Goal: Task Accomplishment & Management: Use online tool/utility

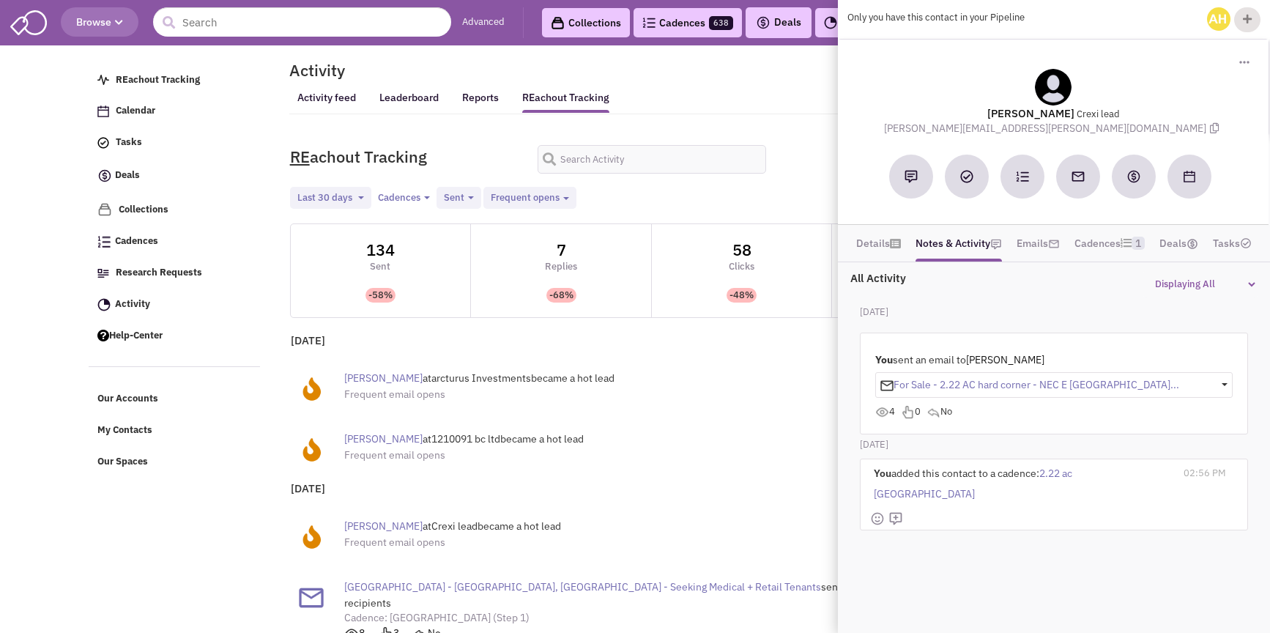
select select
click at [595, 480] on div "August 14, 2025 Jimmy I at Crexi lead became a hot lead Frequent email opens 05…" at bounding box center [651, 607] width 735 height 254
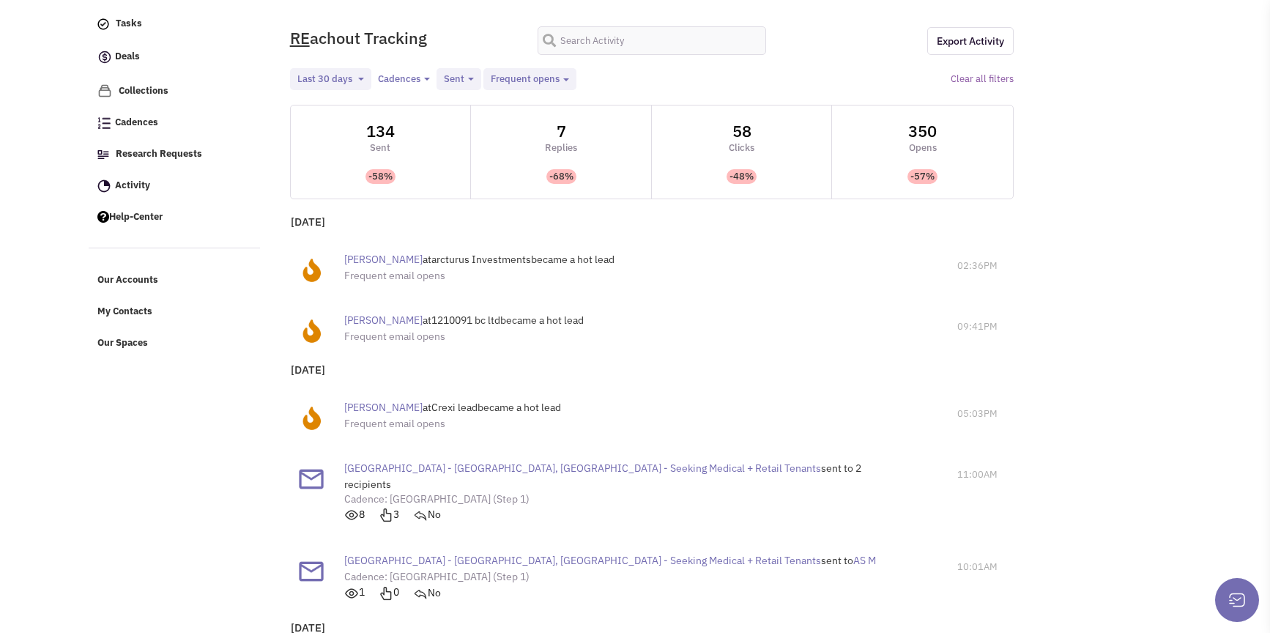
click at [381, 324] on span "JASON XU" at bounding box center [383, 319] width 78 height 13
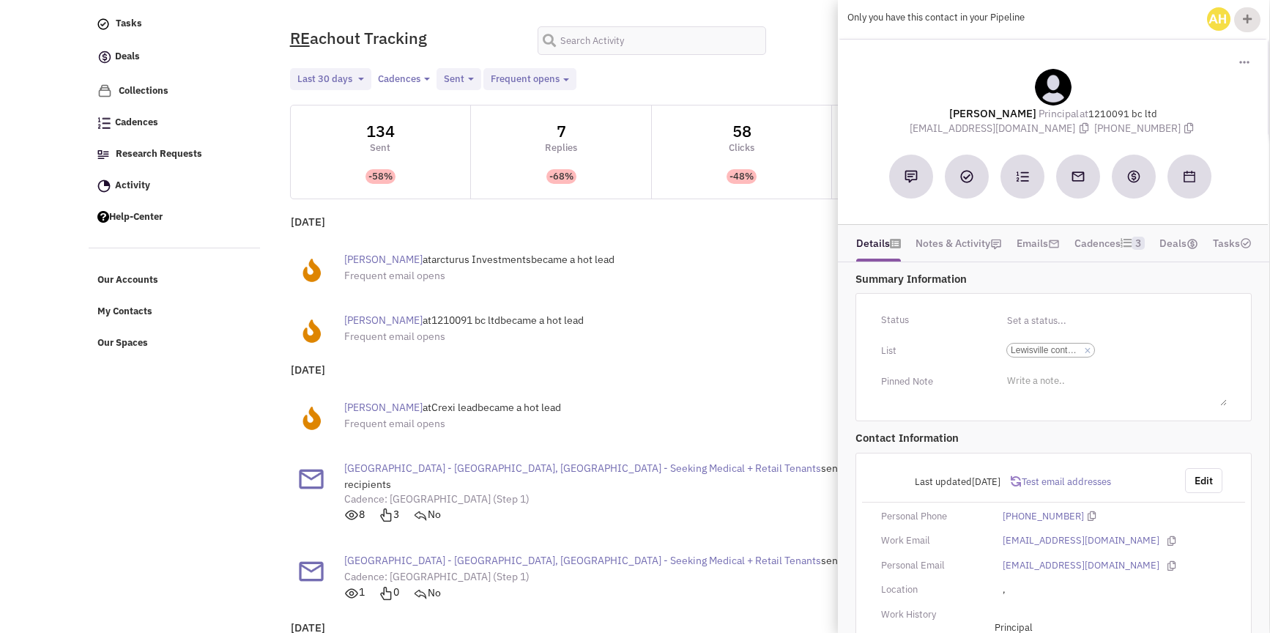
scroll to position [1241, 0]
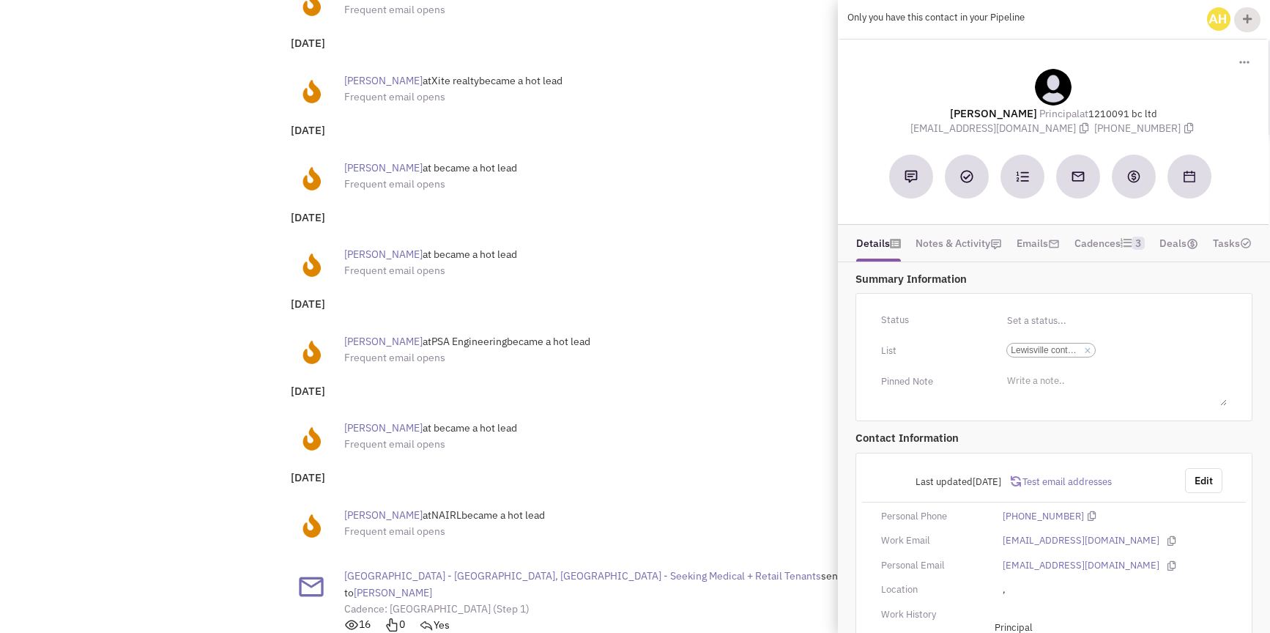
click at [372, 161] on span "Sam uysal" at bounding box center [383, 167] width 78 height 13
click at [950, 251] on link "Notes & Activity" at bounding box center [958, 243] width 86 height 22
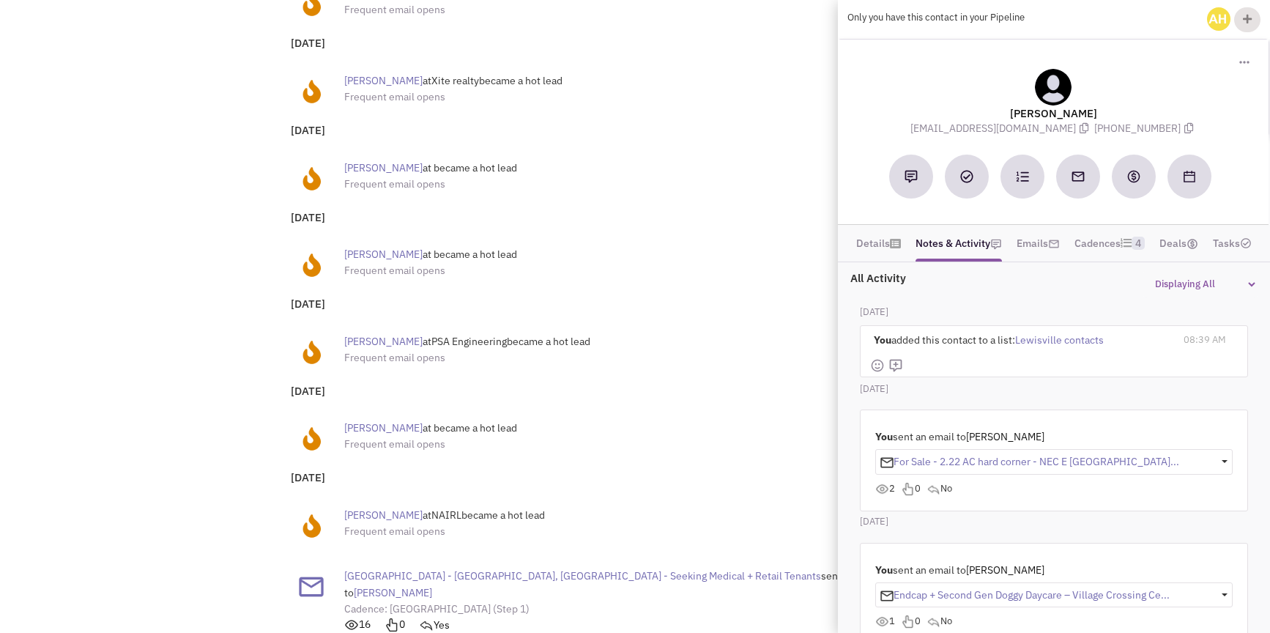
click at [1066, 336] on span "Lewisville contacts" at bounding box center [1059, 339] width 89 height 13
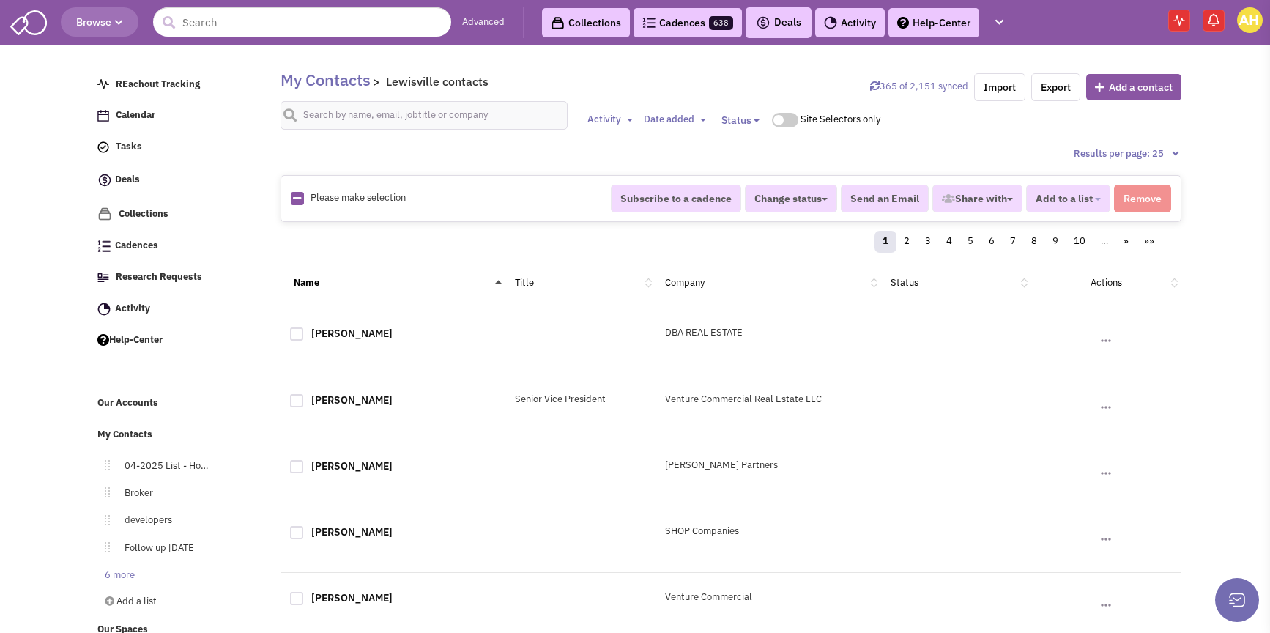
click at [924, 89] on link "365 of 2,151 synced" at bounding box center [919, 86] width 98 height 12
click at [1064, 204] on div "Add to a list Create a list" at bounding box center [1068, 199] width 84 height 28
click at [1214, 23] on img at bounding box center [1213, 19] width 15 height 15
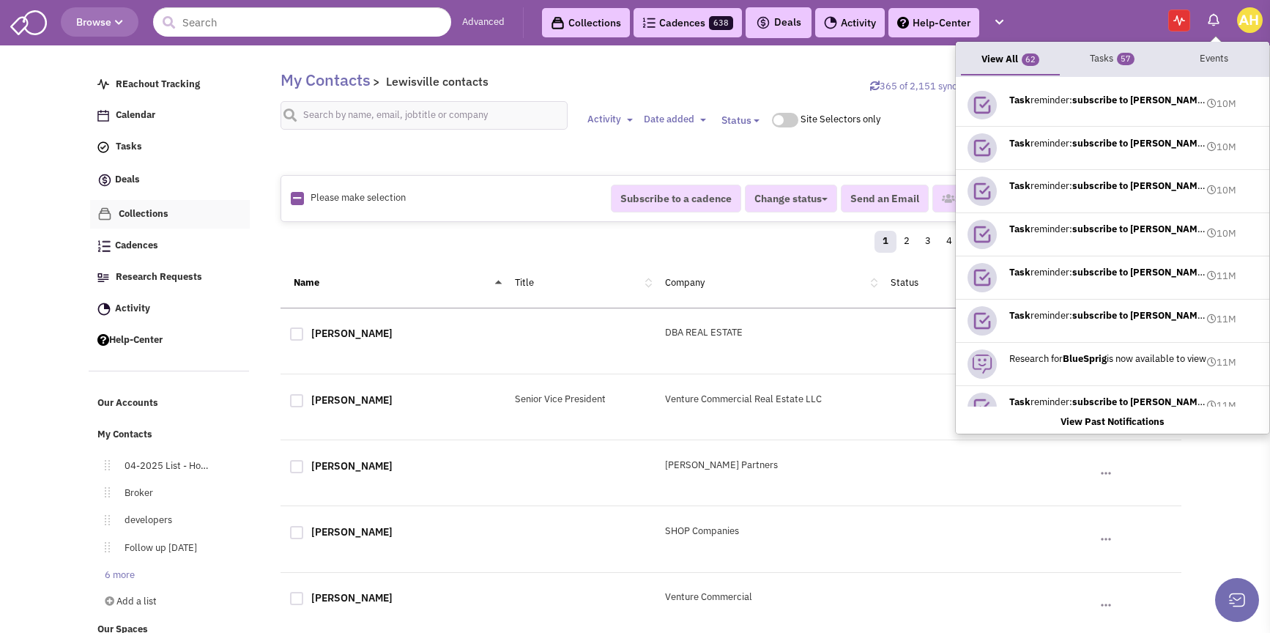
click at [147, 220] on span "Collections" at bounding box center [144, 213] width 50 height 12
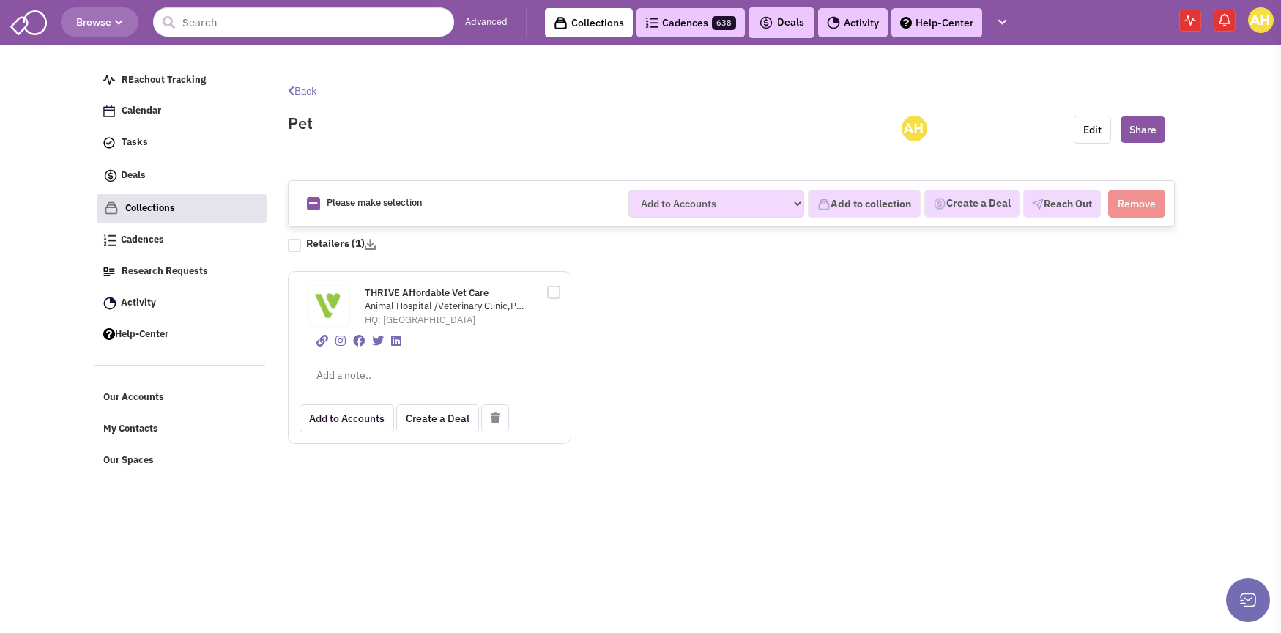
click at [342, 295] on img at bounding box center [327, 305] width 37 height 37
click at [331, 299] on img at bounding box center [327, 305] width 37 height 37
click at [401, 291] on span "THRIVE Affordable Vet Care" at bounding box center [427, 292] width 124 height 12
click at [129, 23] on button "Browse" at bounding box center [100, 21] width 78 height 29
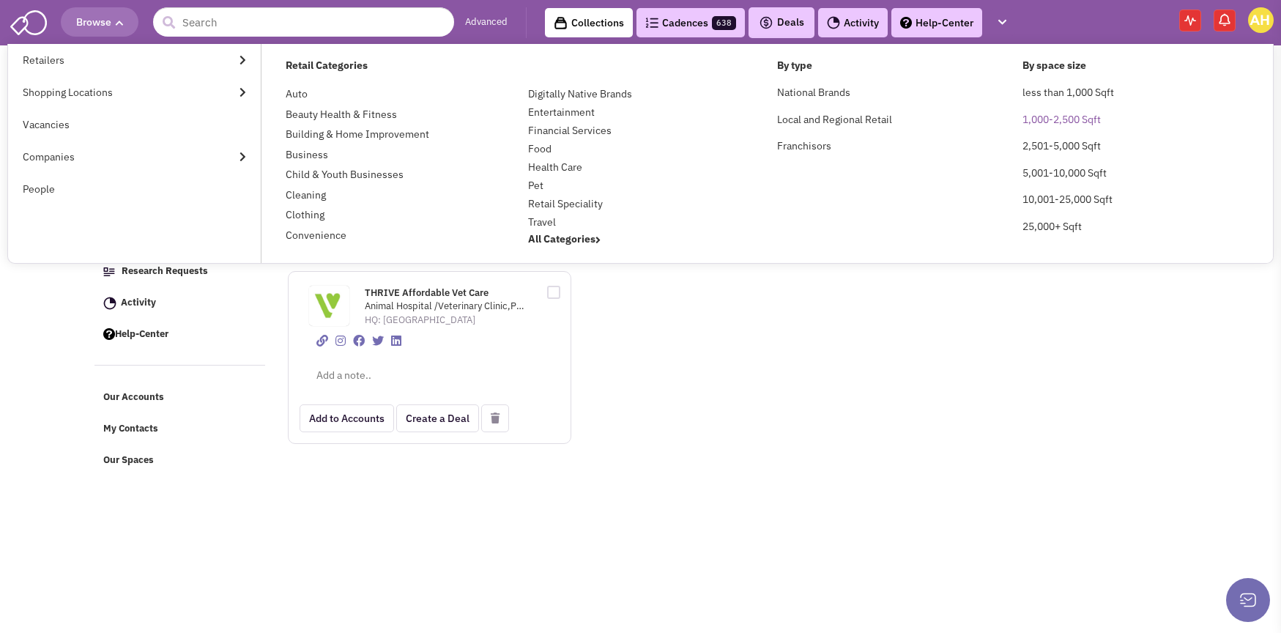
click at [1091, 119] on link "1,000-2,500 Sqft" at bounding box center [1061, 119] width 78 height 13
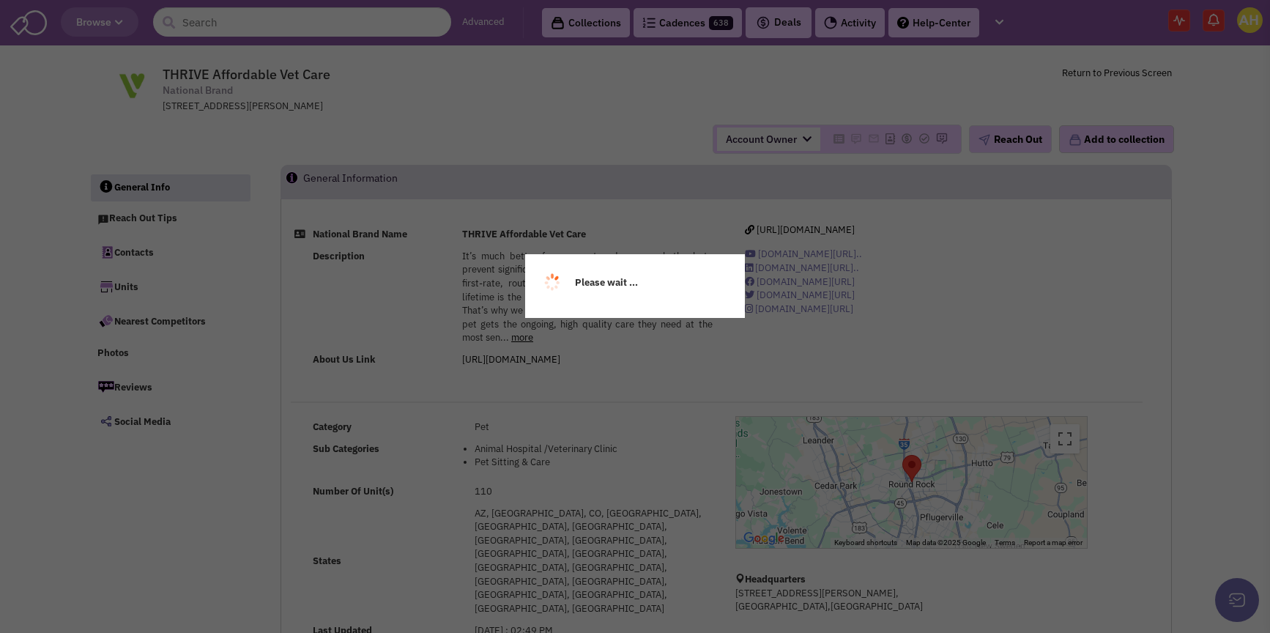
select select
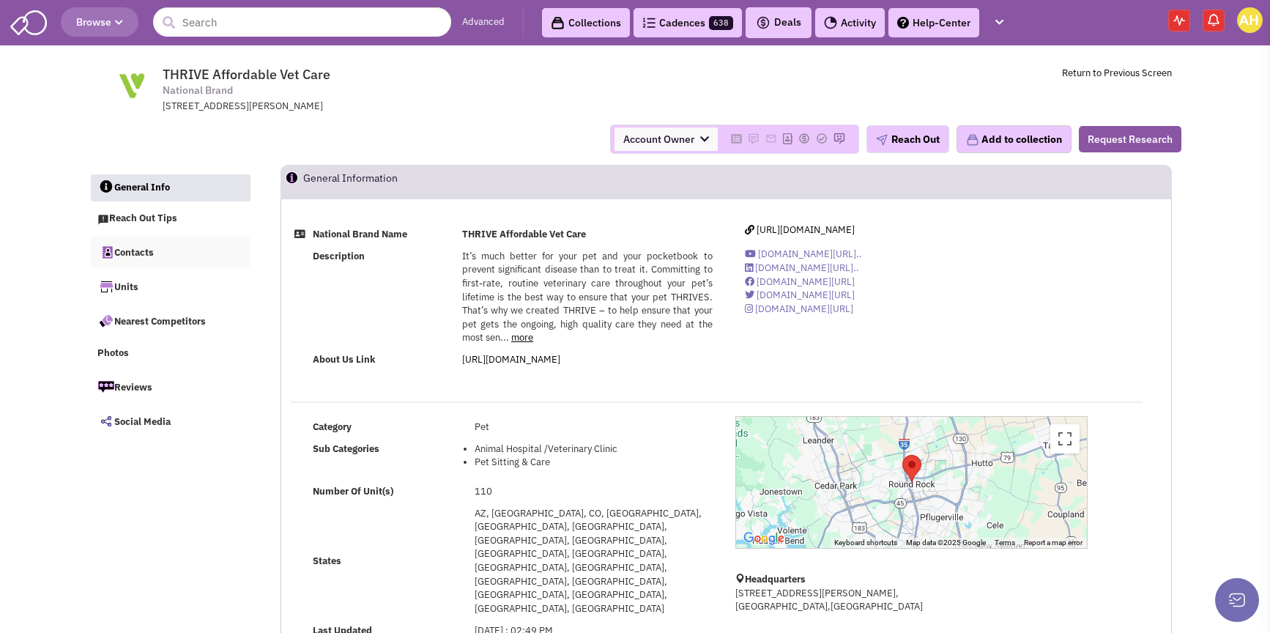
select select
click at [145, 248] on link "Contacts" at bounding box center [170, 252] width 160 height 31
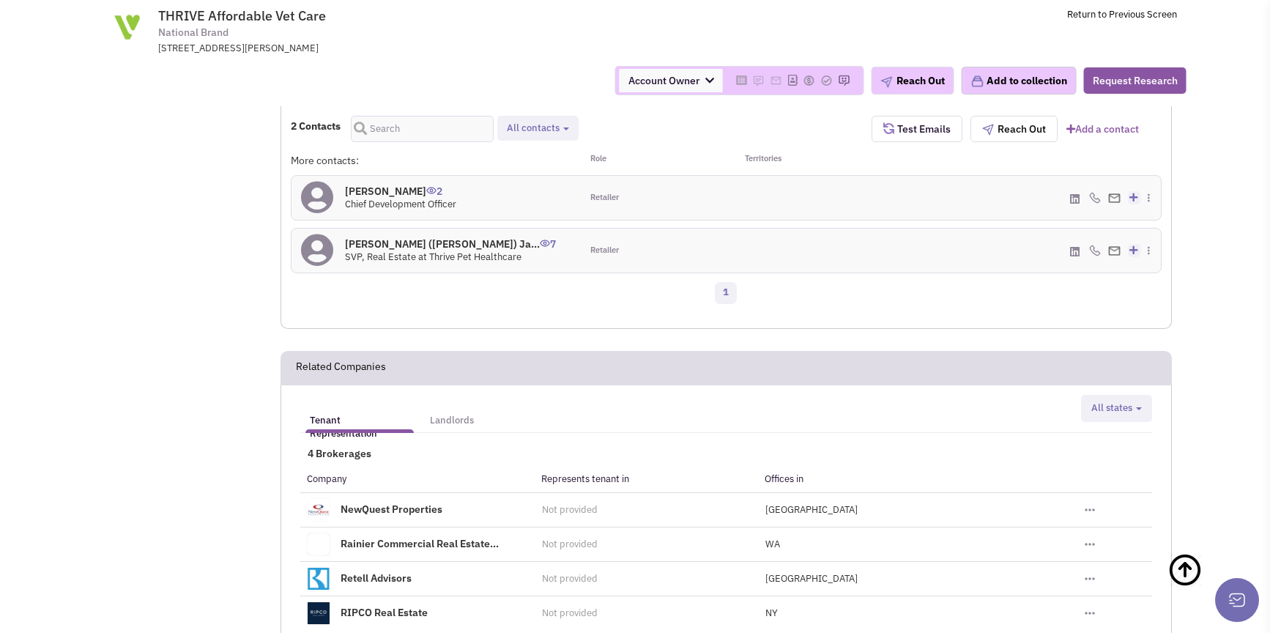
scroll to position [852, 0]
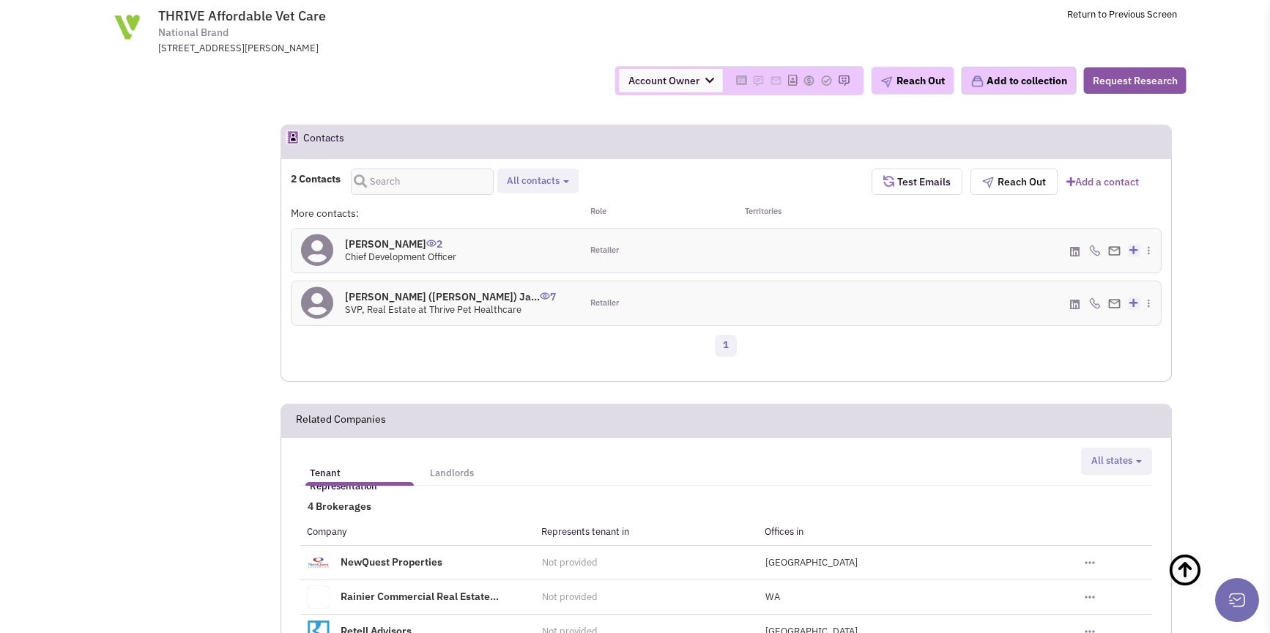
click at [380, 290] on h4 "Mr. Jud (Judson) Ja... 7" at bounding box center [450, 296] width 211 height 13
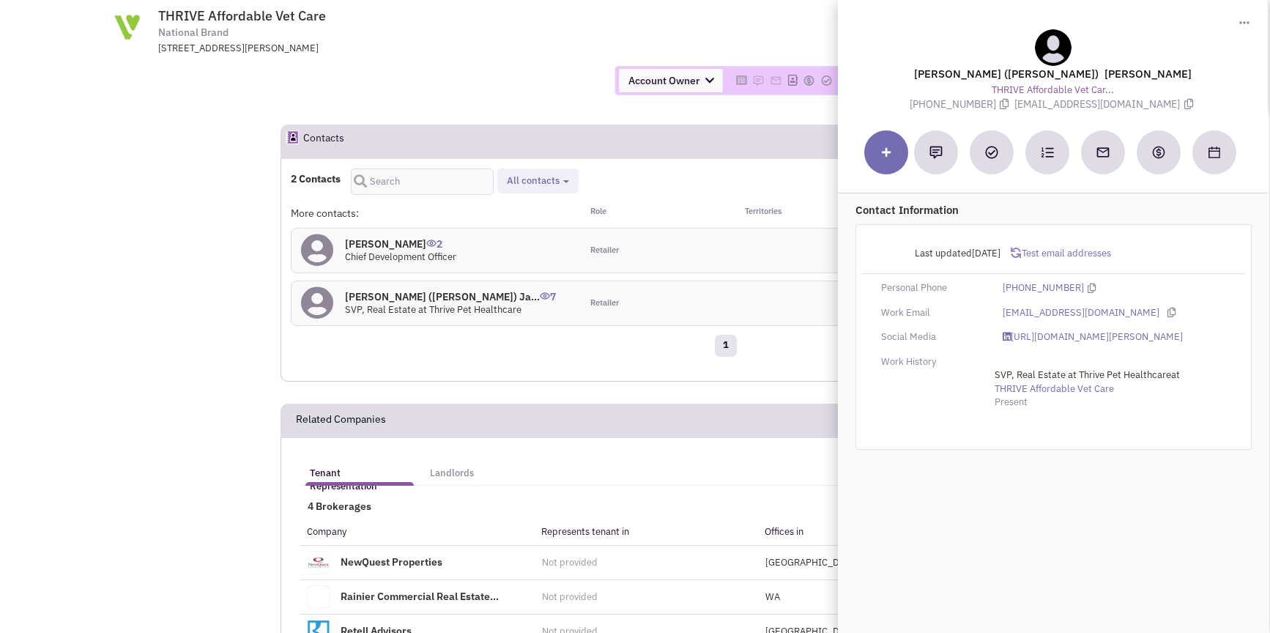
click at [1026, 247] on span "Test email addresses" at bounding box center [1066, 253] width 91 height 12
click at [1176, 308] on icon at bounding box center [1180, 313] width 8 height 10
click at [707, 302] on div "2 Contacts Retailer contacts All contacts Select all Retailer contacts Test Ema…" at bounding box center [726, 274] width 871 height 213
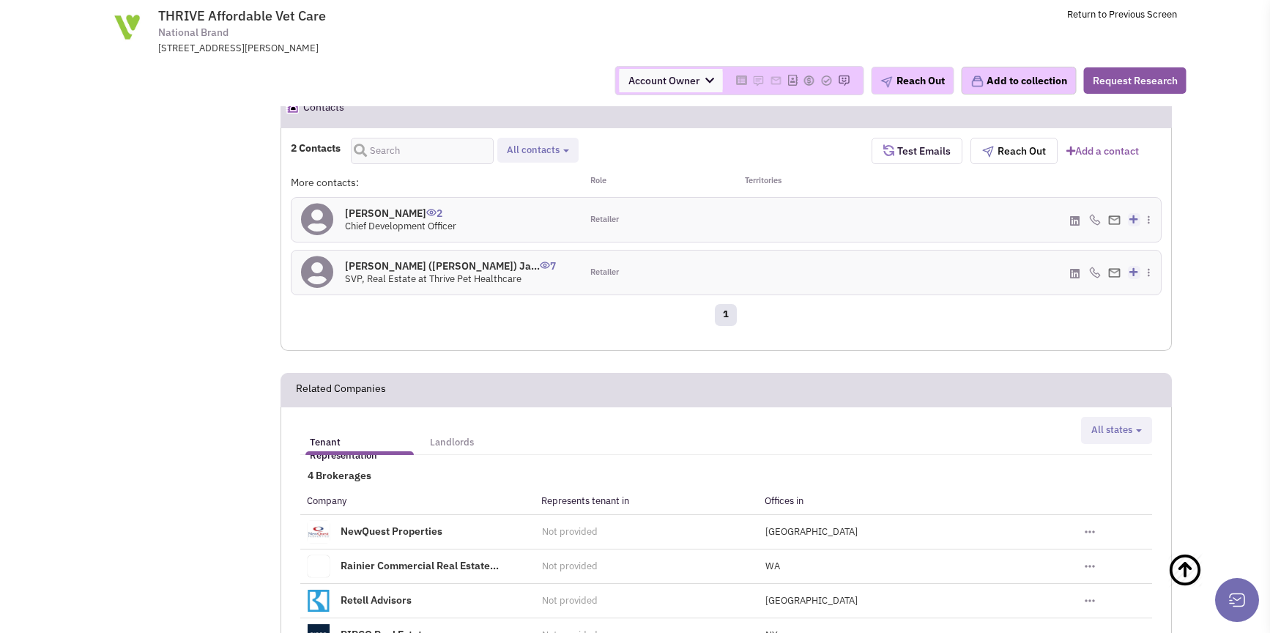
scroll to position [1466, 0]
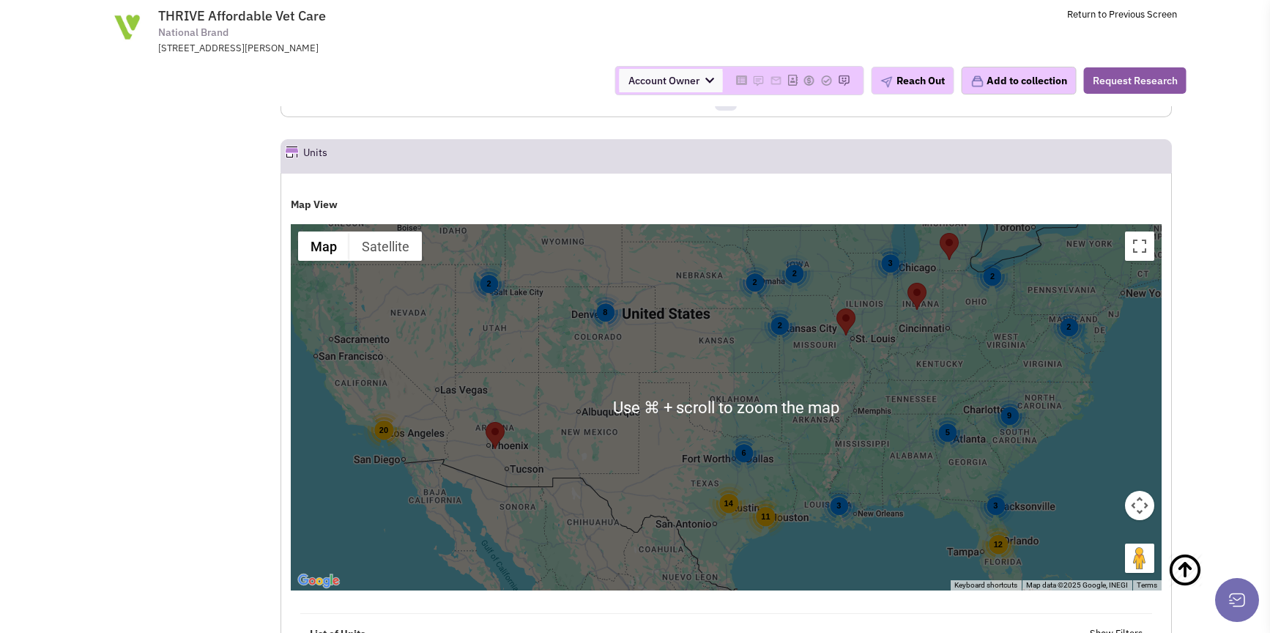
click at [748, 434] on div "6" at bounding box center [743, 453] width 39 height 39
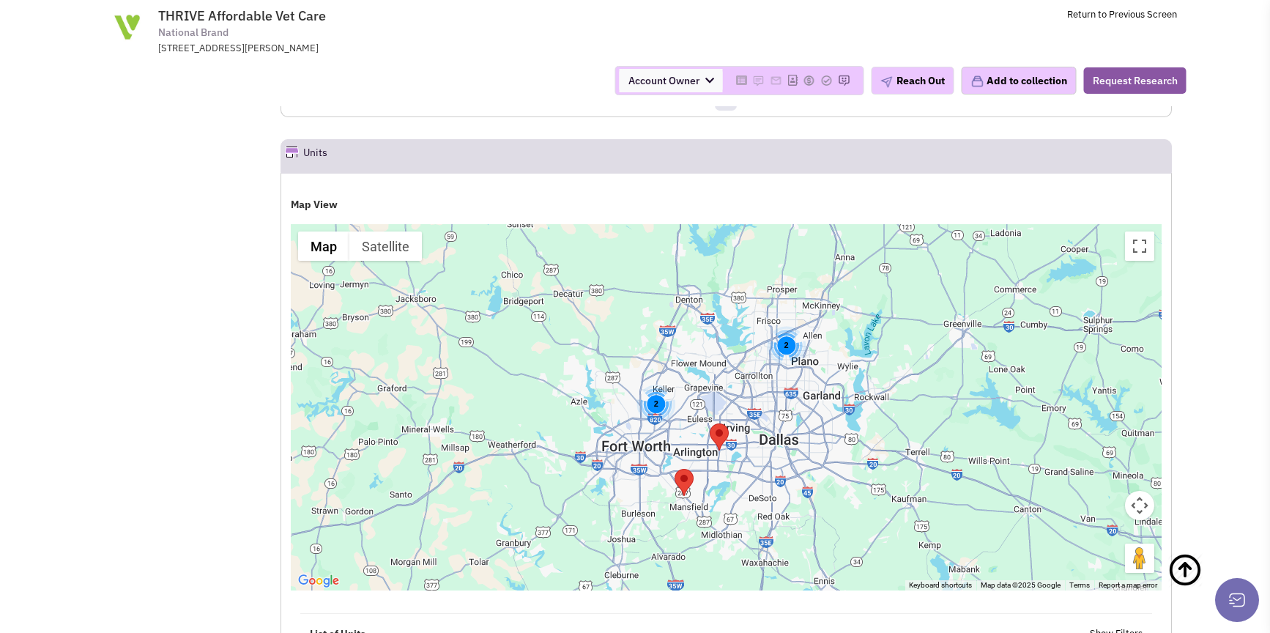
click at [791, 326] on div "2" at bounding box center [786, 345] width 39 height 39
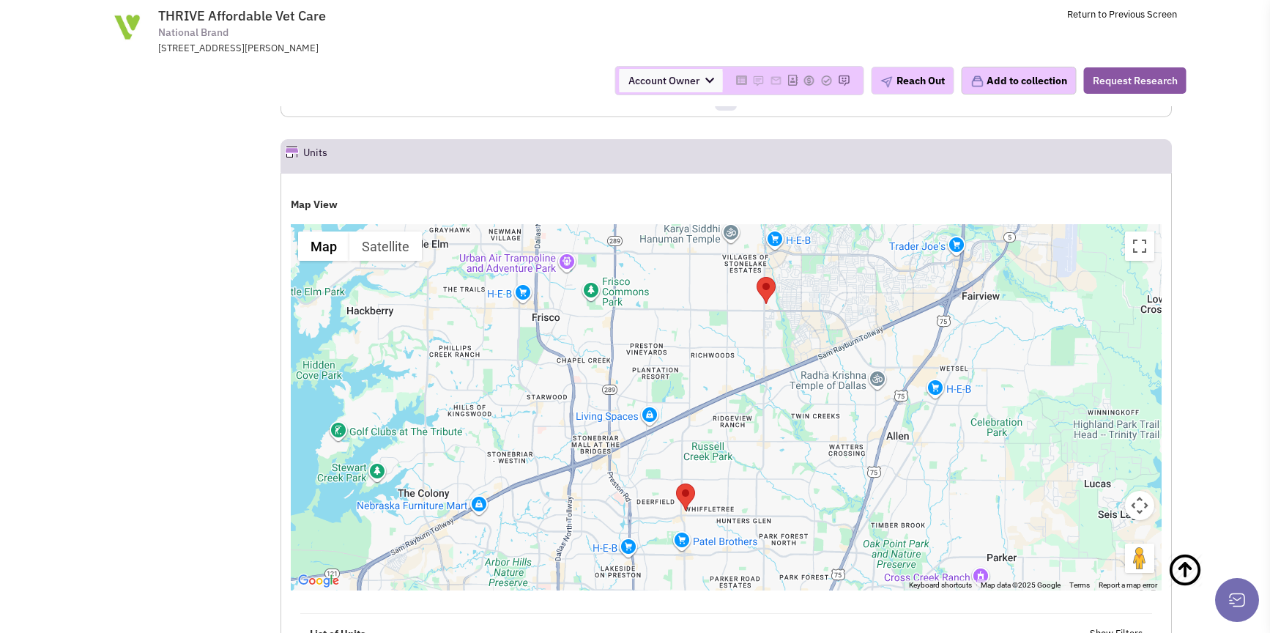
click at [676, 483] on area "Thrive Veterinary Care" at bounding box center [676, 483] width 0 height 0
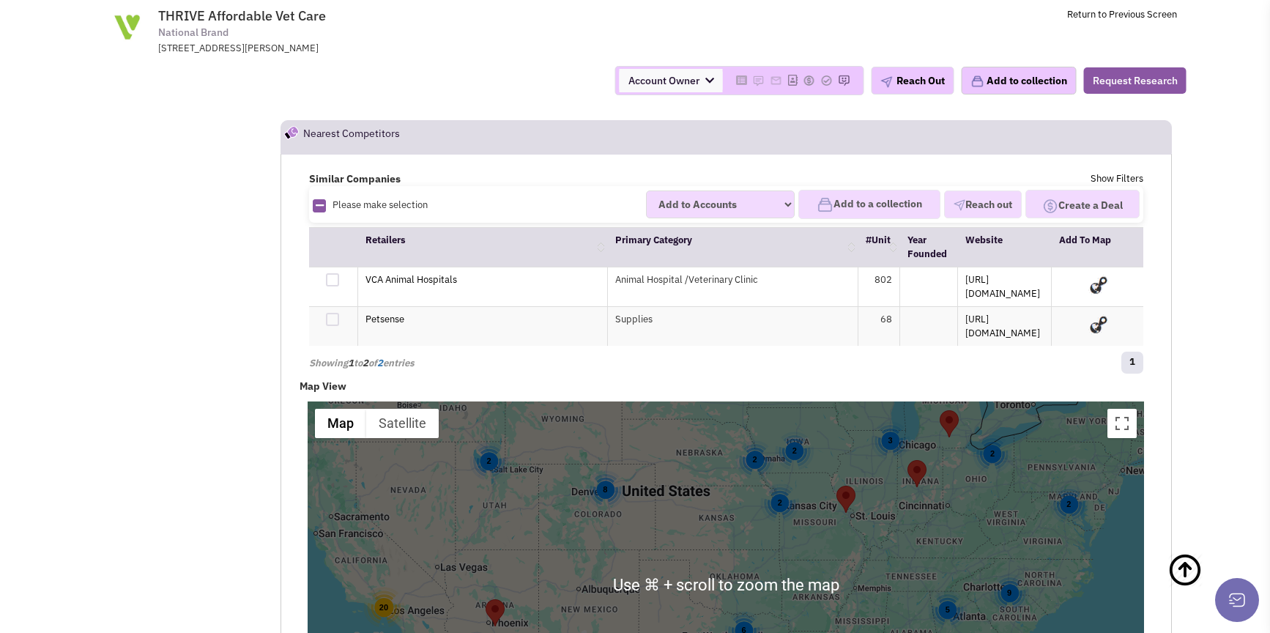
scroll to position [2211, 0]
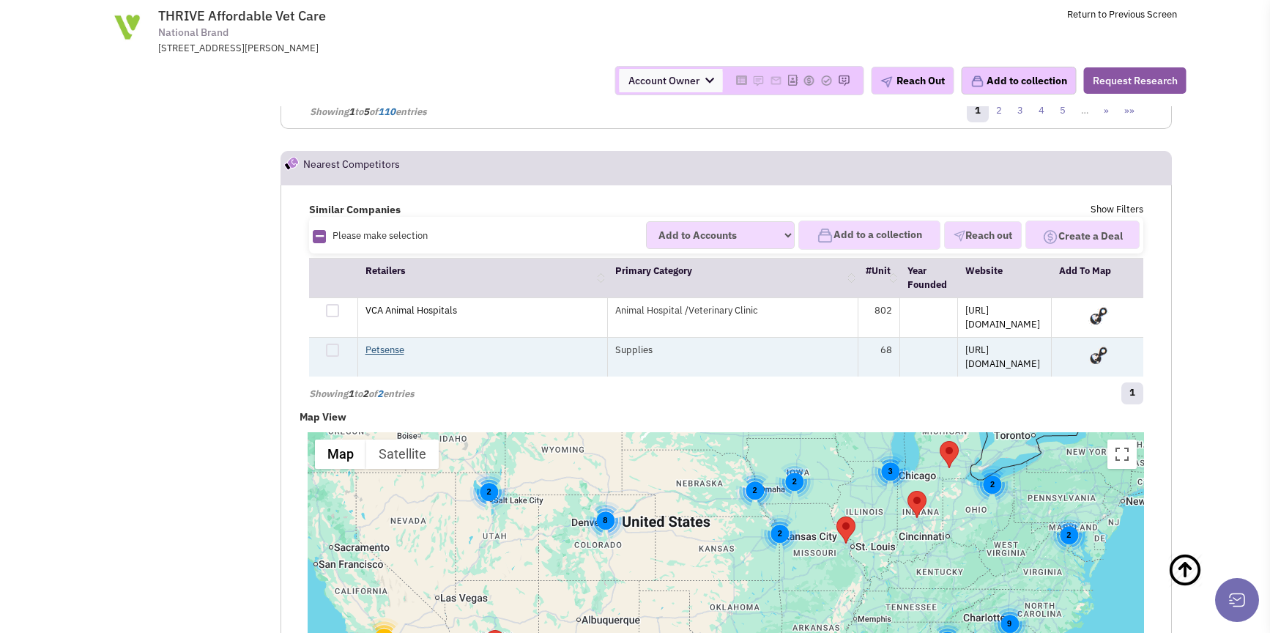
click at [387, 343] on link "Petsense" at bounding box center [384, 349] width 39 height 12
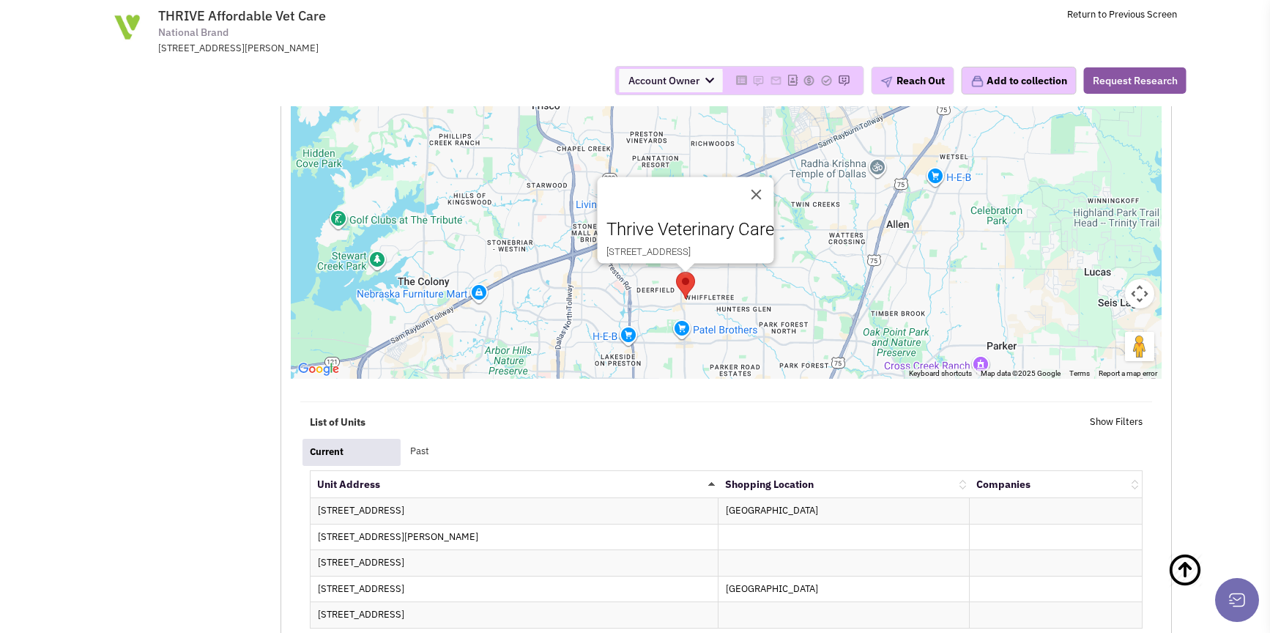
scroll to position [0, 0]
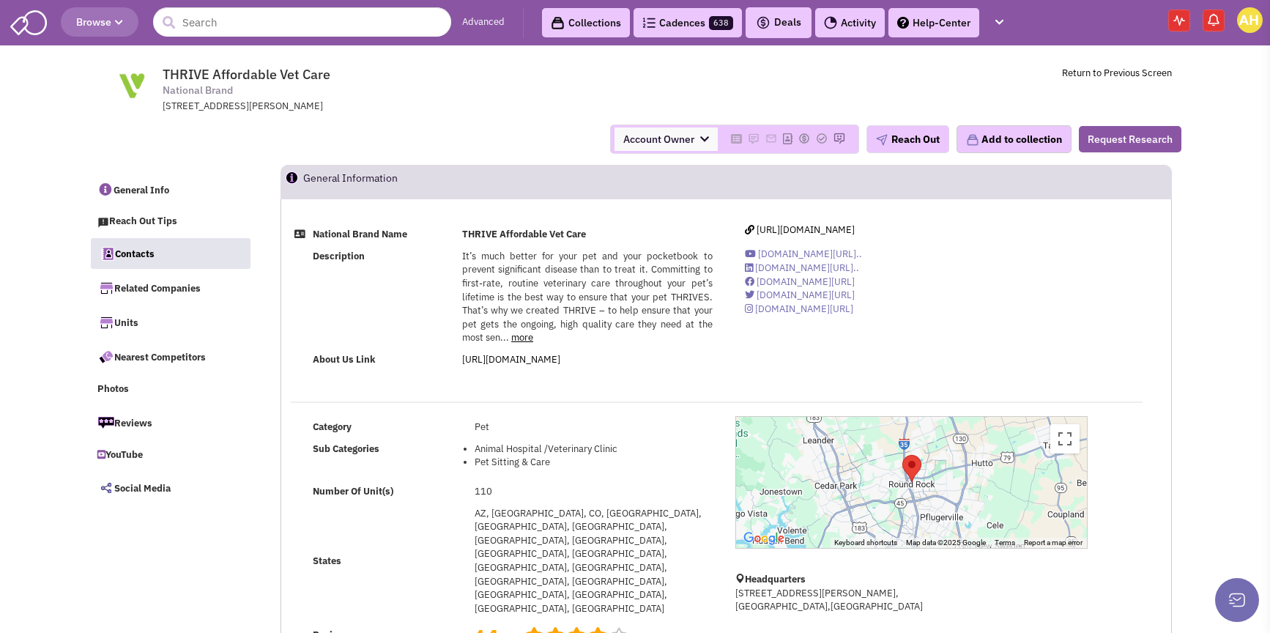
click at [158, 253] on link "Contacts" at bounding box center [171, 253] width 160 height 31
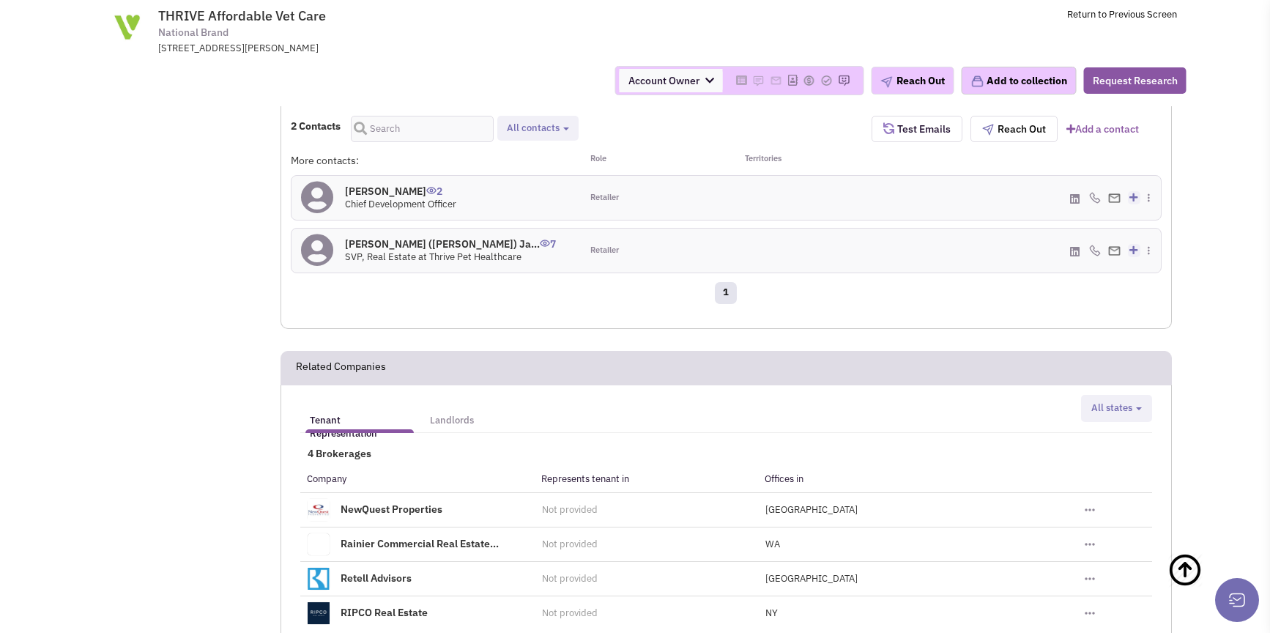
scroll to position [871, 0]
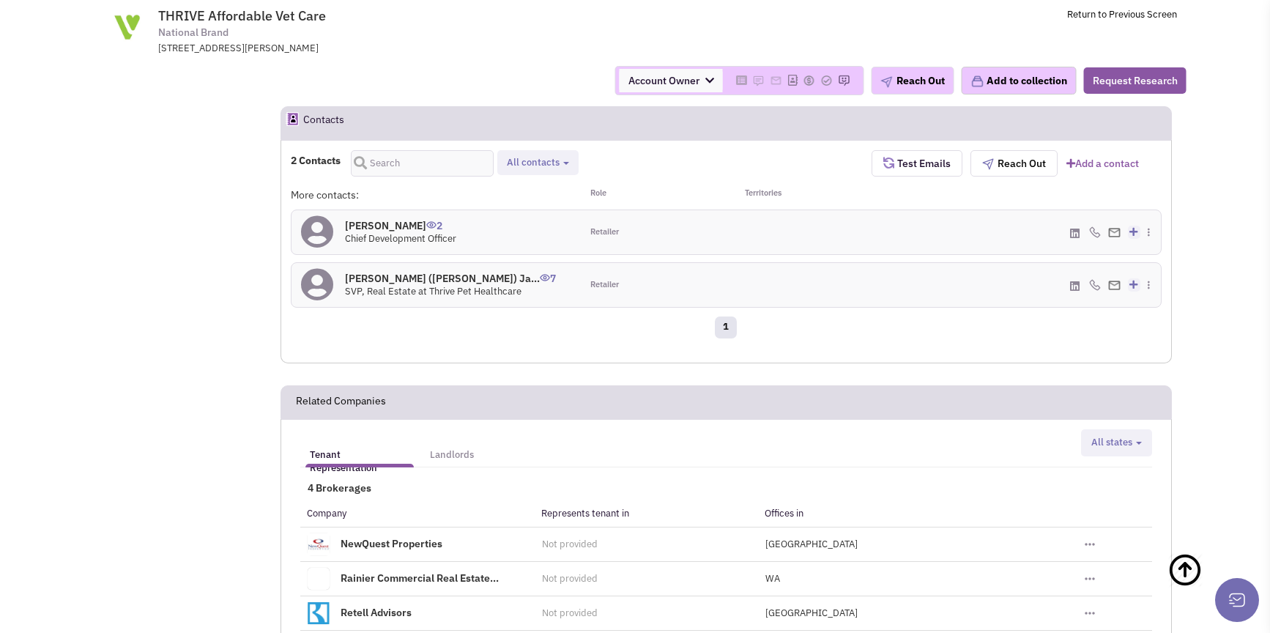
click at [376, 219] on h4 "Michael Bland 2" at bounding box center [400, 225] width 111 height 13
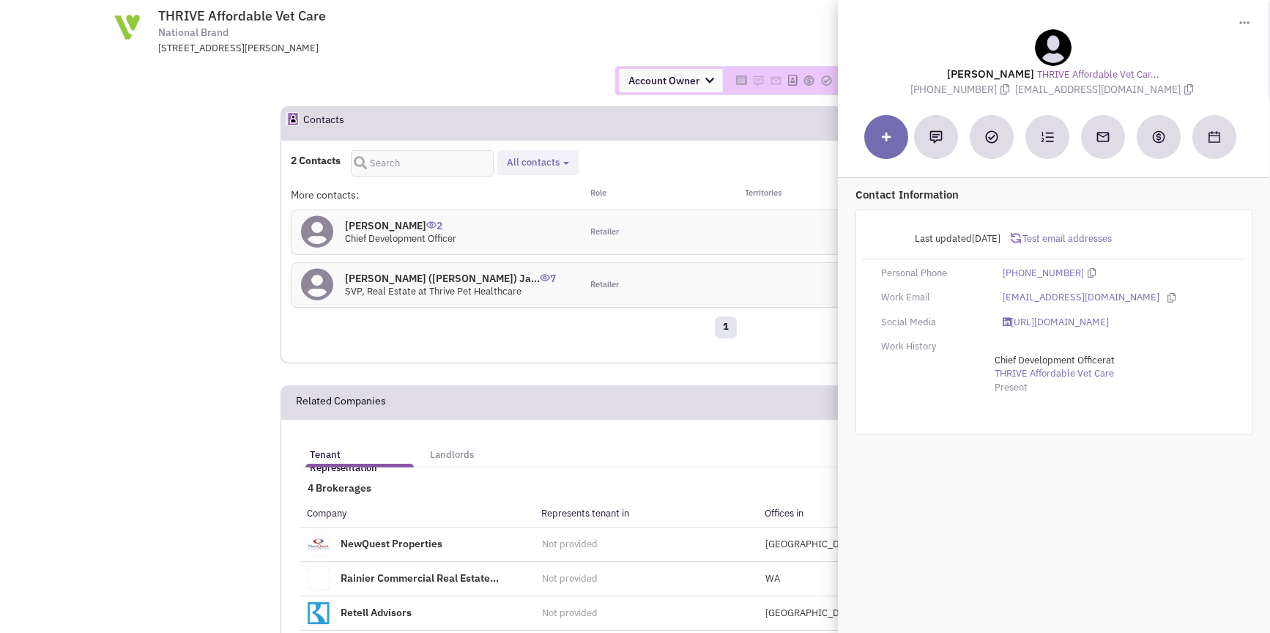
click at [1247, 23] on img at bounding box center [1244, 22] width 10 height 3
click at [1220, 48] on link "Download contact card (.vcf)" at bounding box center [1186, 50] width 152 height 18
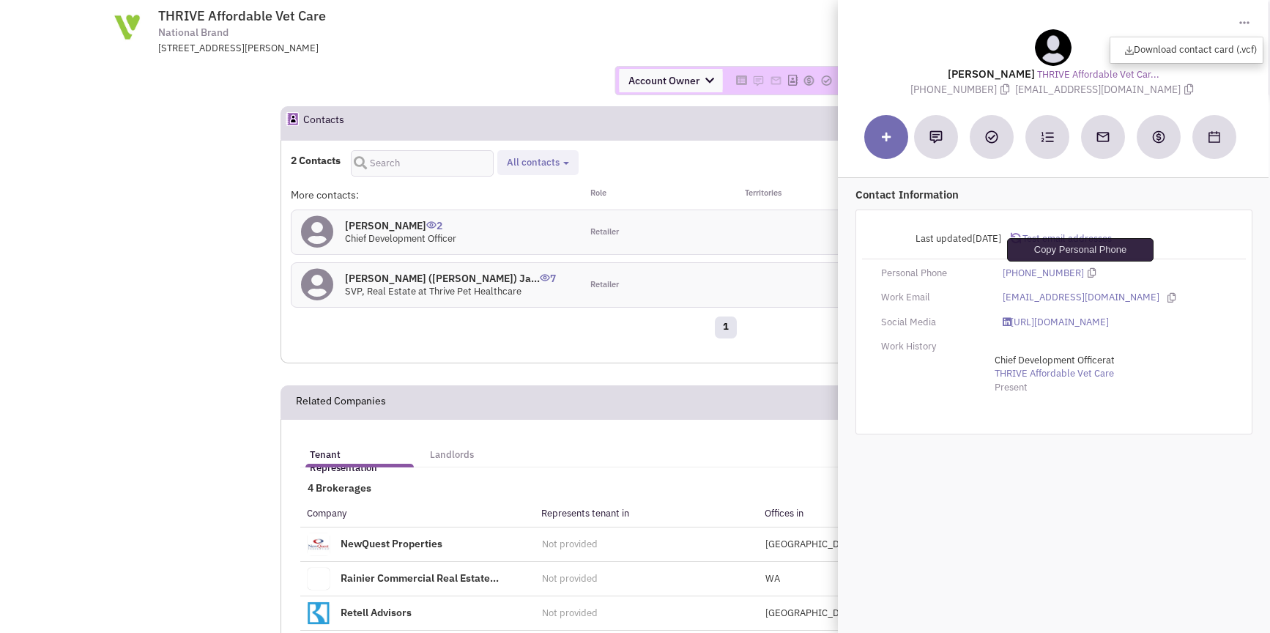
click at [1087, 271] on icon at bounding box center [1091, 273] width 8 height 10
click at [693, 429] on div "Tenant Representation Landlords New York Texas Washington All states Select all…" at bounding box center [726, 570] width 871 height 282
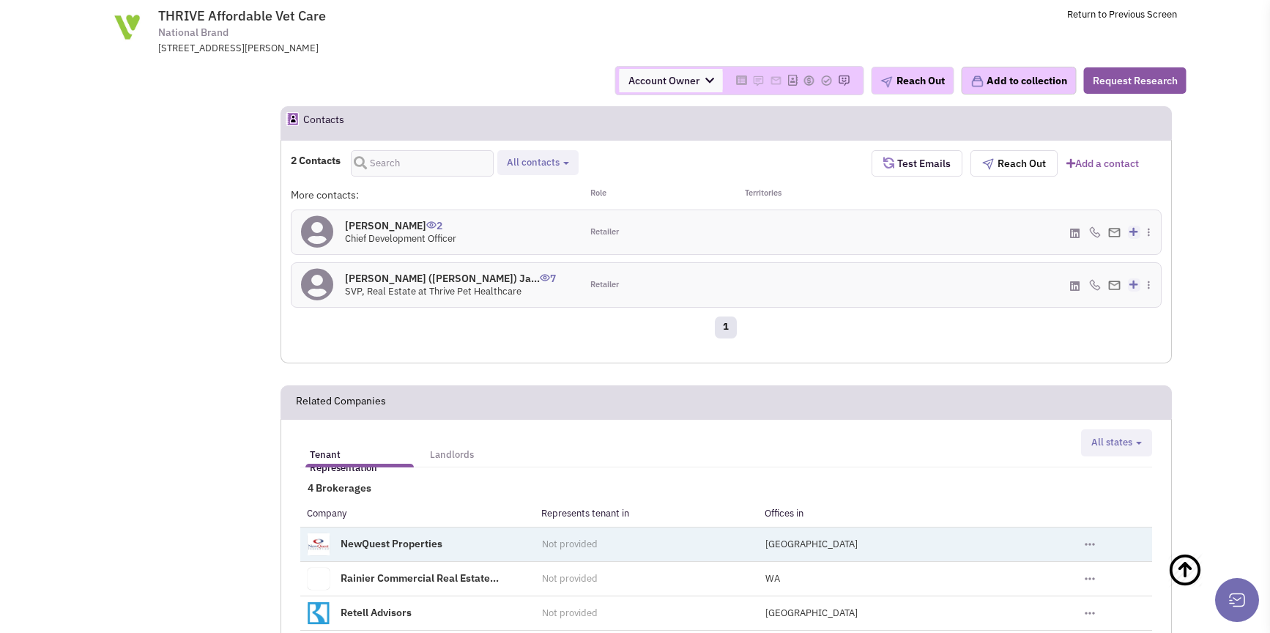
click at [418, 537] on link "NewQuest Properties" at bounding box center [392, 543] width 102 height 13
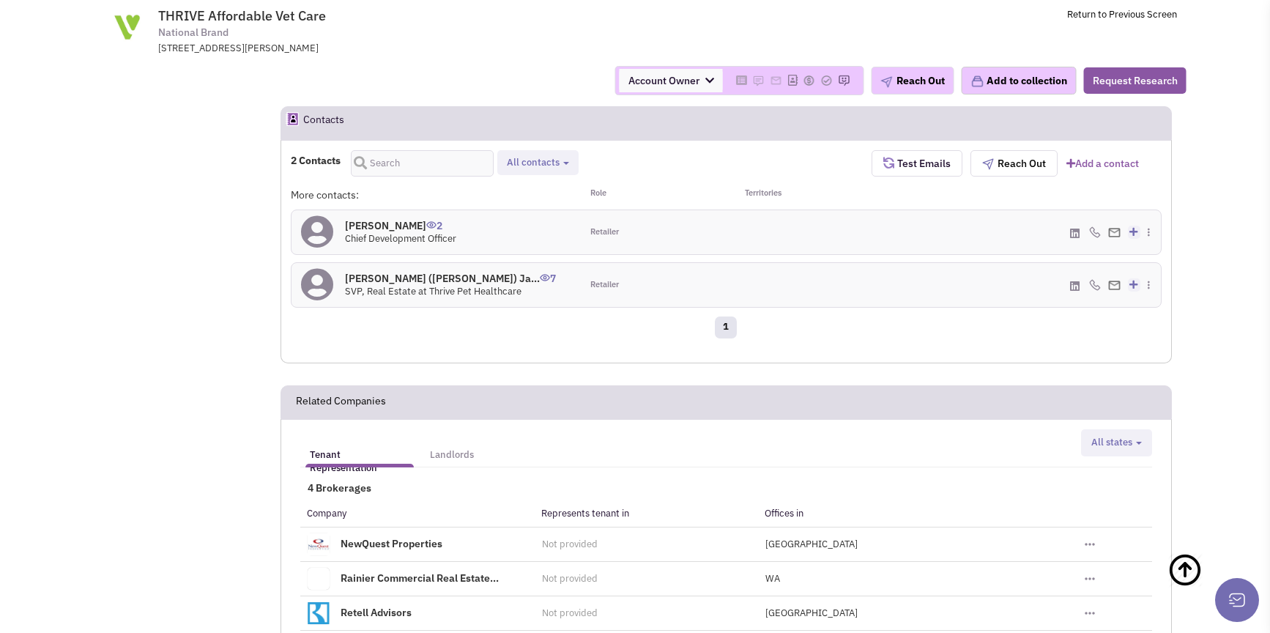
scroll to position [0, 0]
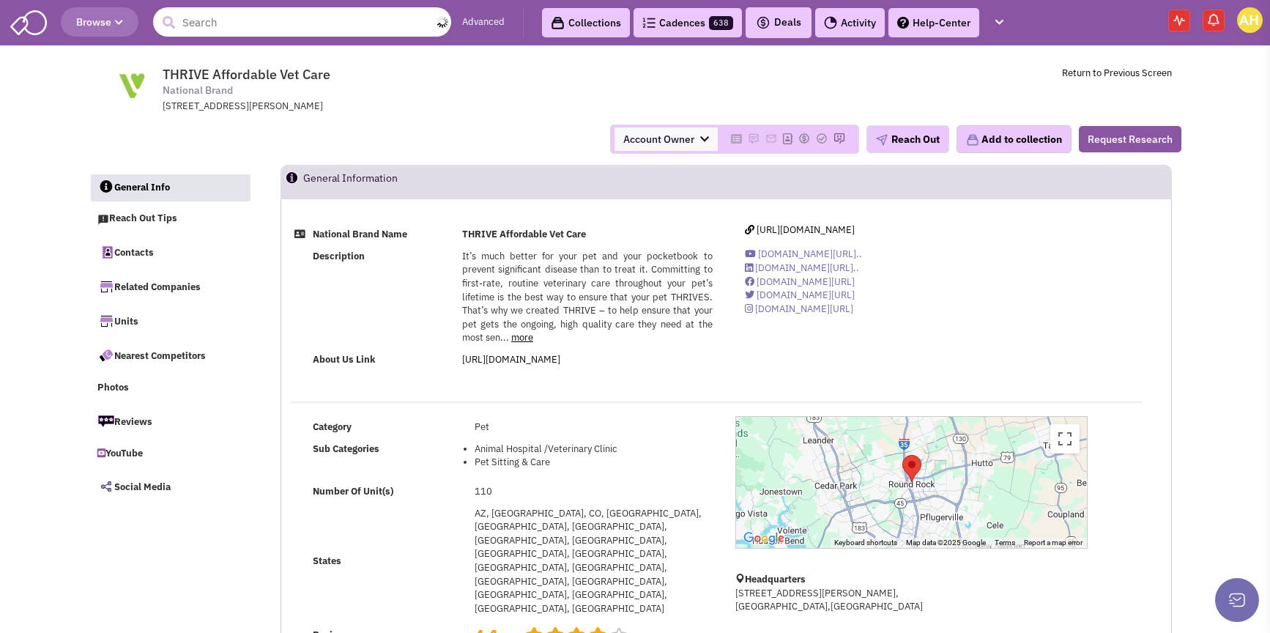
click at [303, 30] on input "text" at bounding box center [302, 21] width 298 height 29
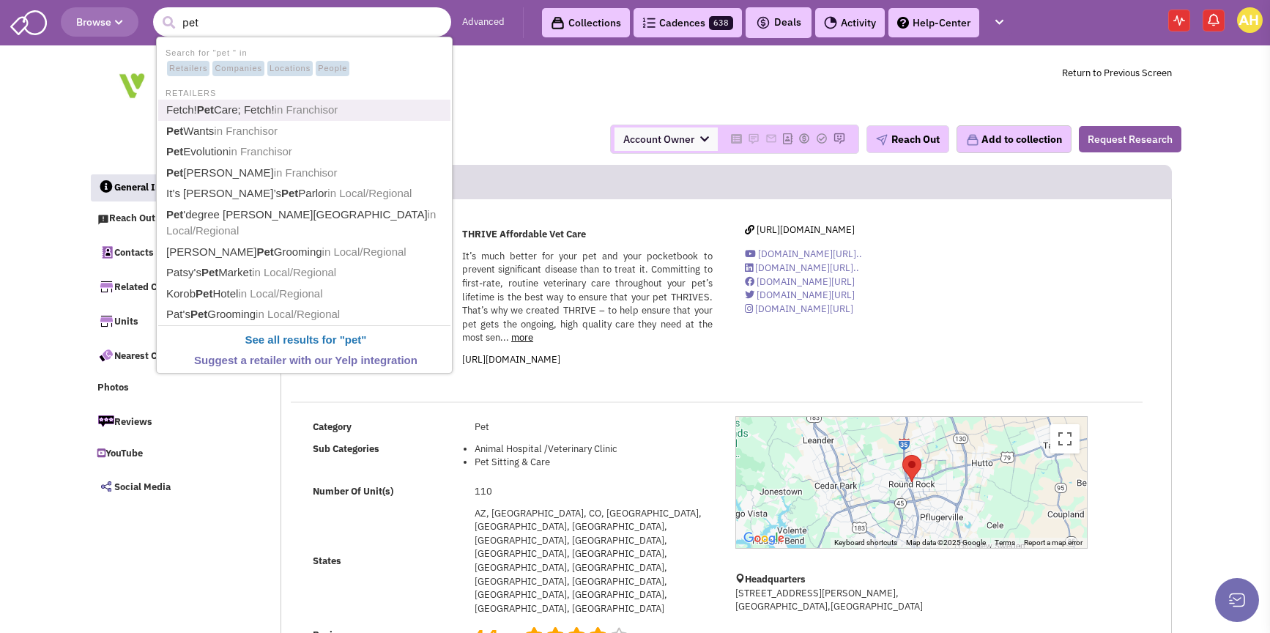
click at [198, 110] on link "Fetch! Pet Care; Fetch! in Franchisor" at bounding box center [306, 110] width 288 height 20
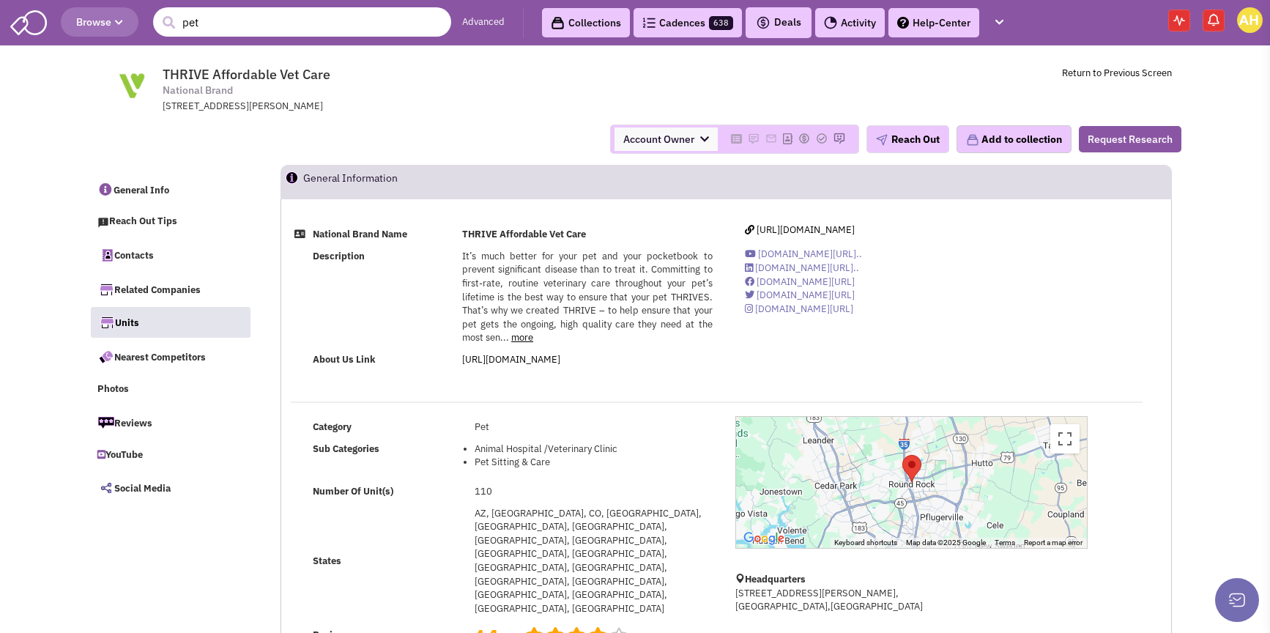
type input "pet"
click at [712, 26] on link "Cadences 638" at bounding box center [687, 22] width 108 height 29
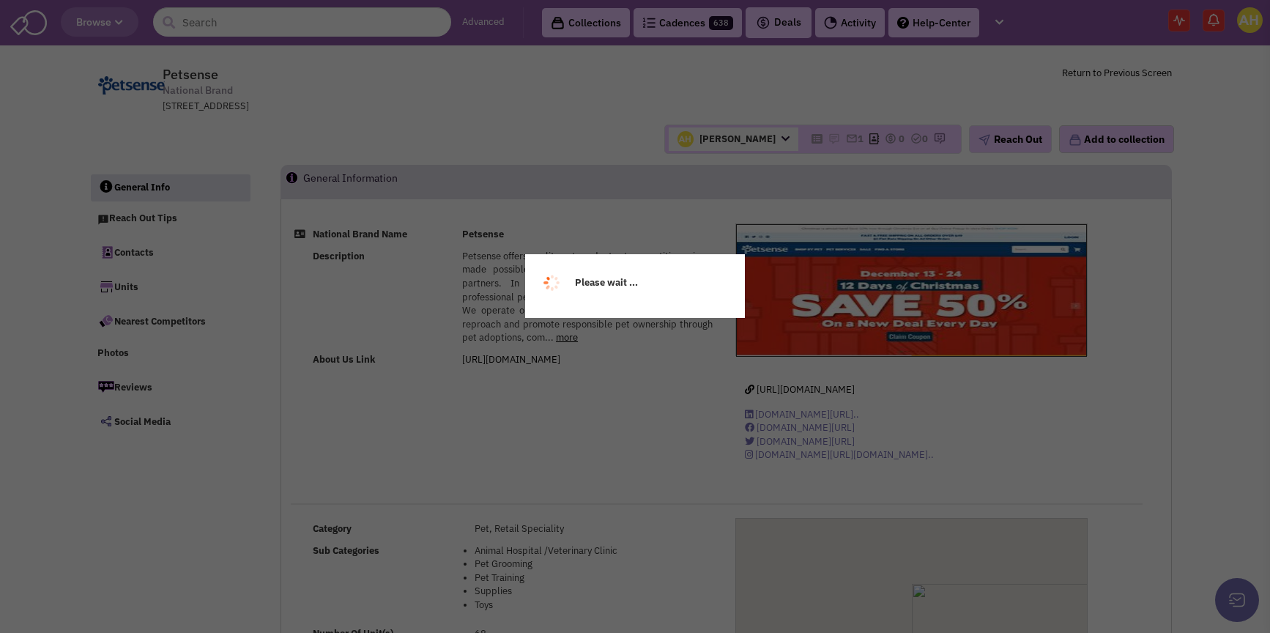
select select
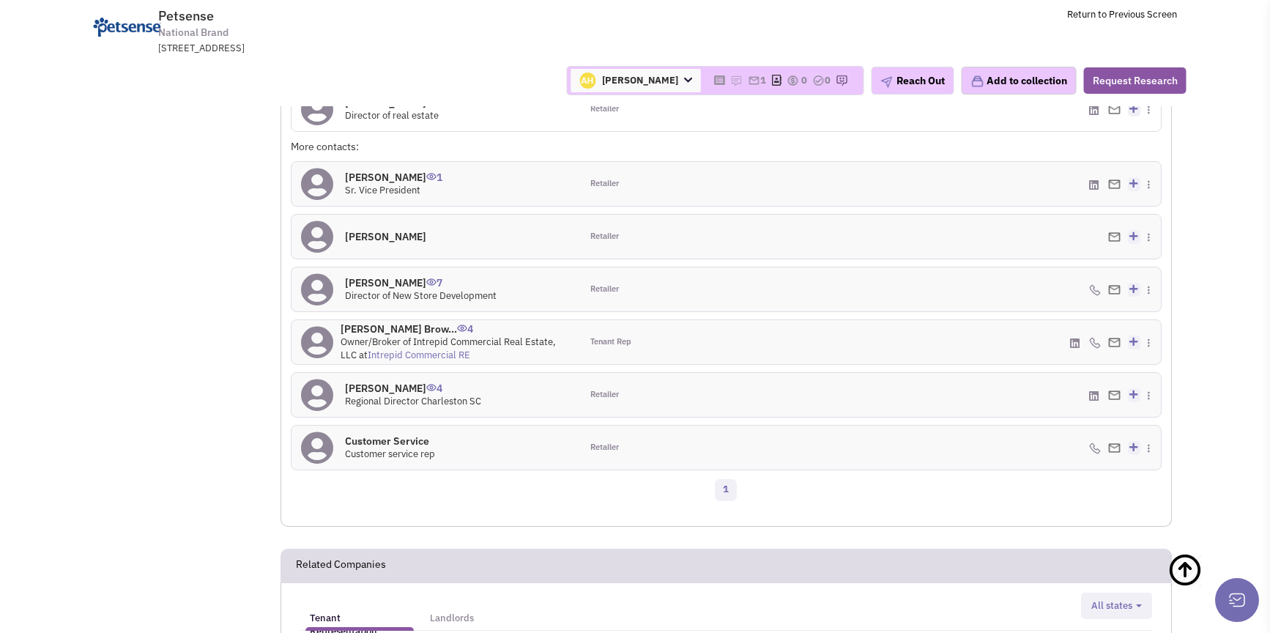
scroll to position [1138, 0]
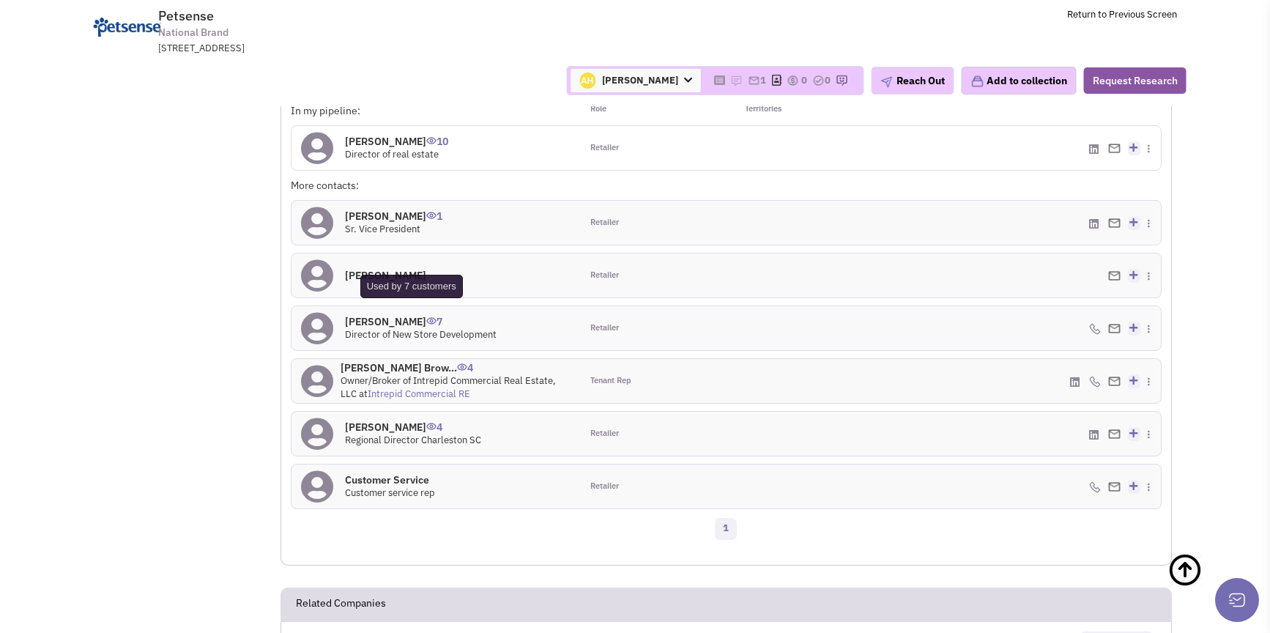
click at [426, 304] on span "7" at bounding box center [434, 316] width 16 height 24
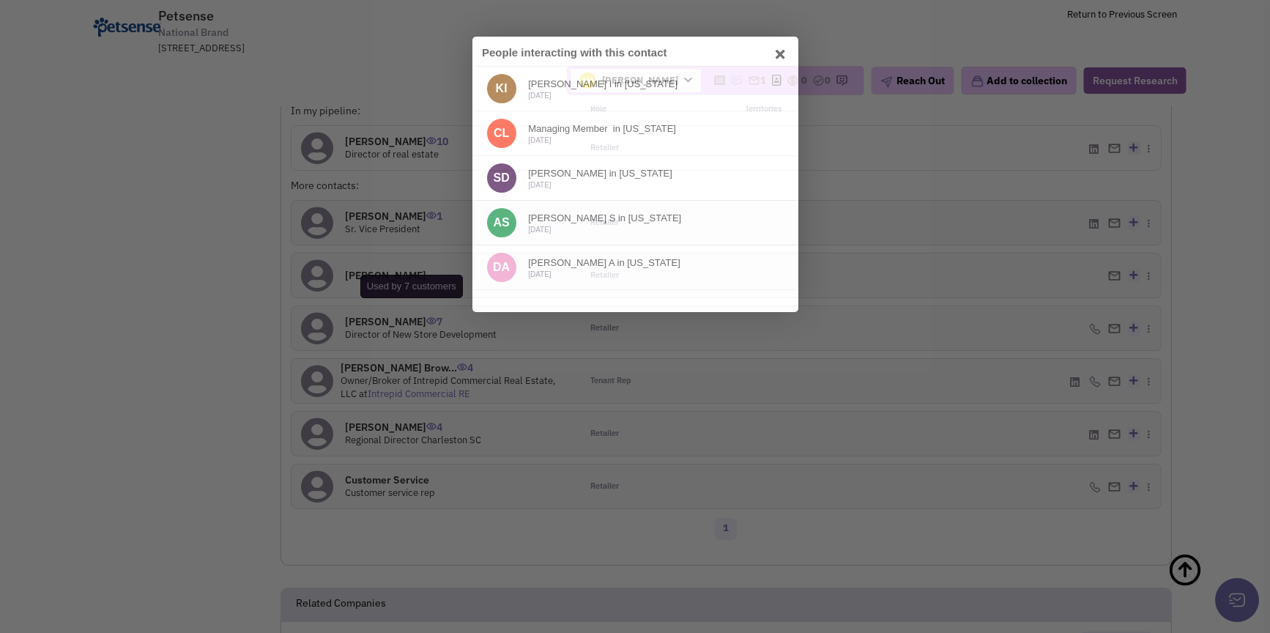
scroll to position [0, 0]
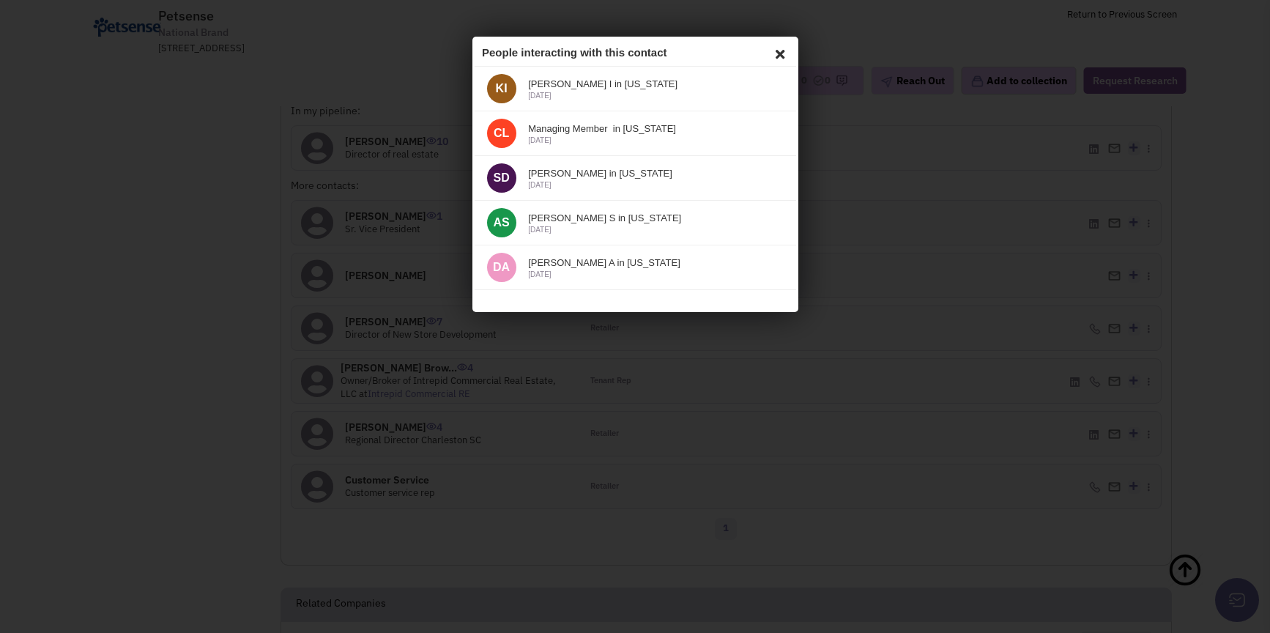
click at [781, 54] on icon at bounding box center [777, 52] width 18 height 22
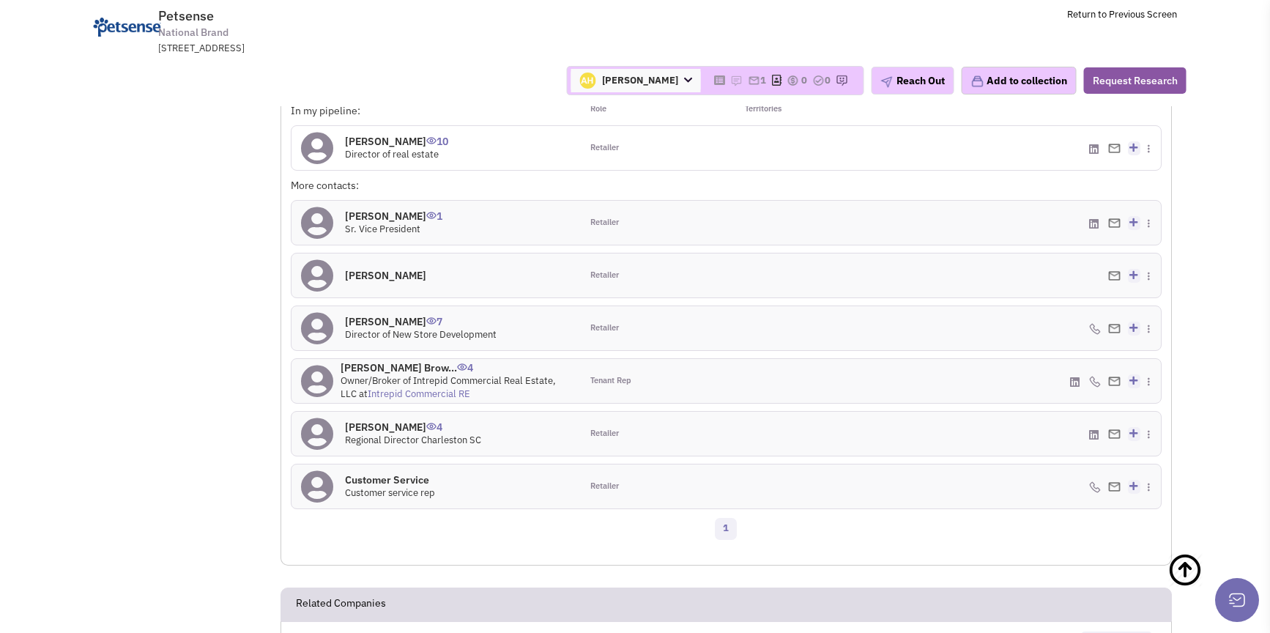
scroll to position [899, 0]
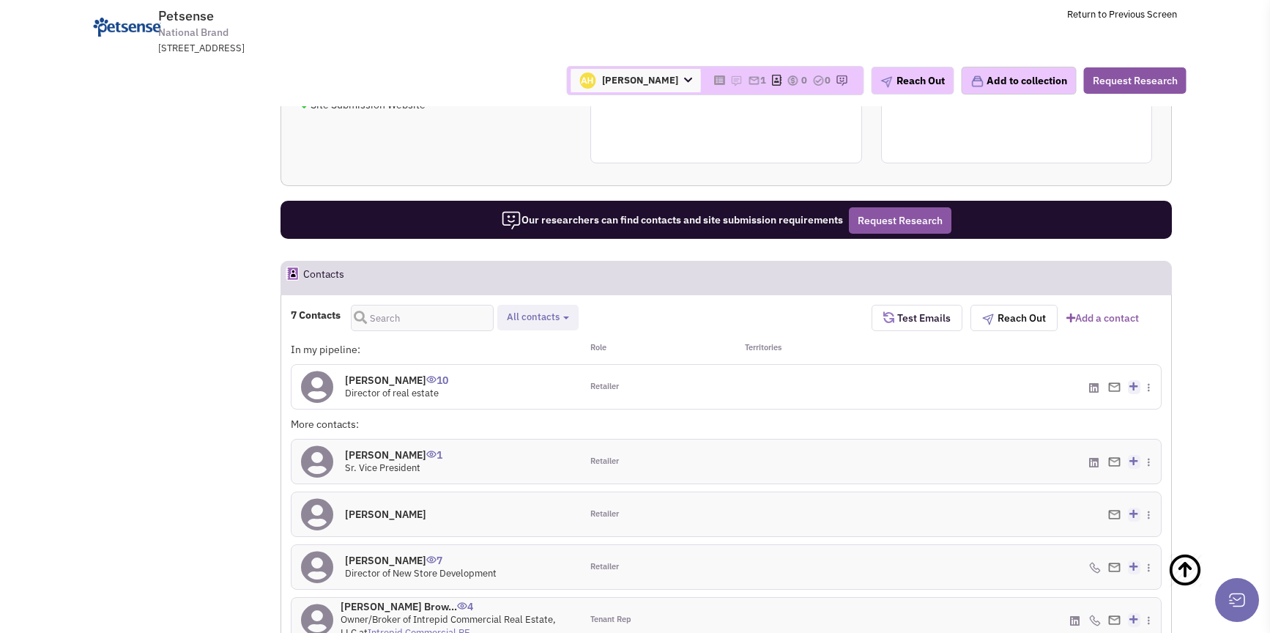
click at [419, 373] on h4 "Jennifer Green 10" at bounding box center [396, 379] width 103 height 13
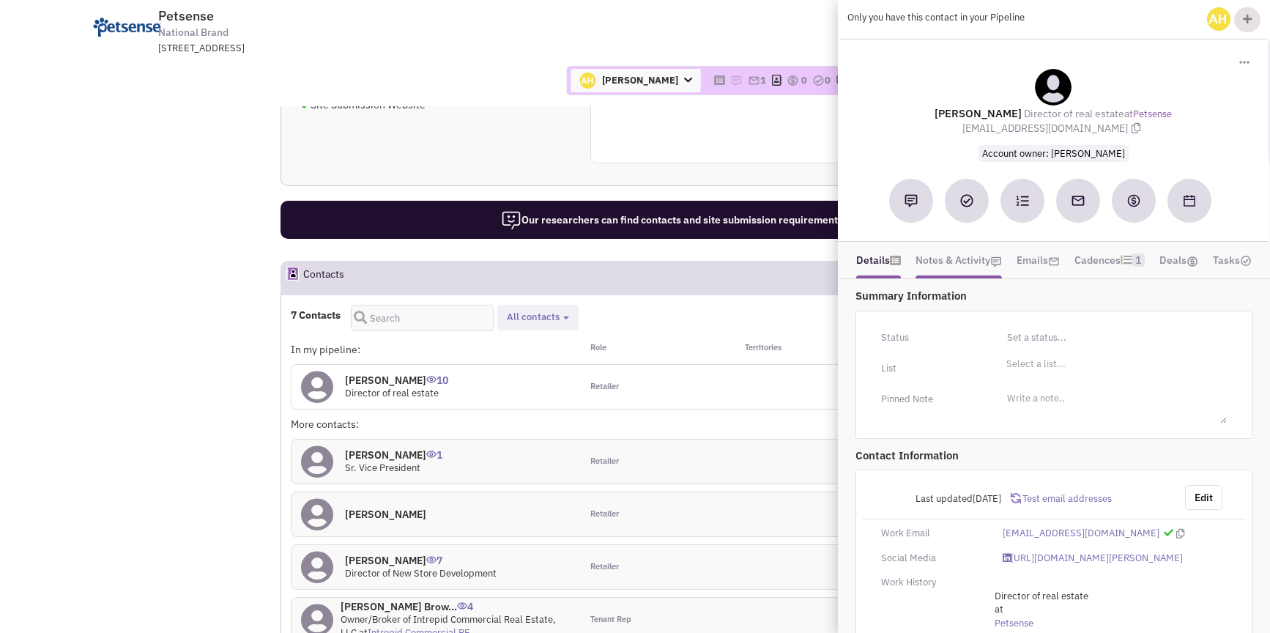
click at [958, 258] on link "Notes & Activity" at bounding box center [958, 260] width 86 height 22
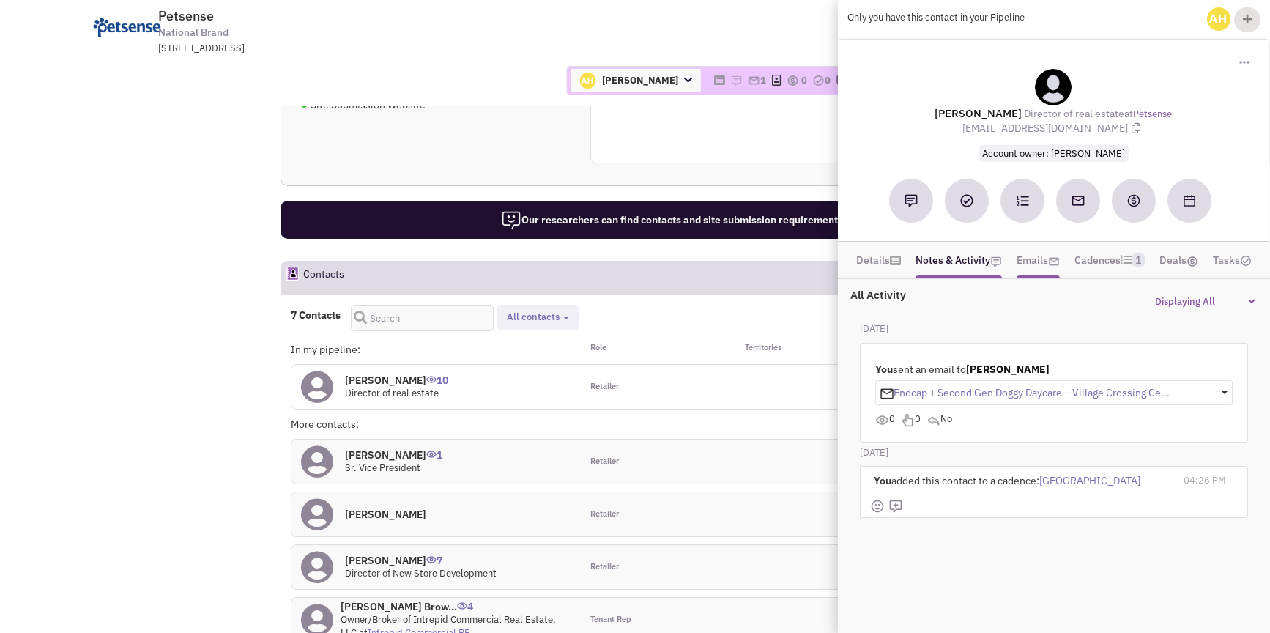
click at [1016, 260] on link "Emails" at bounding box center [1037, 260] width 43 height 22
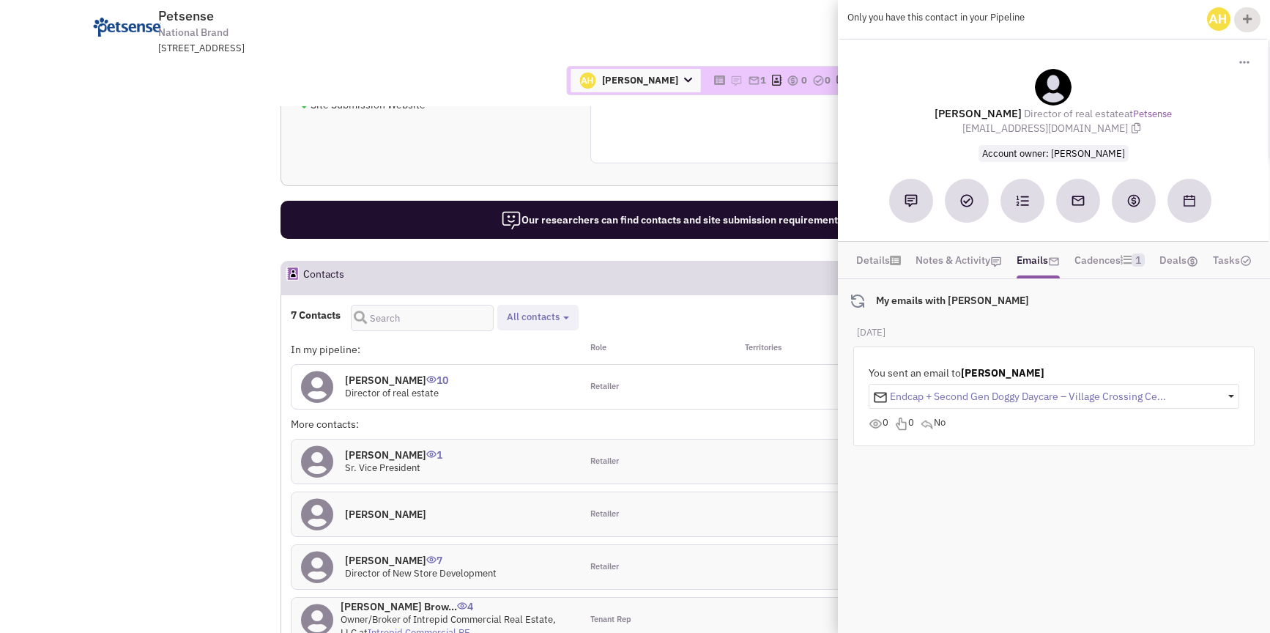
click at [896, 261] on ul "Details Notes & Activity Emails Cadences 1 Deals Tasks" at bounding box center [1054, 260] width 410 height 37
click at [880, 262] on link "Details" at bounding box center [878, 260] width 45 height 22
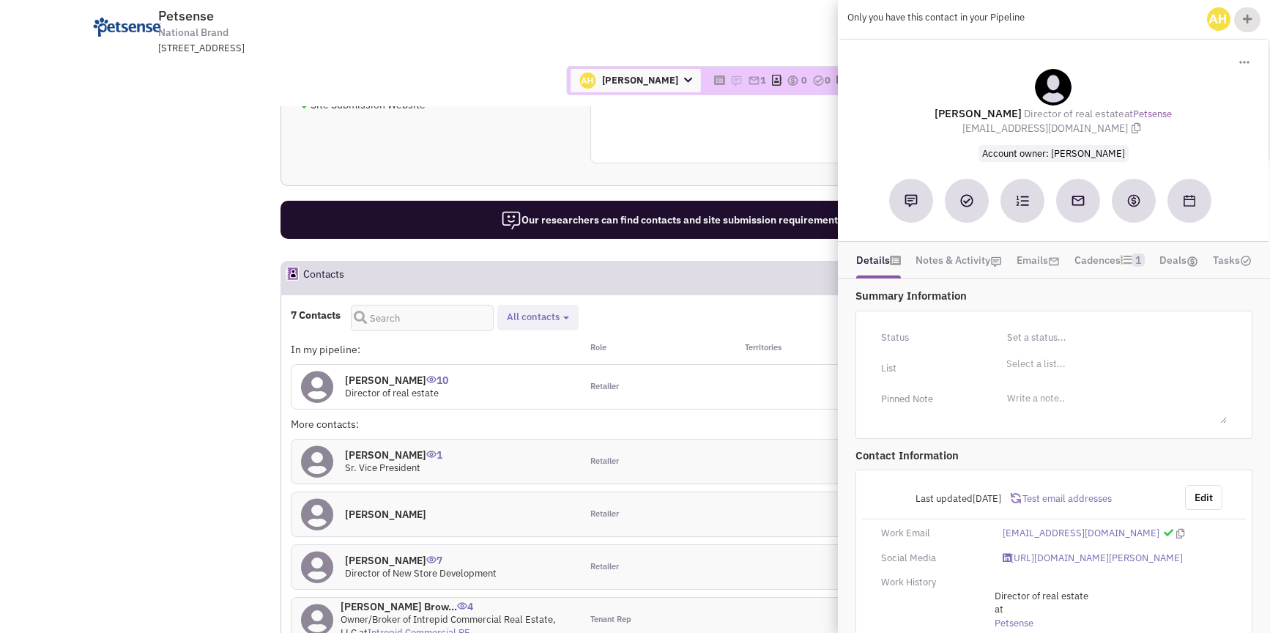
click at [1047, 497] on span "Test email addresses" at bounding box center [1066, 498] width 91 height 12
click at [499, 417] on div "More contacts:" at bounding box center [436, 424] width 290 height 15
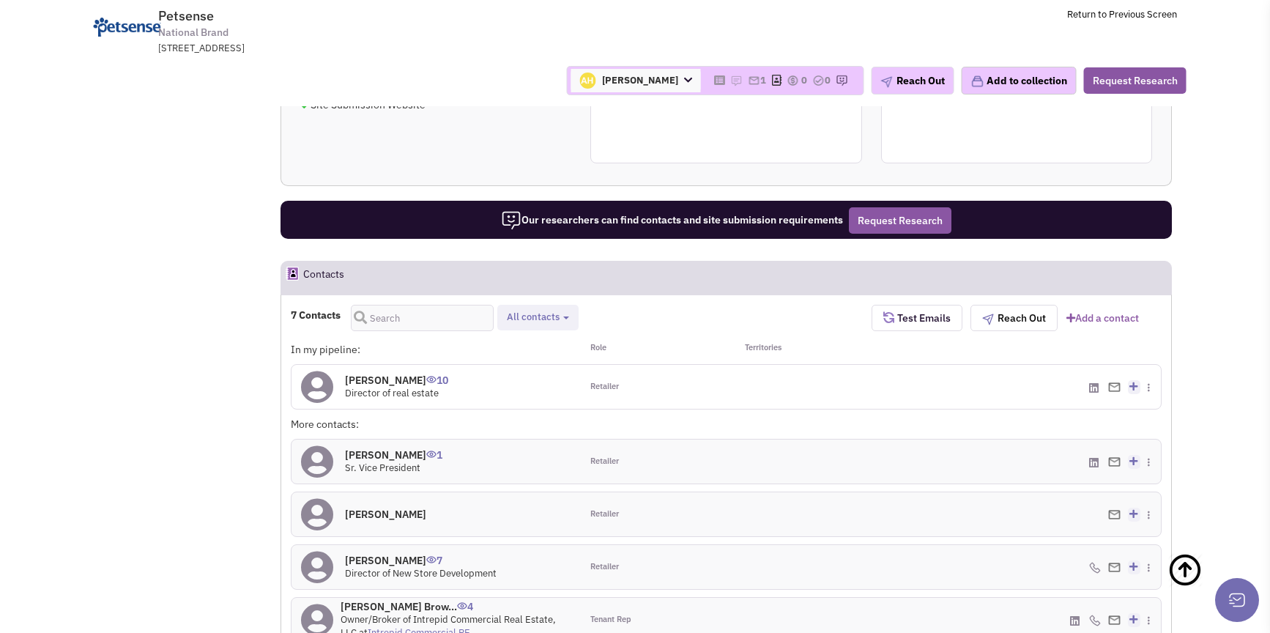
click at [402, 448] on h4 "Matthew Rubin 1" at bounding box center [393, 454] width 97 height 13
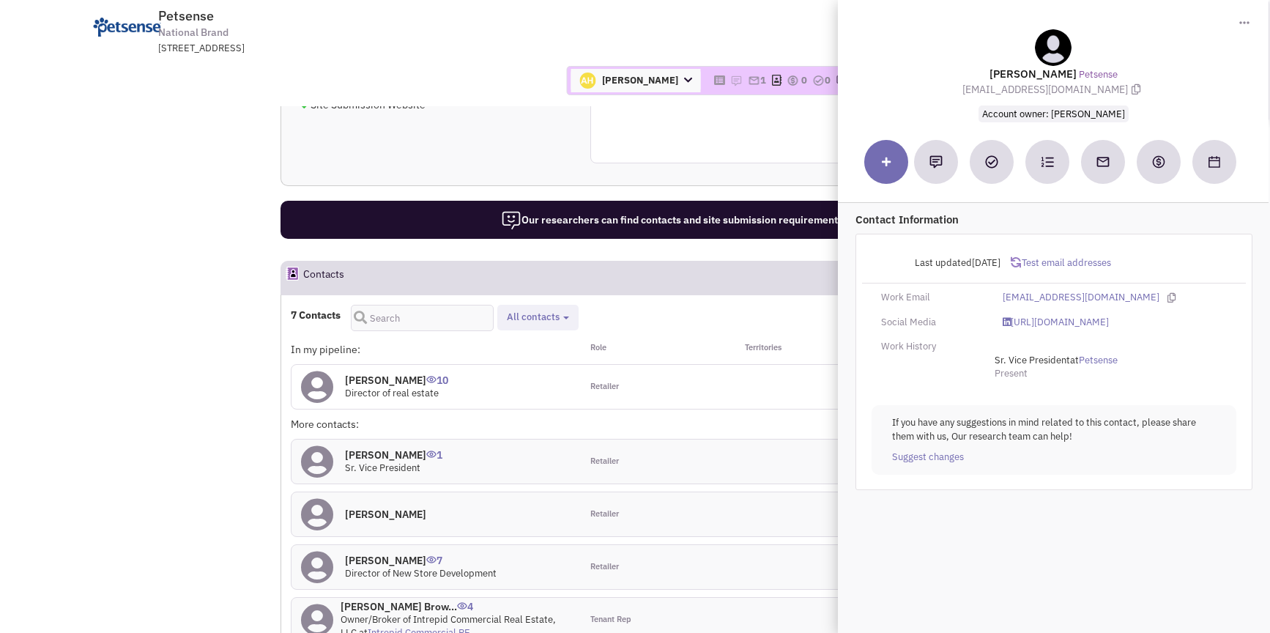
click at [1036, 264] on span "Test email addresses" at bounding box center [1066, 262] width 91 height 12
click at [724, 439] on div "Retailer" at bounding box center [653, 461] width 145 height 44
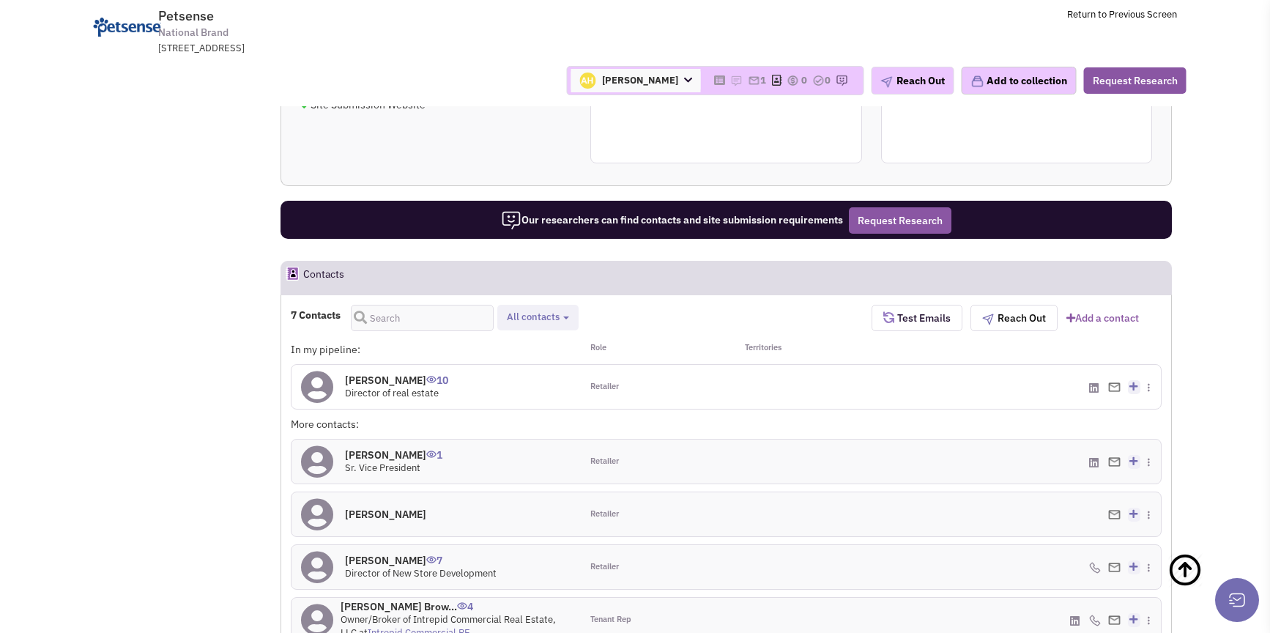
click at [375, 554] on h4 "Ted Daniel 7" at bounding box center [421, 560] width 152 height 13
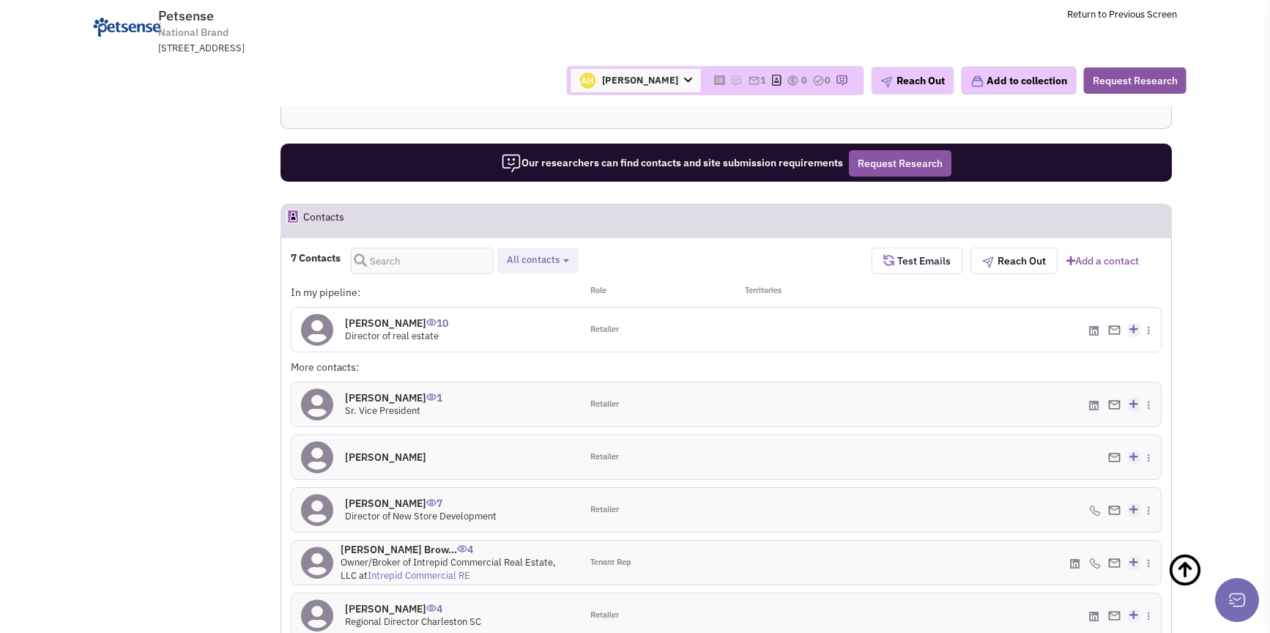
scroll to position [1541, 0]
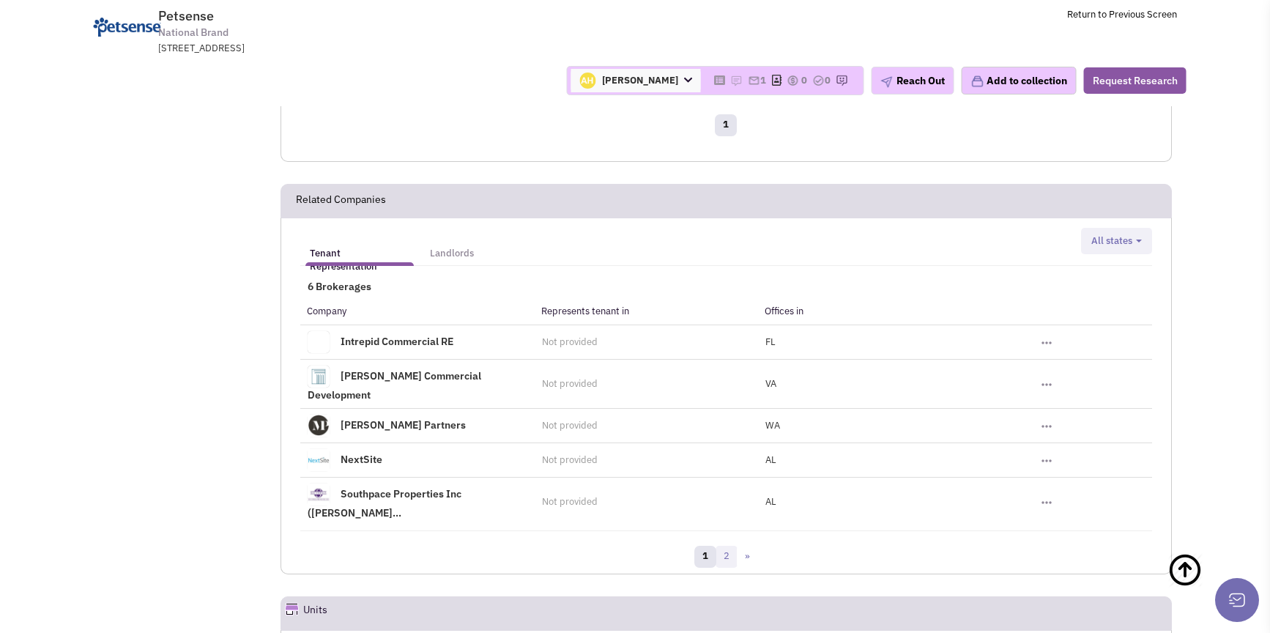
click at [718, 546] on link "2" at bounding box center [726, 557] width 22 height 22
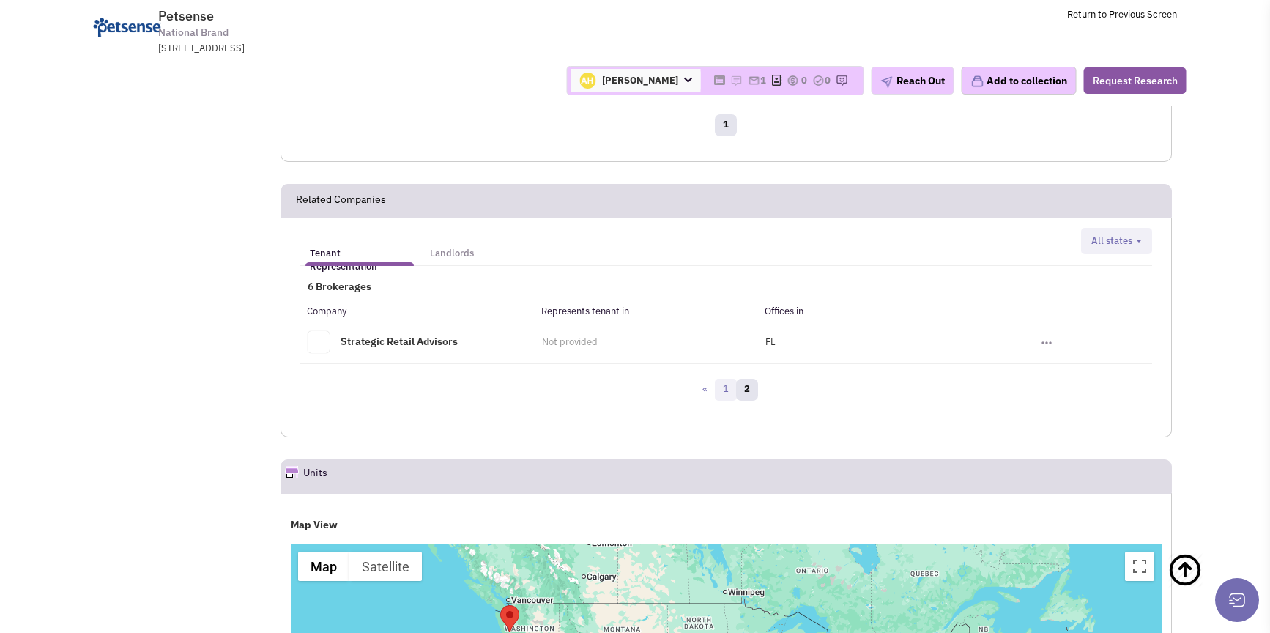
click at [725, 379] on link "1" at bounding box center [726, 390] width 22 height 22
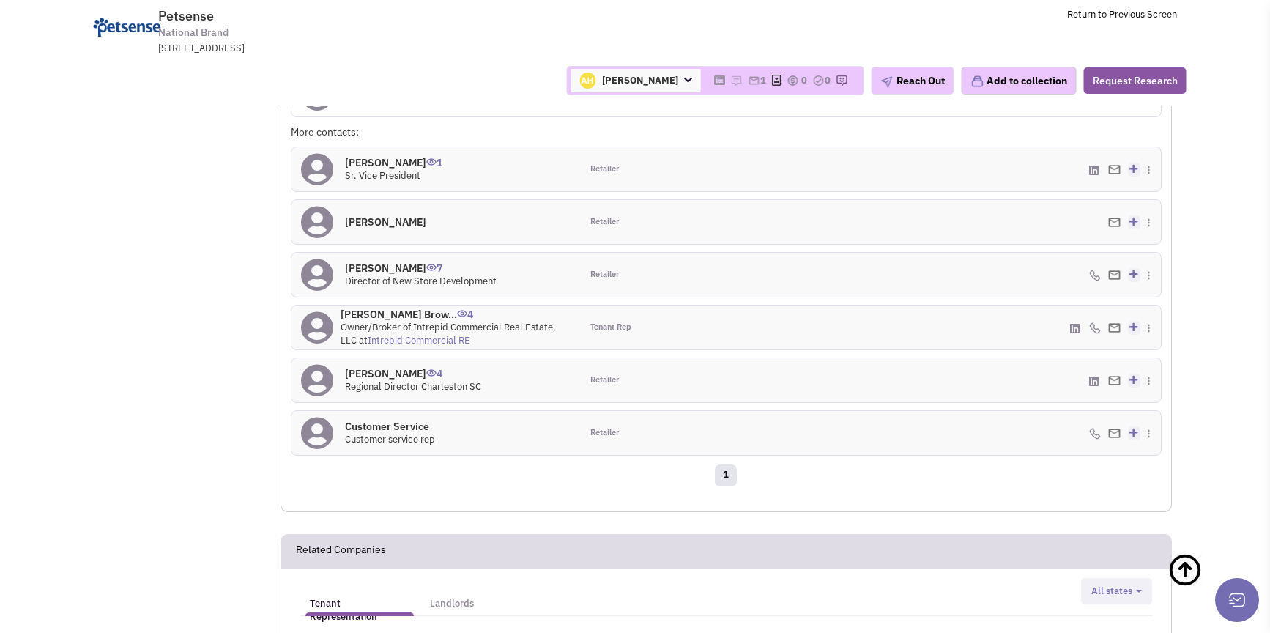
scroll to position [861, 0]
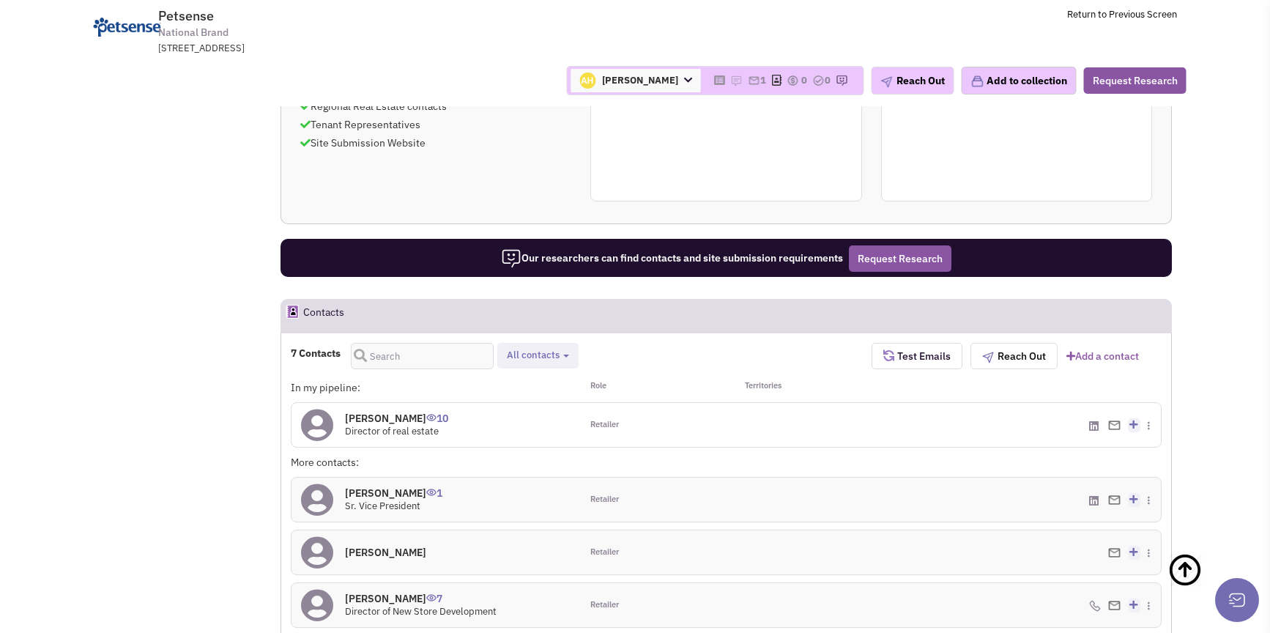
click at [382, 486] on h4 "Matthew Rubin 1" at bounding box center [393, 492] width 97 height 13
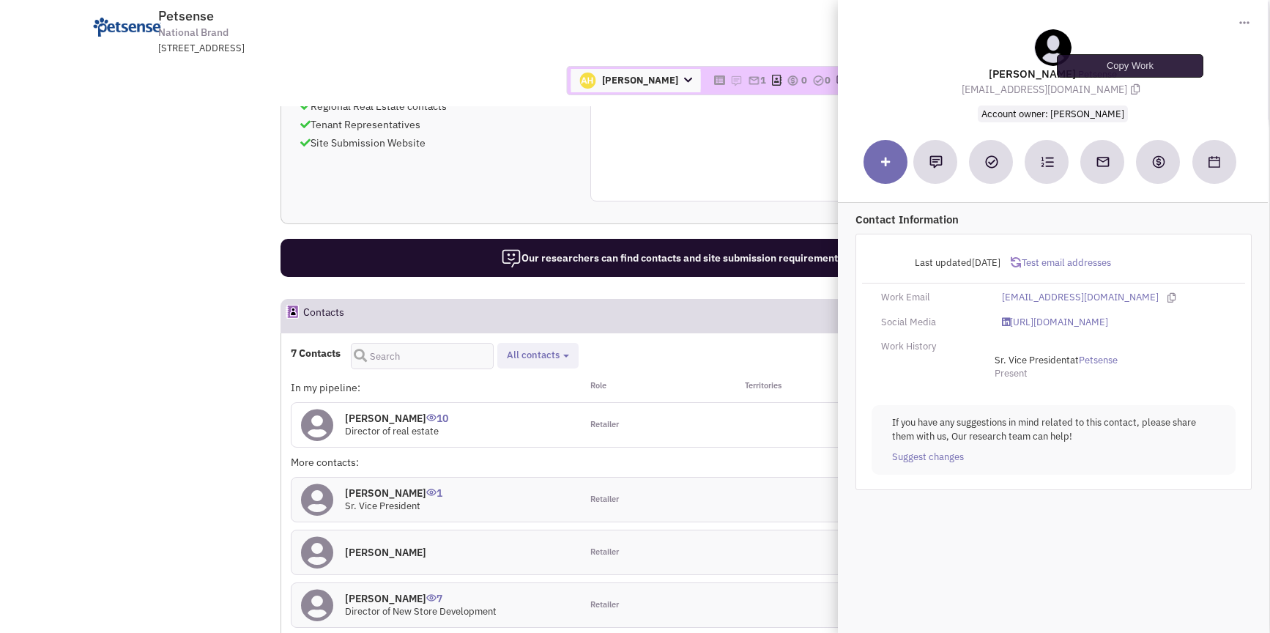
click at [1132, 88] on icon at bounding box center [1135, 89] width 9 height 10
click at [513, 248] on img at bounding box center [511, 258] width 21 height 21
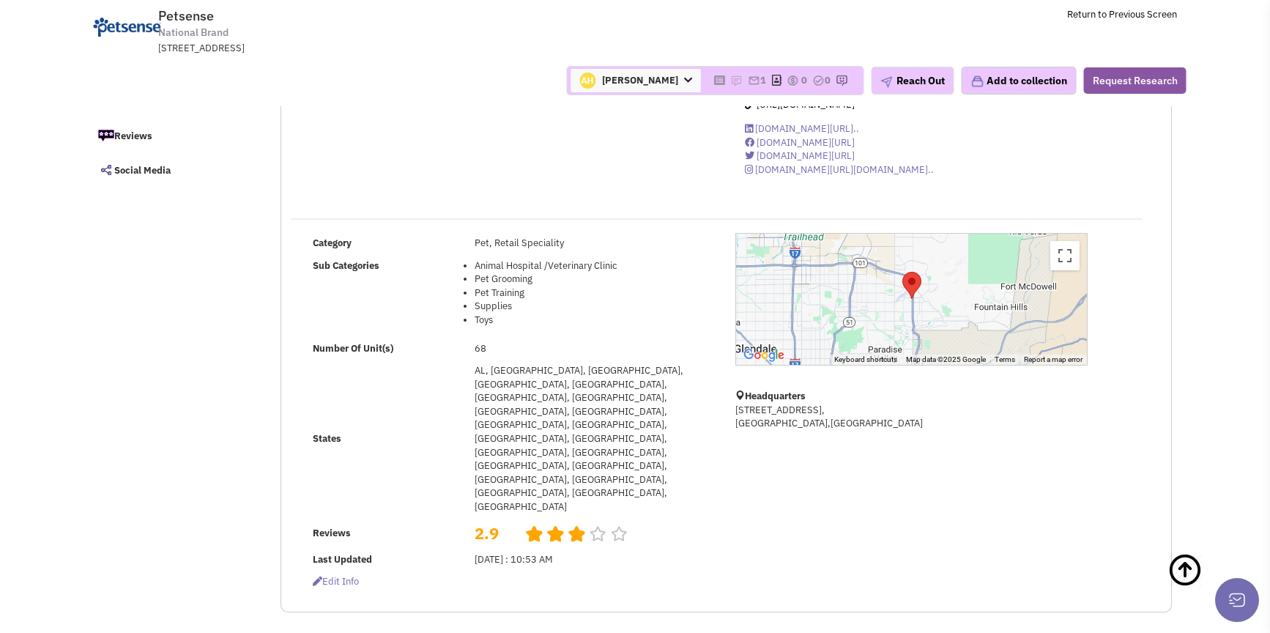
scroll to position [0, 0]
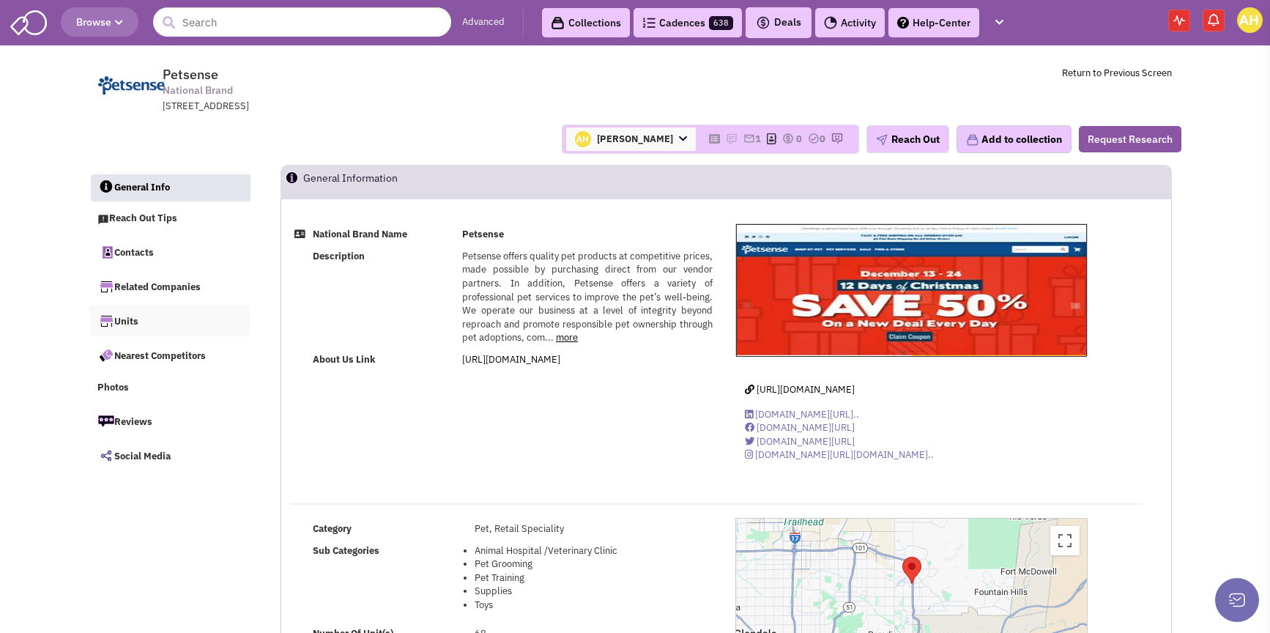
click at [151, 325] on link "Units" at bounding box center [170, 320] width 160 height 31
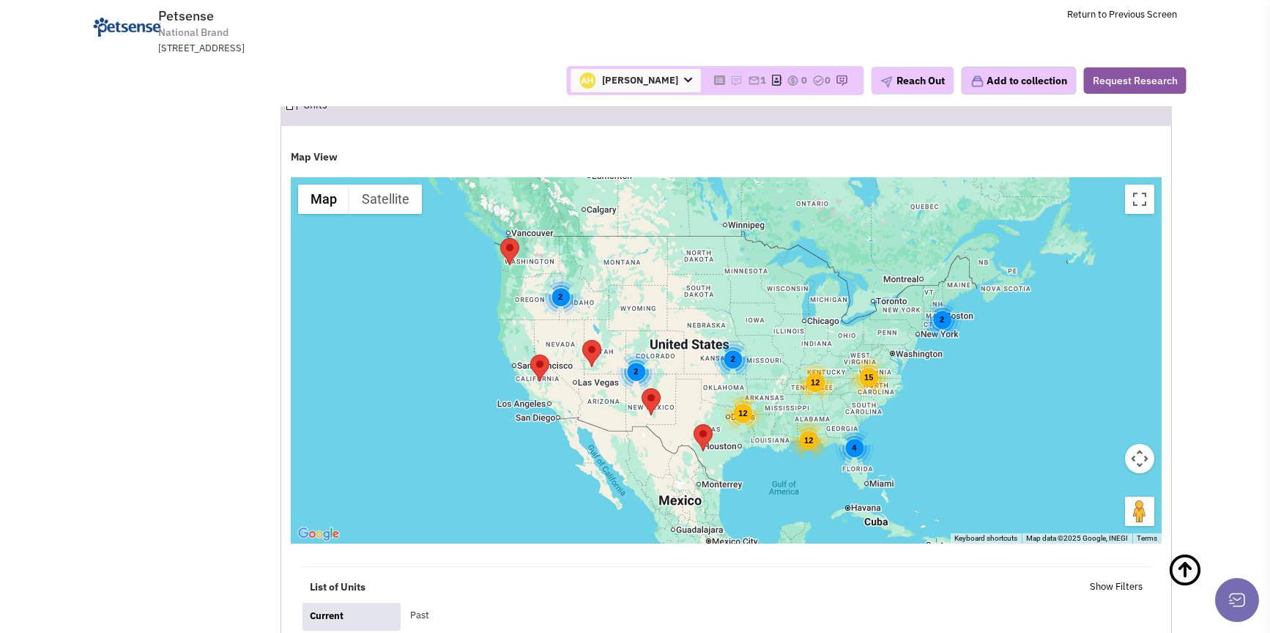
scroll to position [1983, 0]
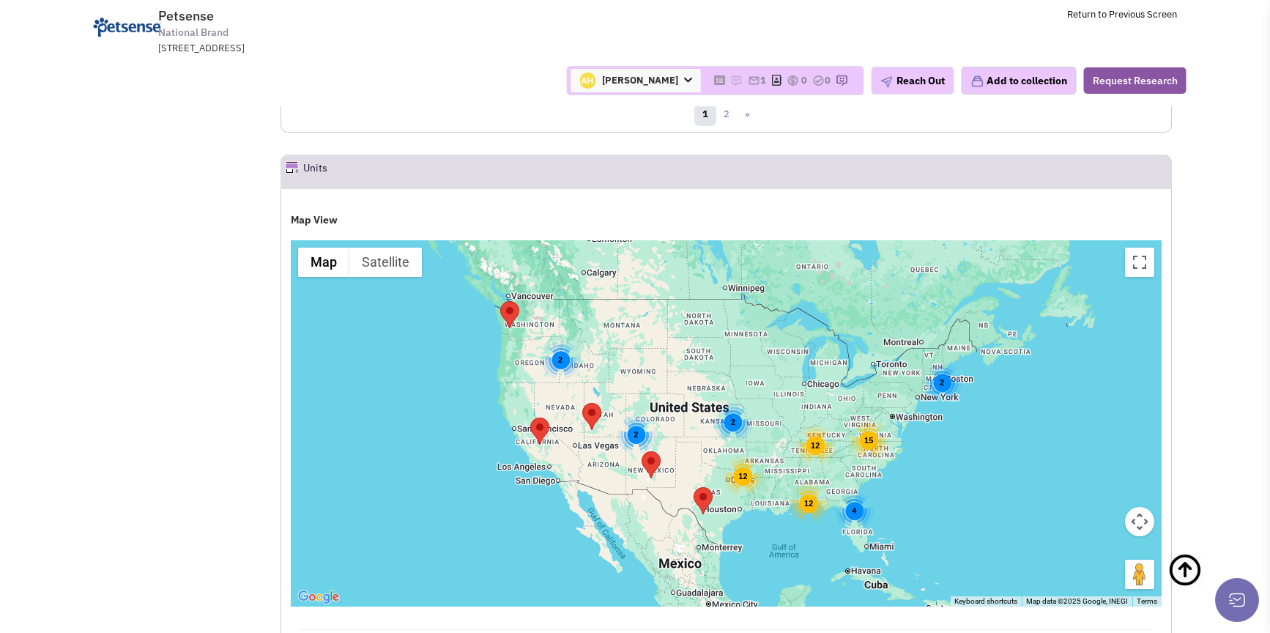
click at [749, 455] on div "12" at bounding box center [743, 475] width 41 height 41
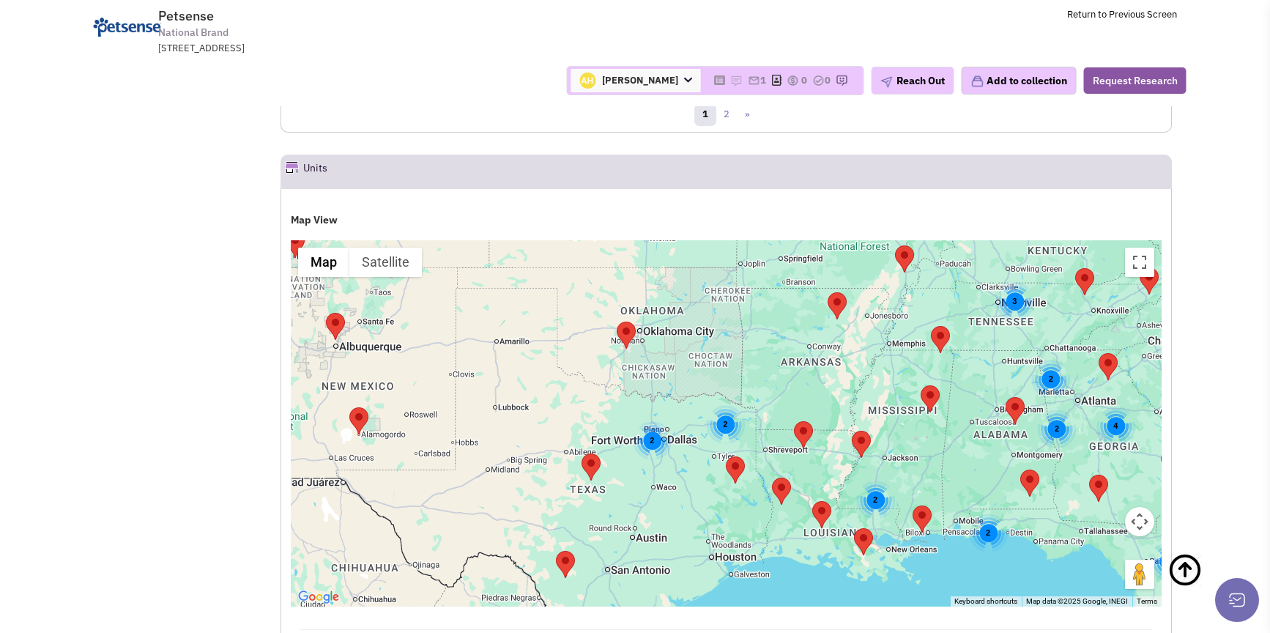
click at [648, 420] on div "2" at bounding box center [652, 439] width 39 height 39
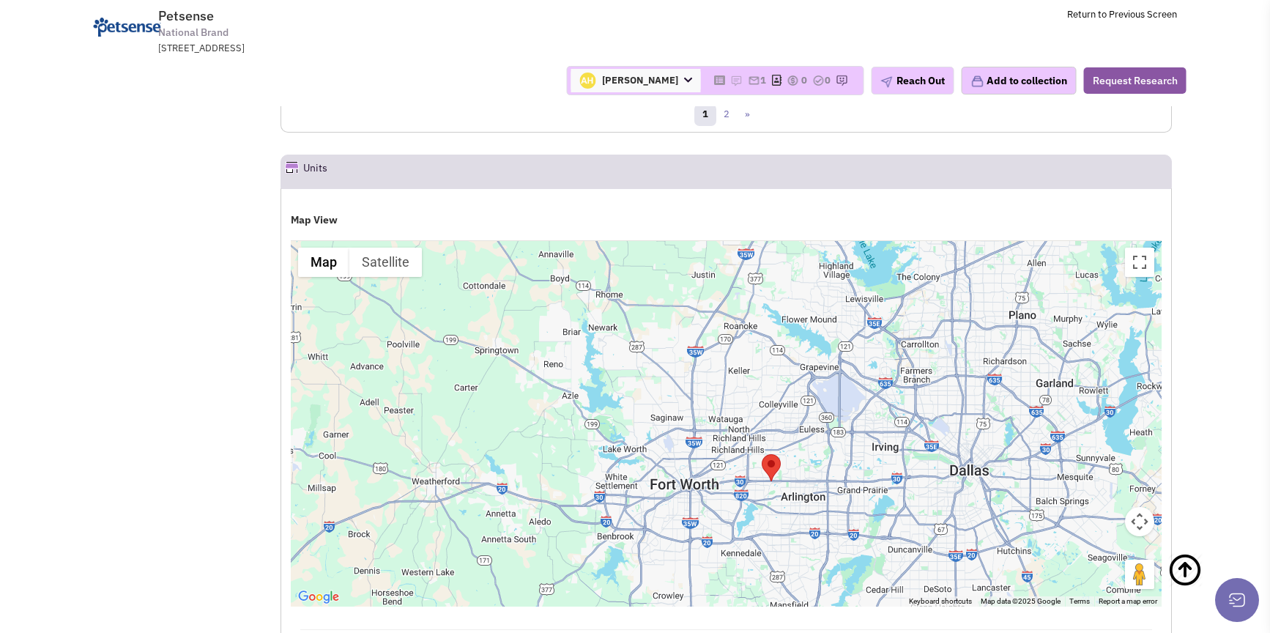
drag, startPoint x: 809, startPoint y: 187, endPoint x: 655, endPoint y: 393, distance: 257.3
click at [655, 393] on div at bounding box center [726, 423] width 871 height 366
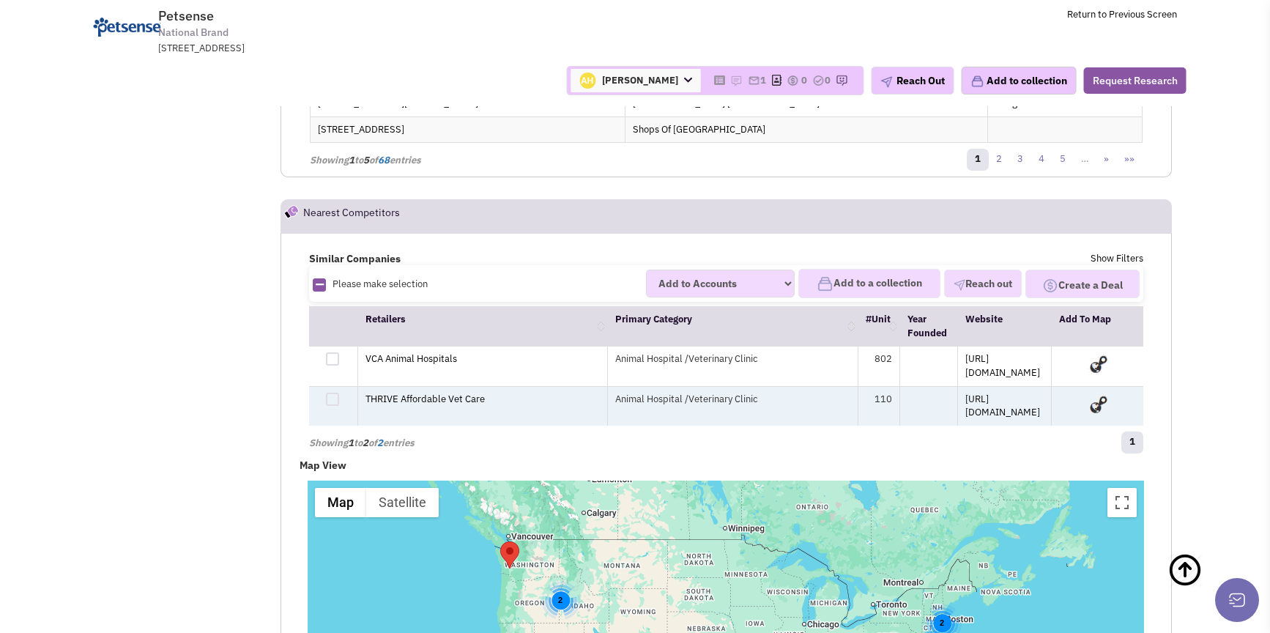
scroll to position [2672, 0]
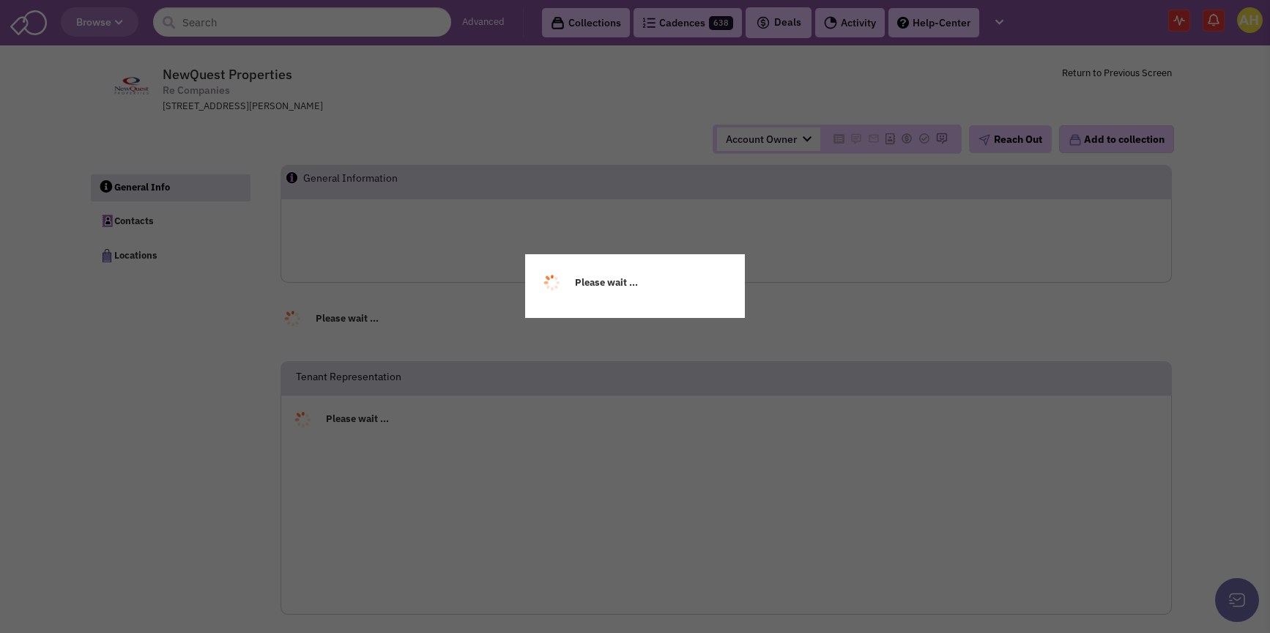
select select
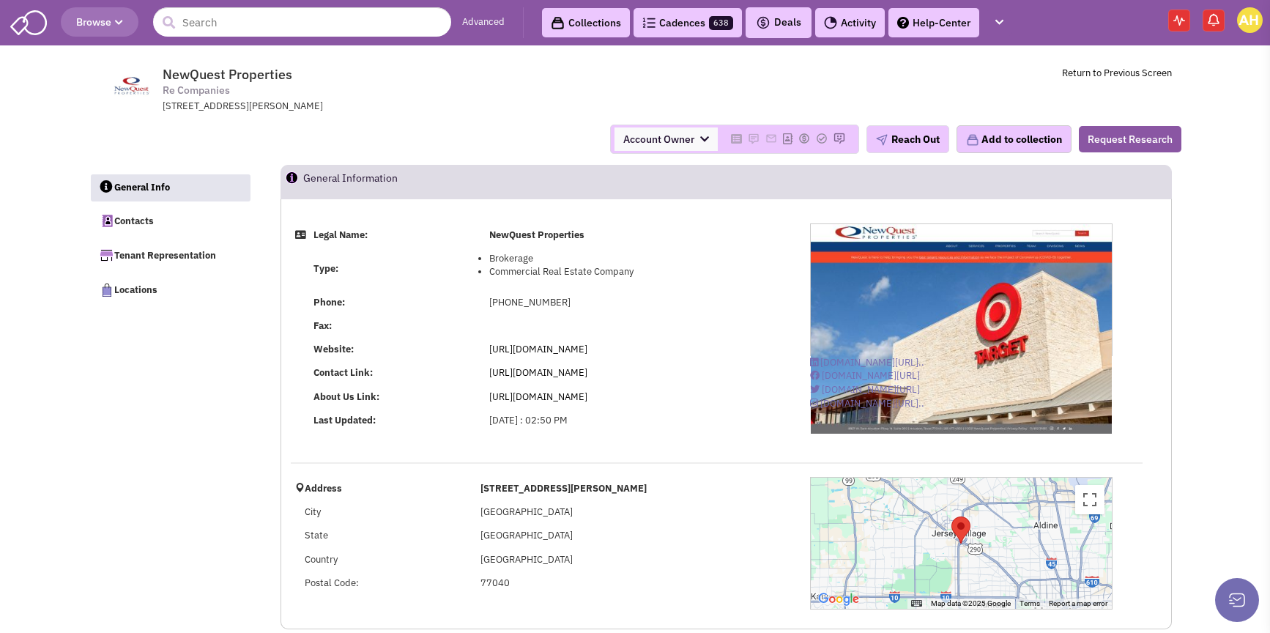
select select
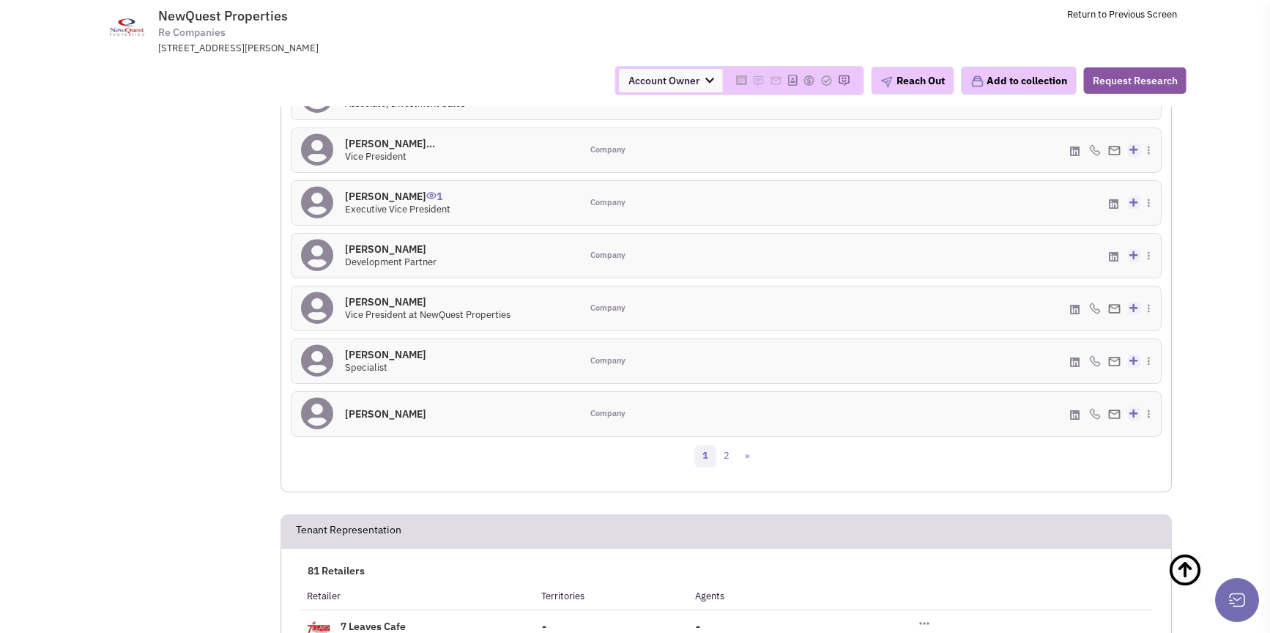
scroll to position [1055, 0]
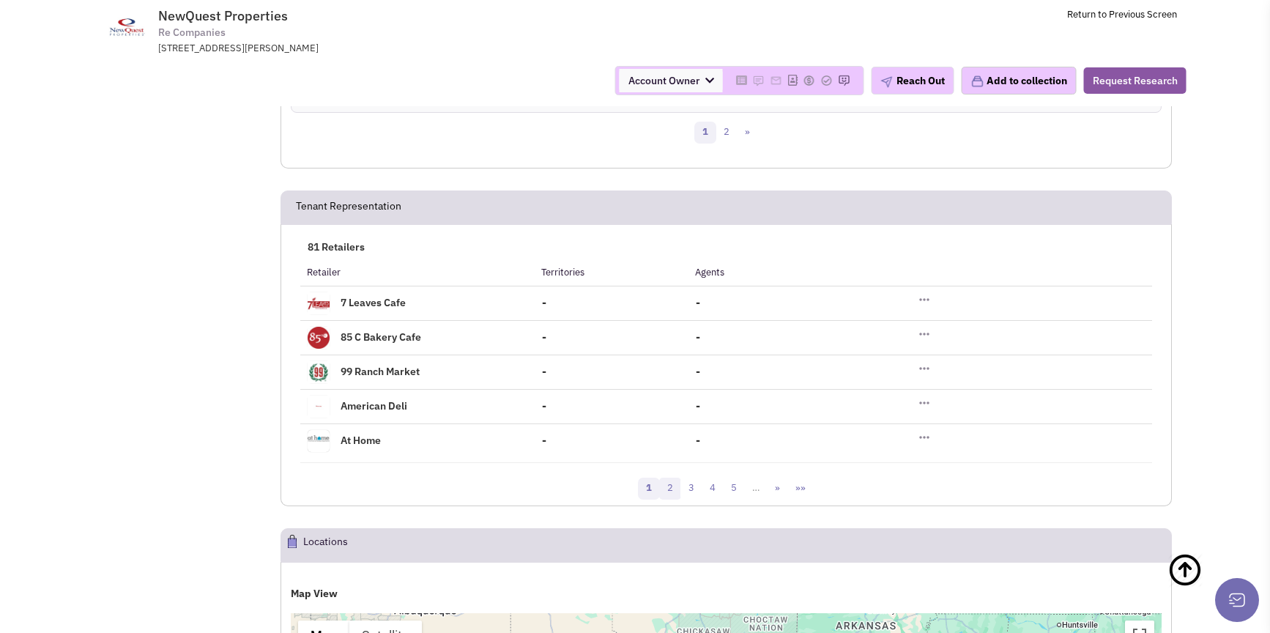
click at [669, 497] on link "2" at bounding box center [670, 488] width 22 height 22
click at [694, 499] on link "3" at bounding box center [702, 488] width 22 height 22
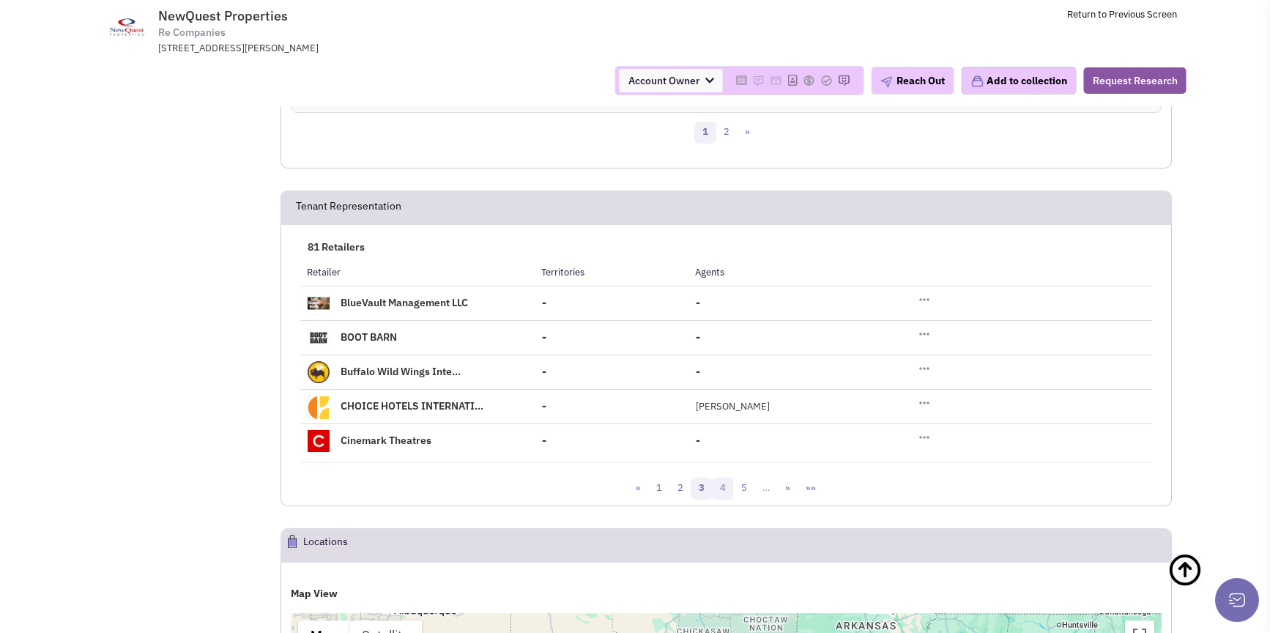
click at [715, 499] on link "4" at bounding box center [723, 488] width 22 height 22
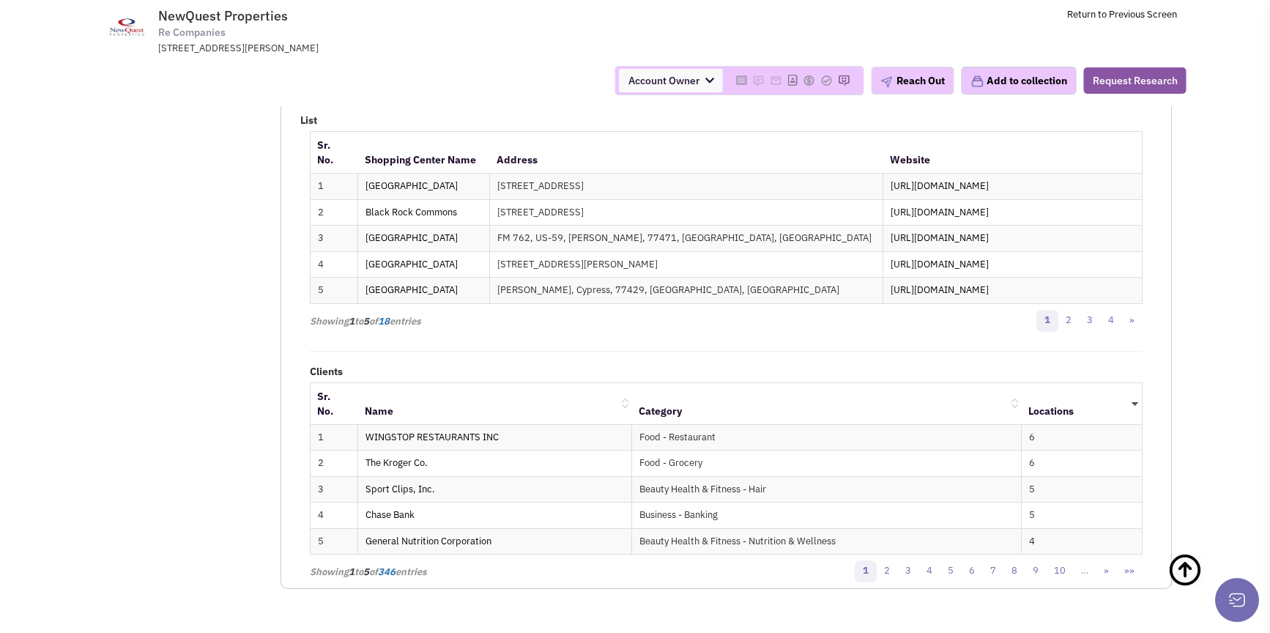
scroll to position [1278, 0]
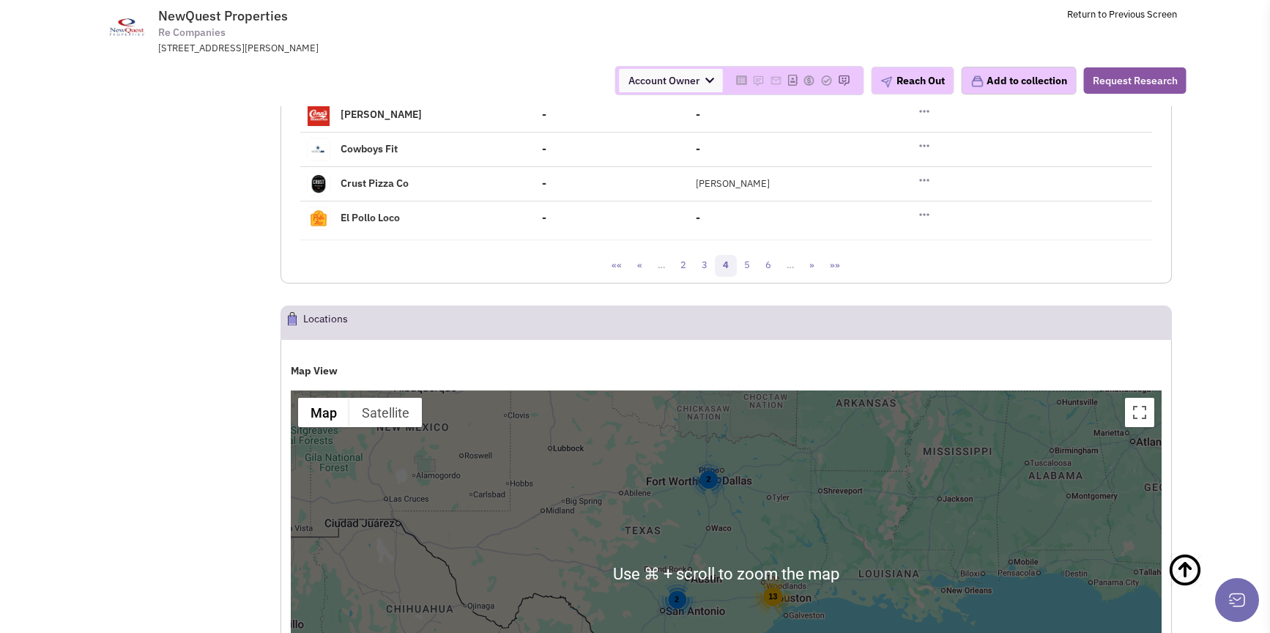
click at [706, 488] on div "2" at bounding box center [708, 479] width 39 height 39
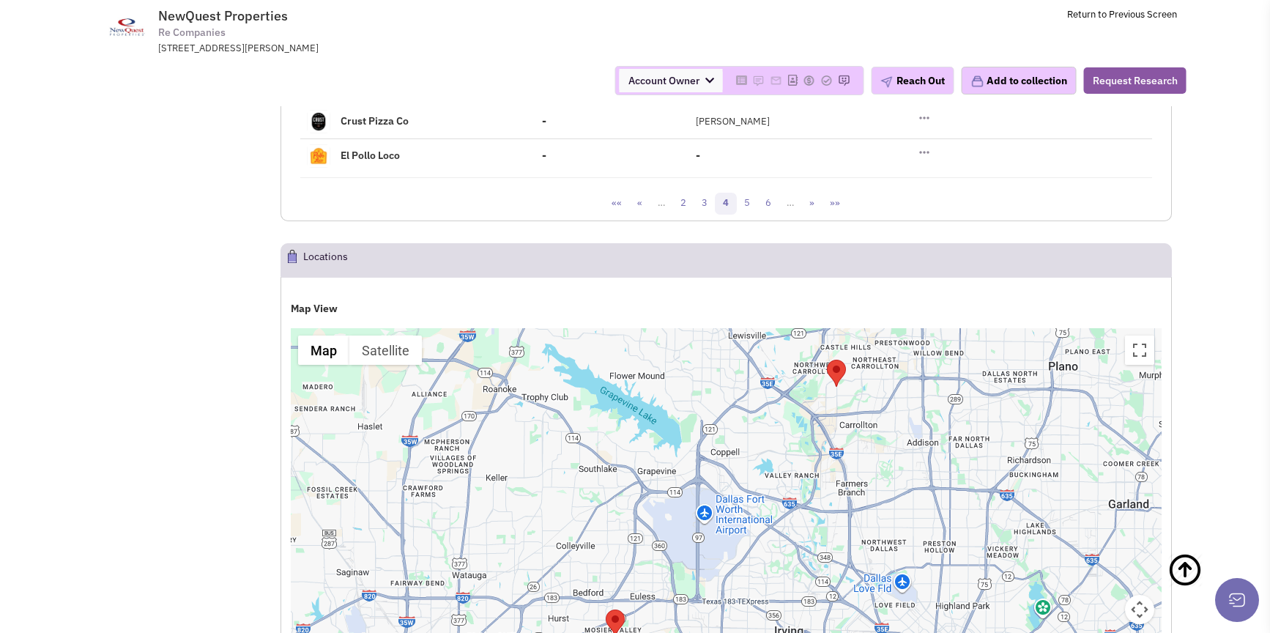
scroll to position [1942, 0]
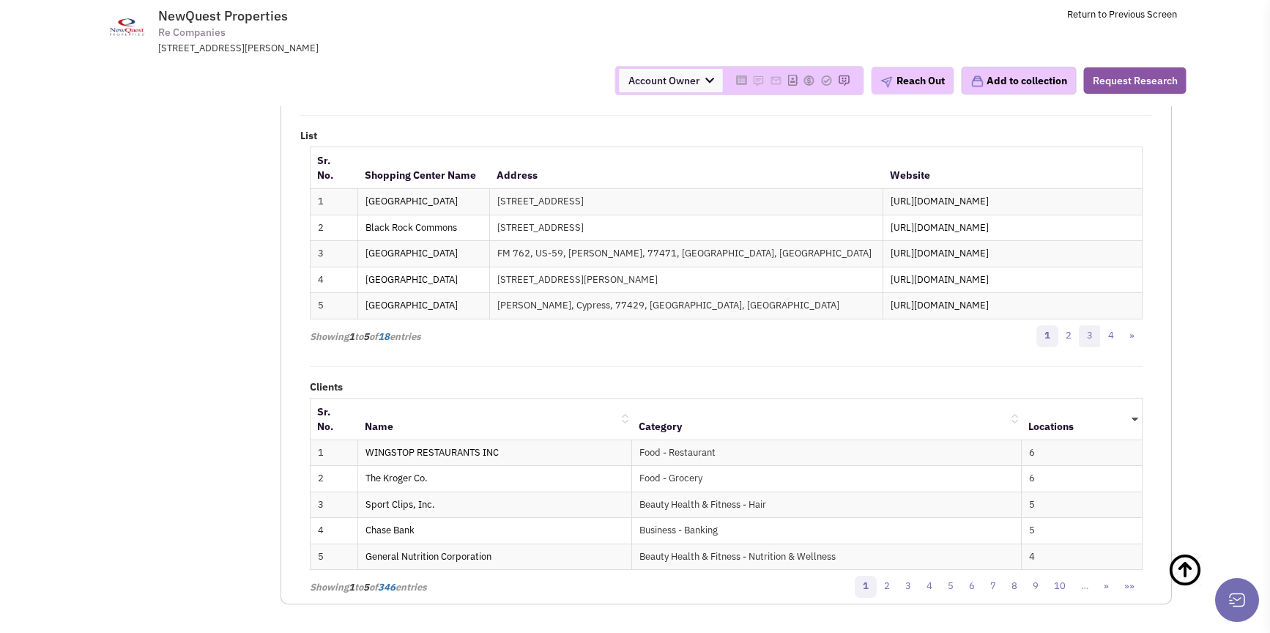
click at [1079, 340] on link "3" at bounding box center [1090, 336] width 22 height 22
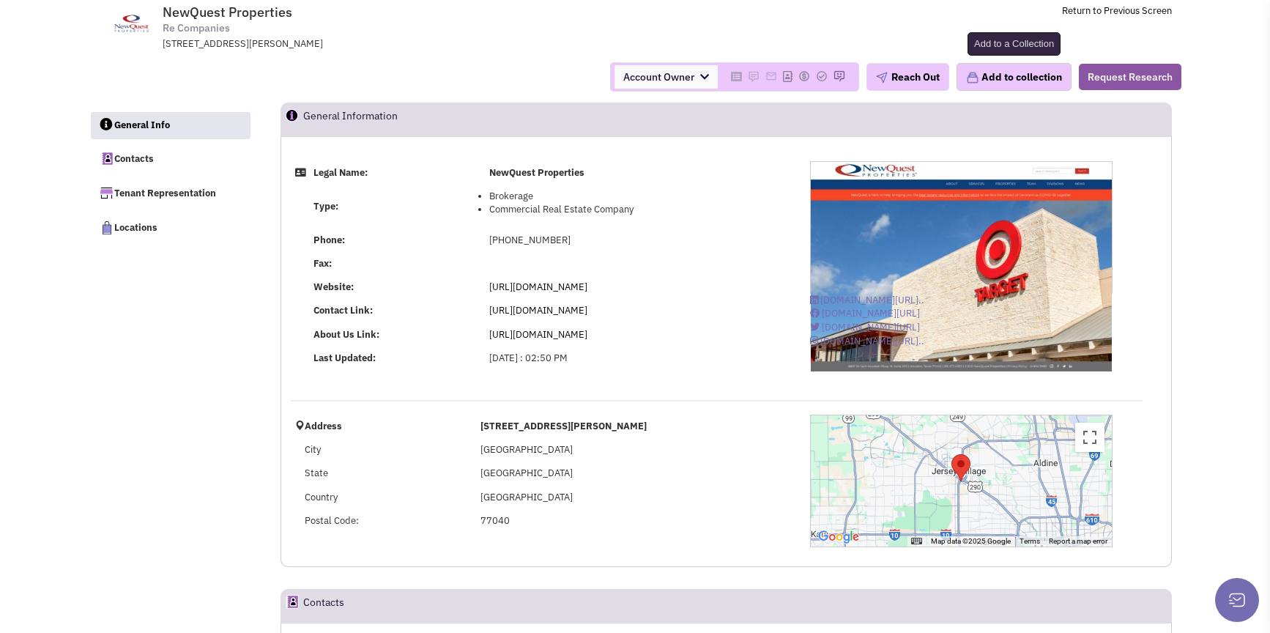
scroll to position [1157, 0]
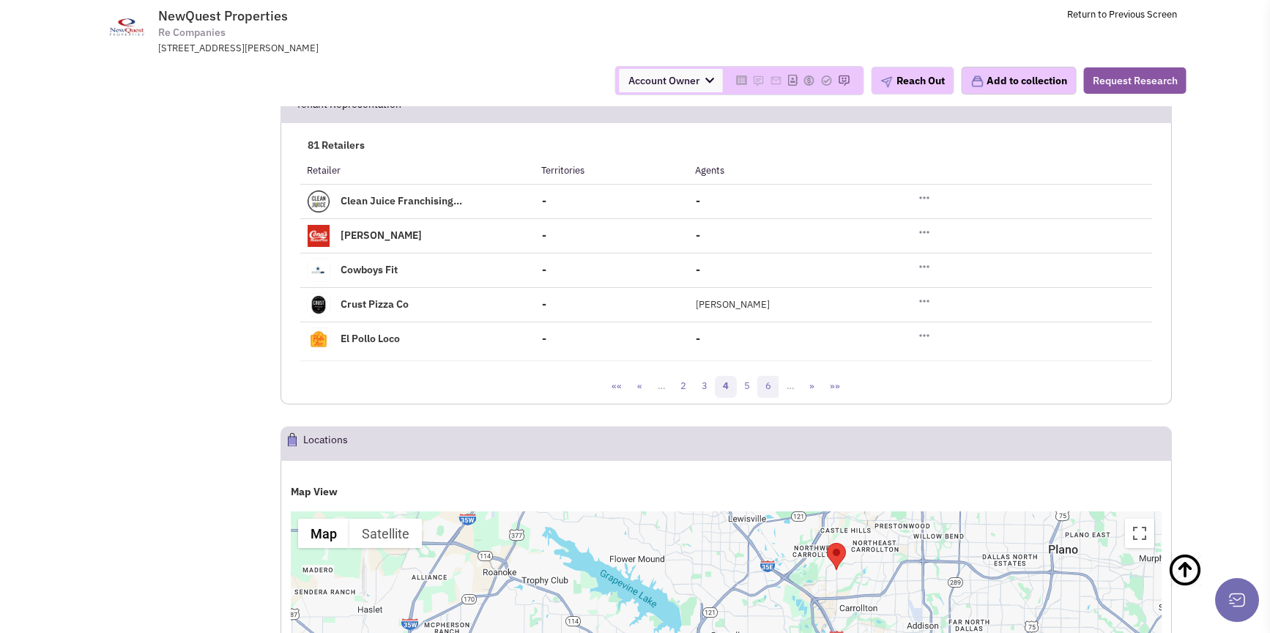
click at [774, 398] on link "6" at bounding box center [768, 387] width 22 height 22
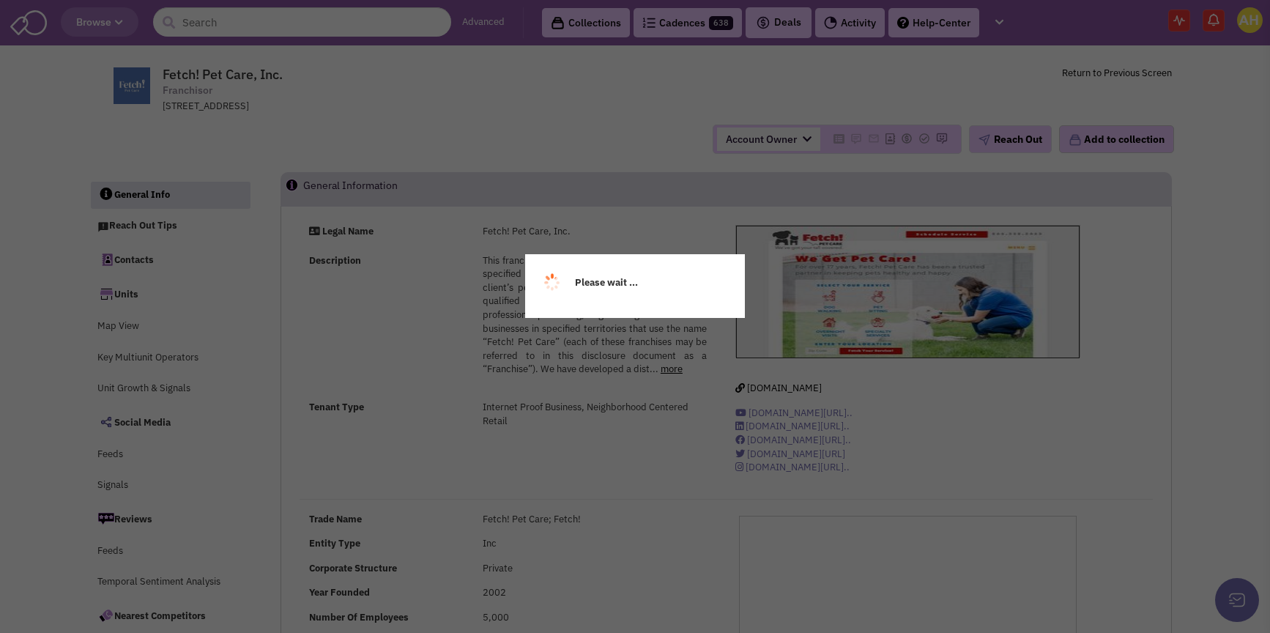
select select
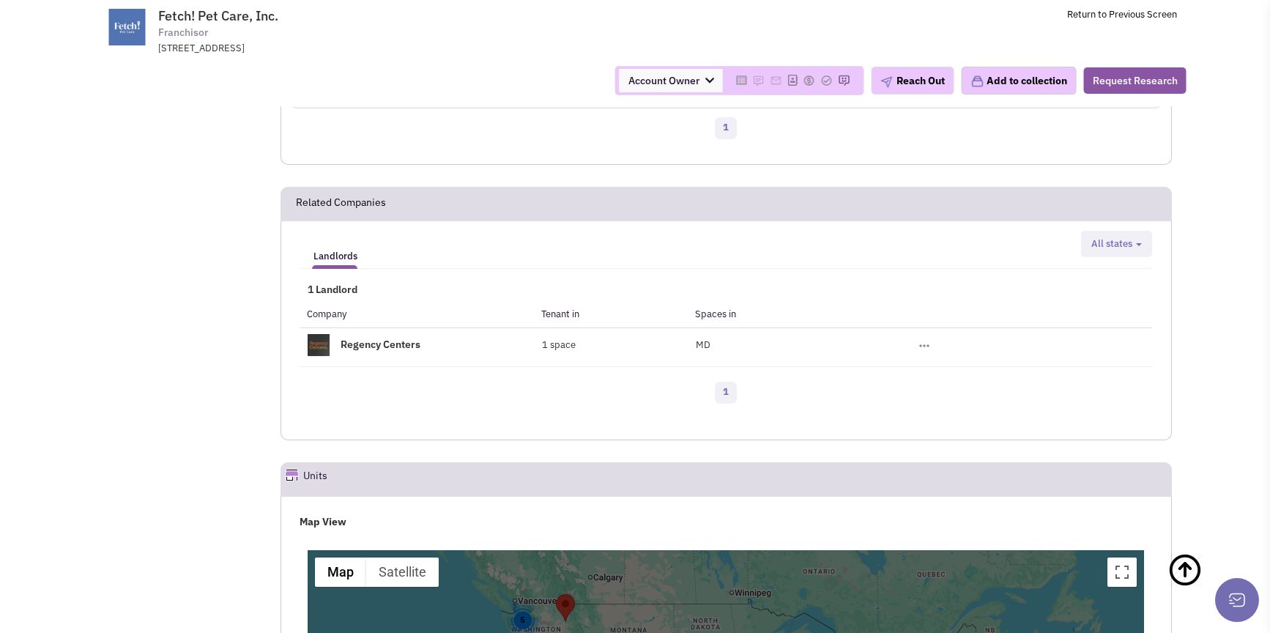
scroll to position [1654, 0]
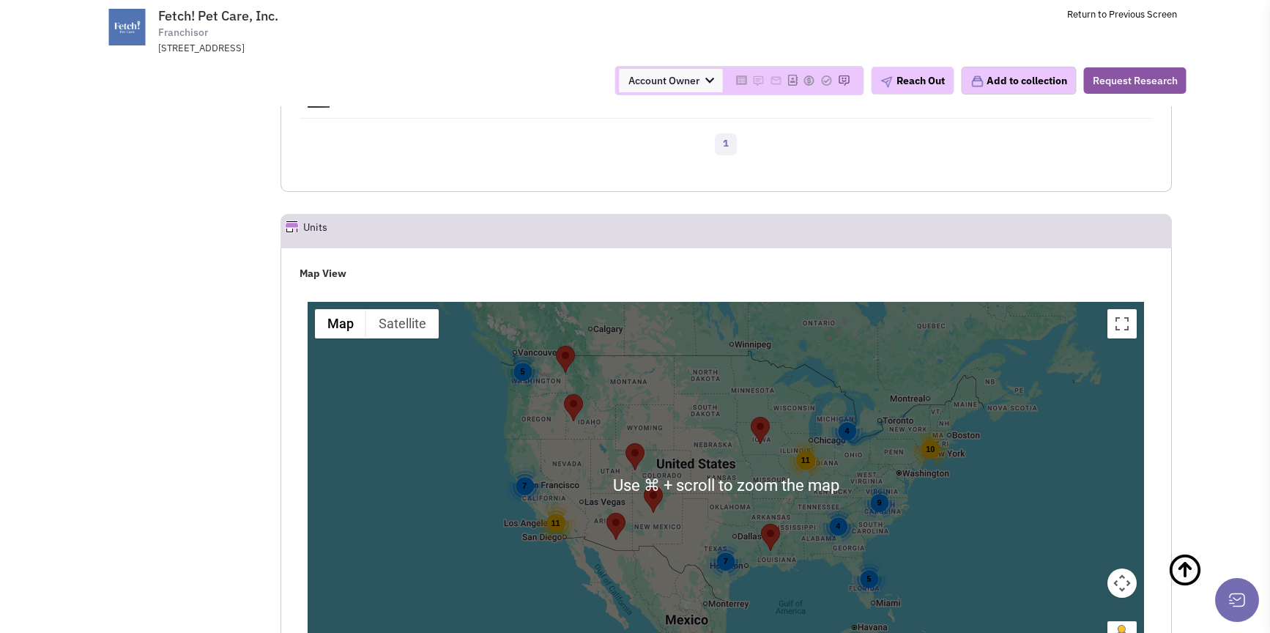
click at [736, 551] on div "7" at bounding box center [726, 561] width 39 height 39
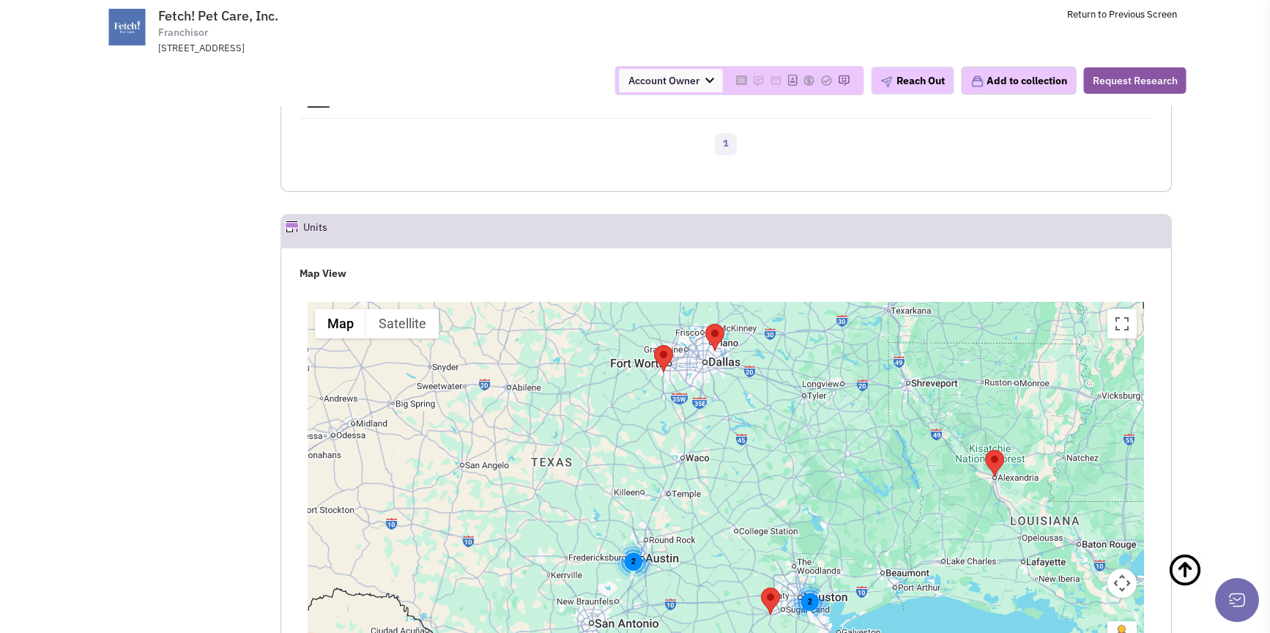
click at [705, 324] on area "Fetch! Pet Care, Inc." at bounding box center [705, 324] width 0 height 0
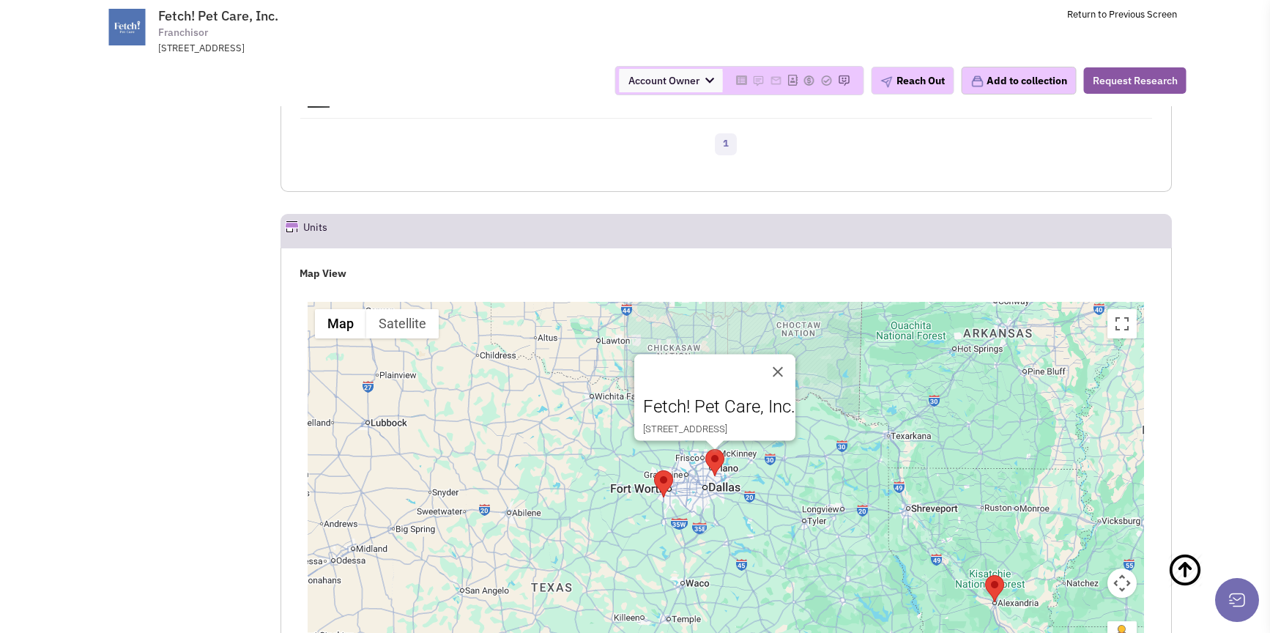
click at [654, 470] on area "Fetch! Pet Care, Inc." at bounding box center [654, 470] width 0 height 0
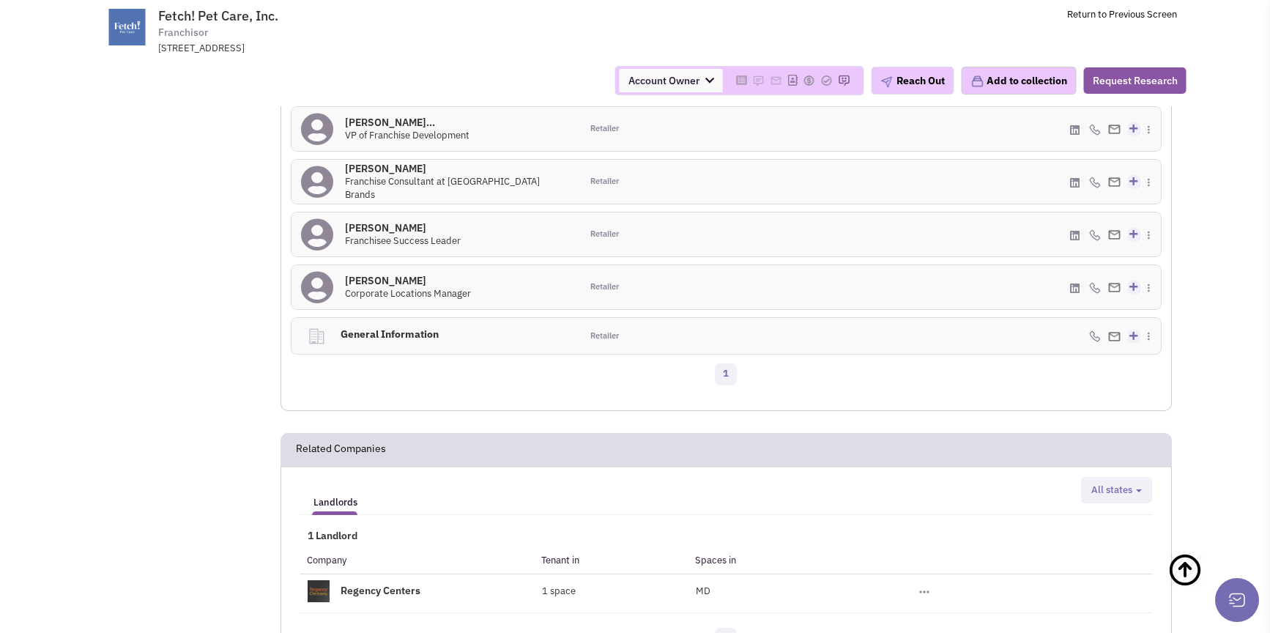
scroll to position [921, 0]
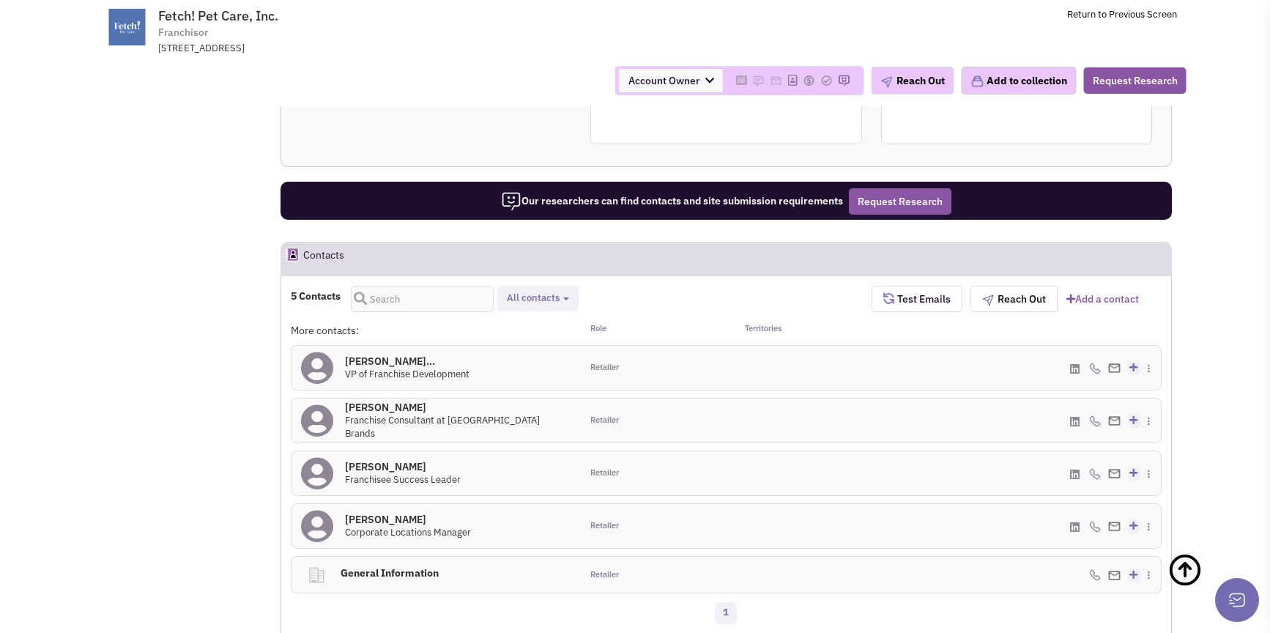
click at [390, 355] on h4 "Michael Shinabarge... 0" at bounding box center [407, 360] width 124 height 13
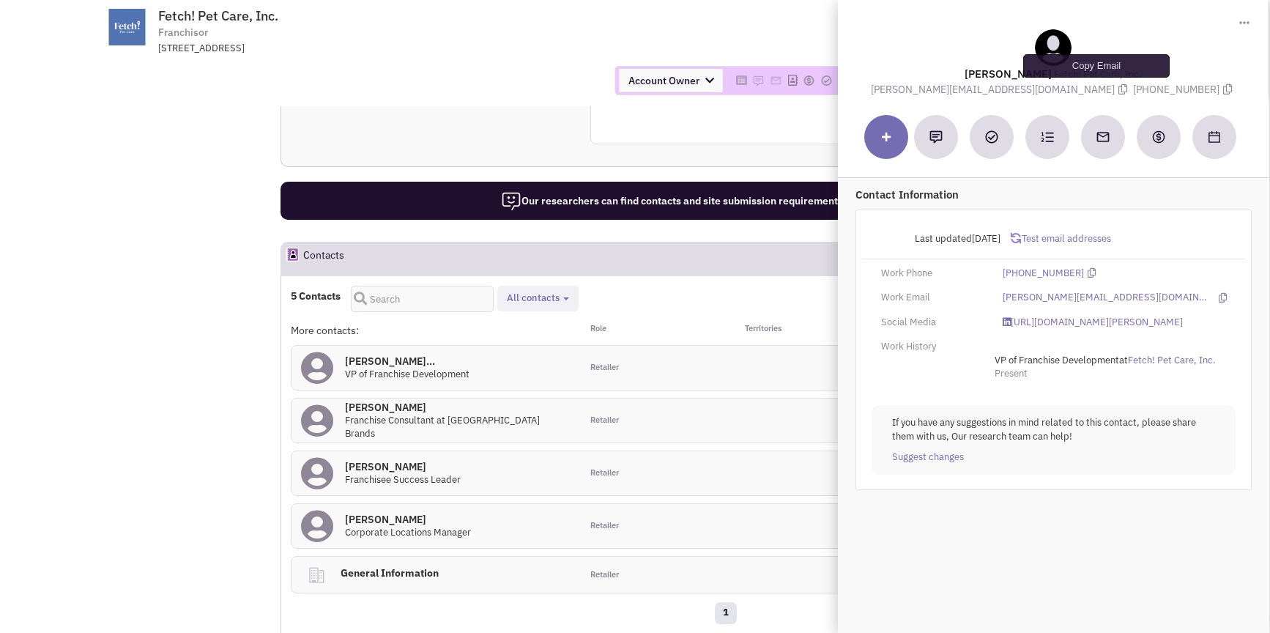
click at [1118, 89] on icon at bounding box center [1122, 89] width 9 height 10
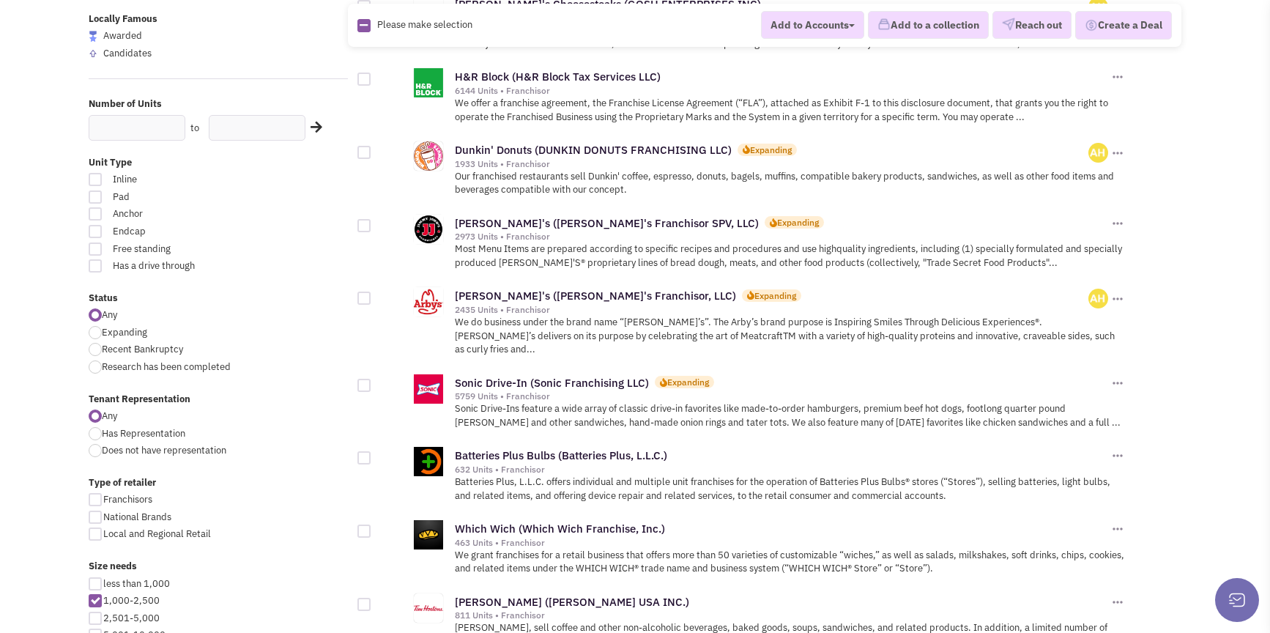
scroll to position [917, 0]
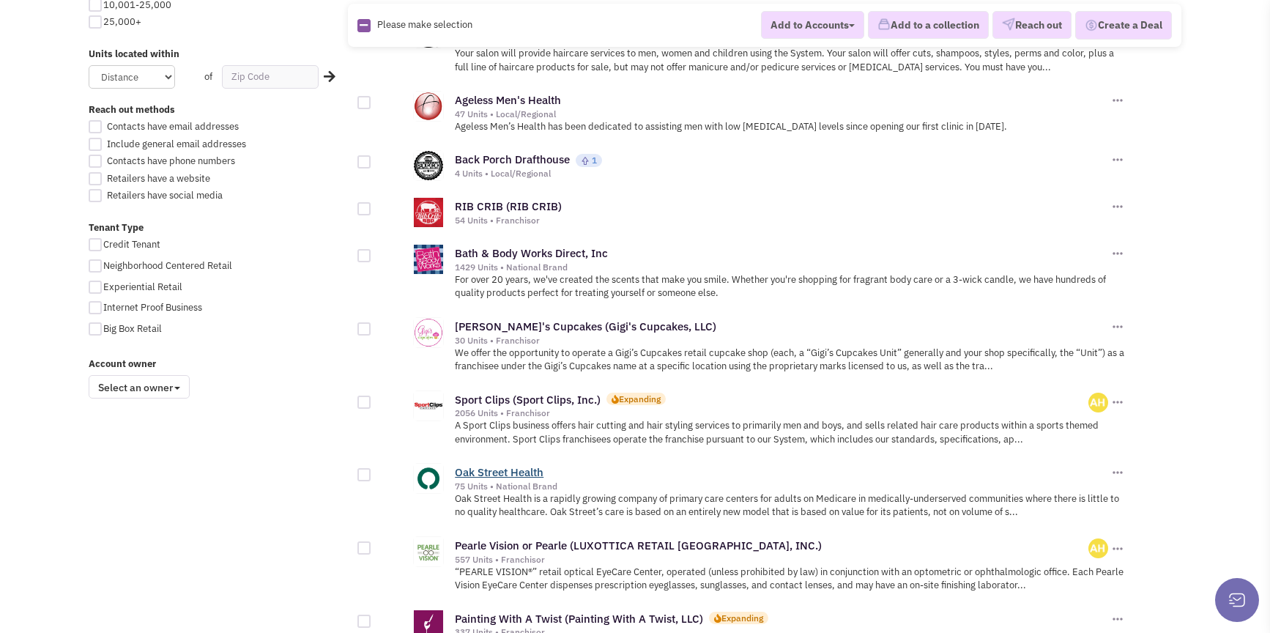
click at [525, 465] on link "Oak Street Health" at bounding box center [499, 472] width 89 height 14
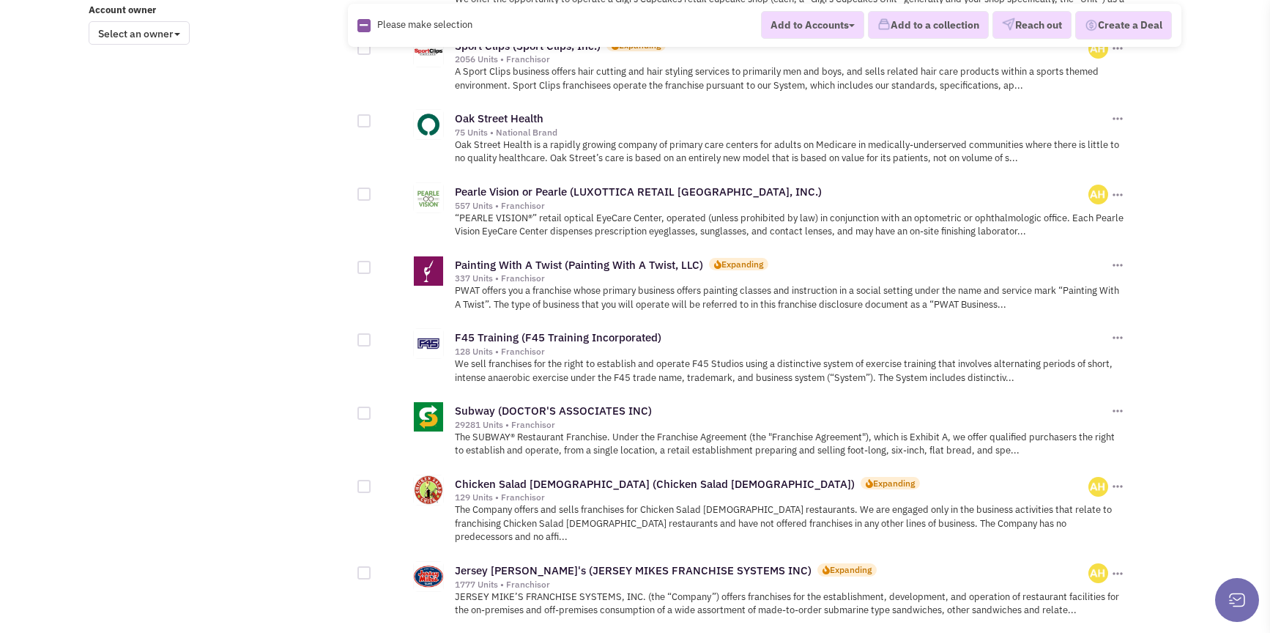
scroll to position [1519, 0]
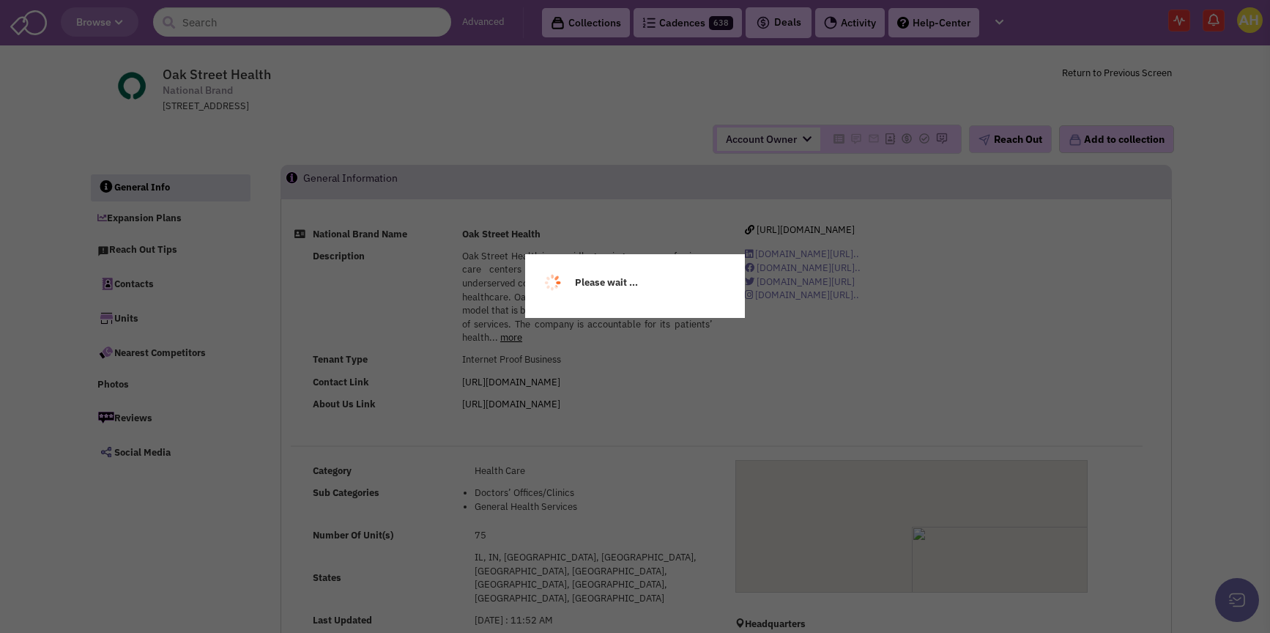
select select
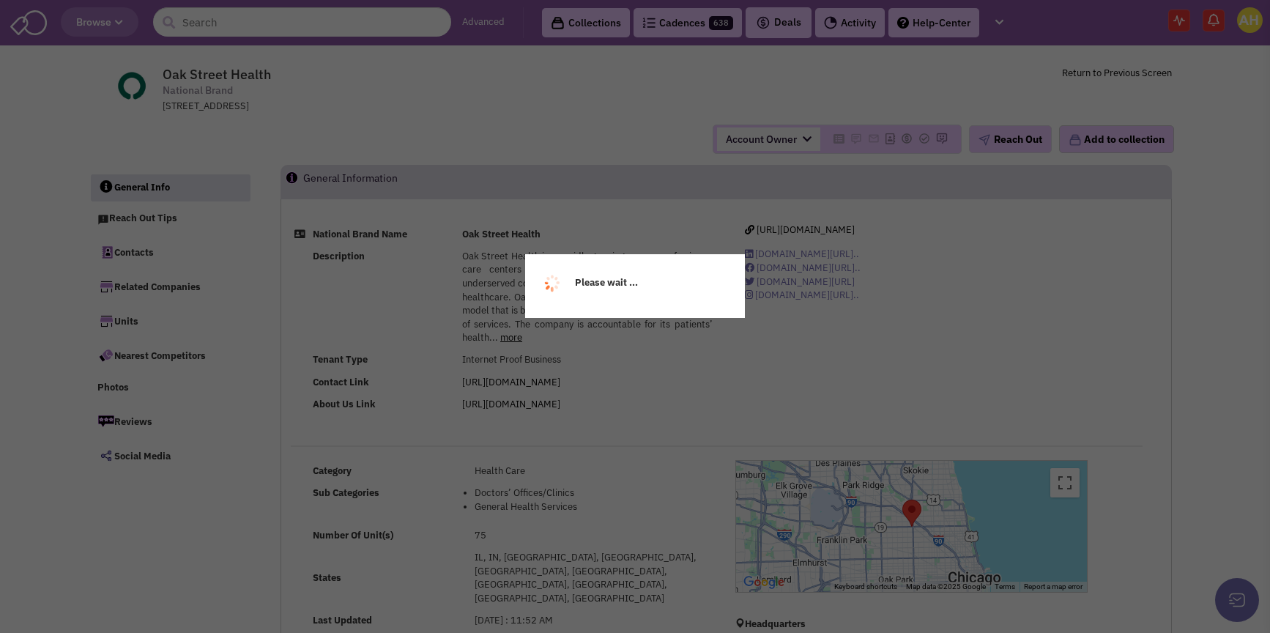
select select
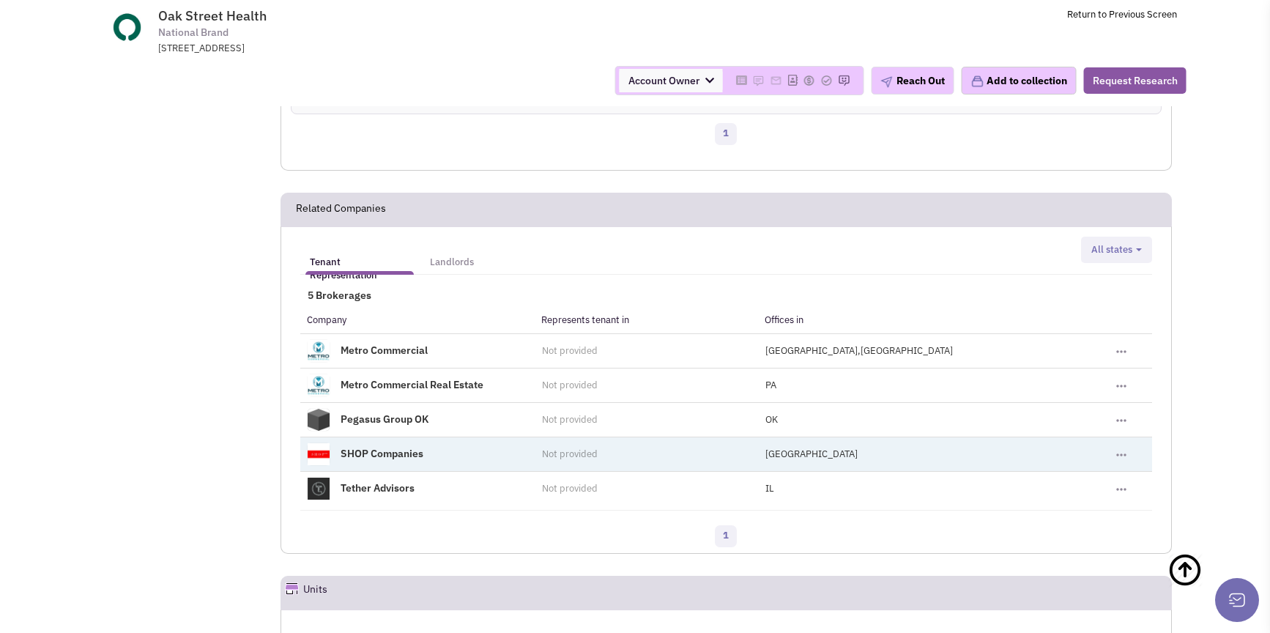
scroll to position [2049, 0]
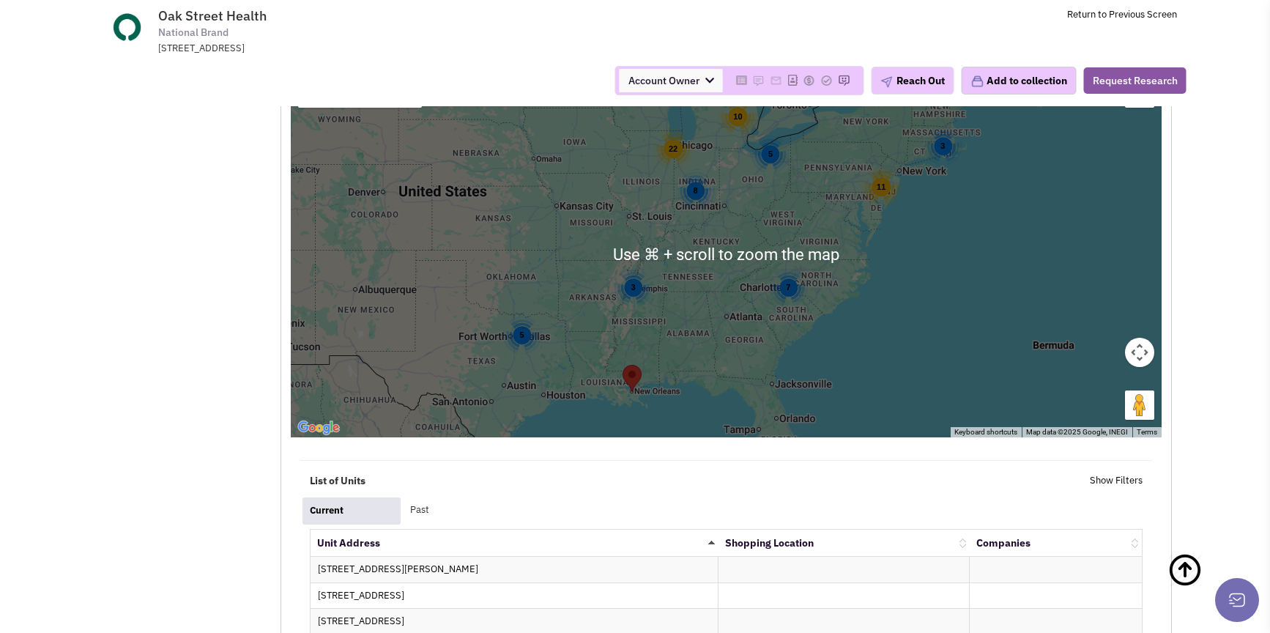
click at [516, 316] on div "5" at bounding box center [521, 335] width 39 height 39
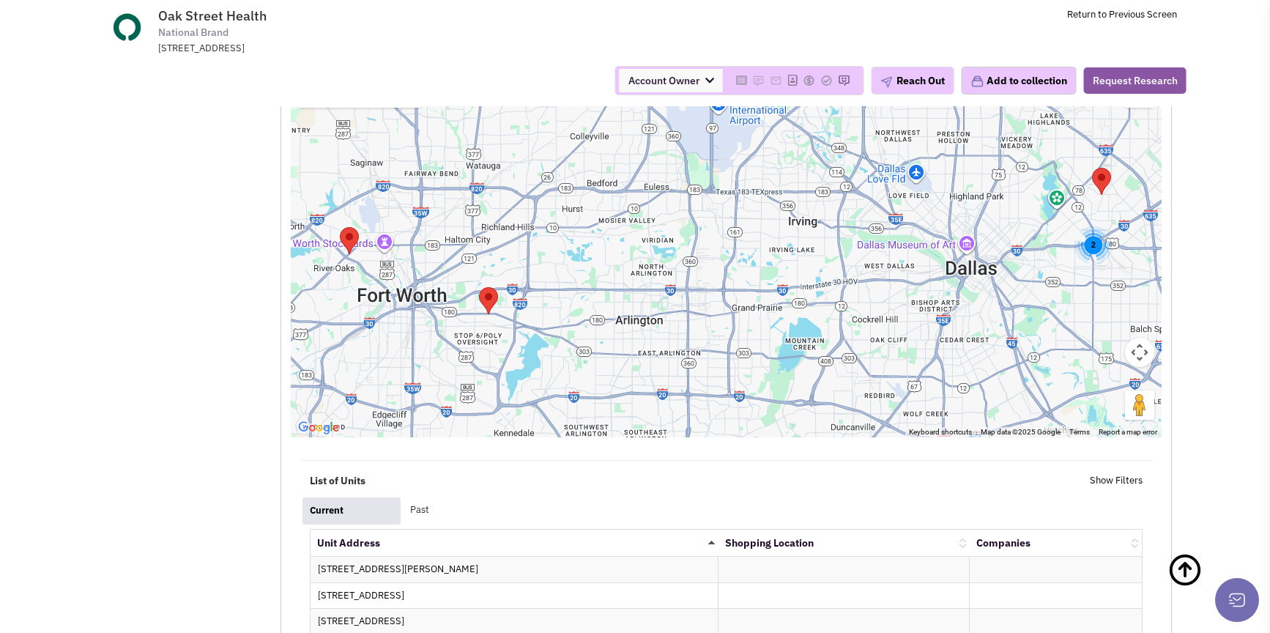
drag, startPoint x: 641, startPoint y: 197, endPoint x: 625, endPoint y: 302, distance: 106.7
click at [625, 302] on div "2" at bounding box center [726, 254] width 871 height 366
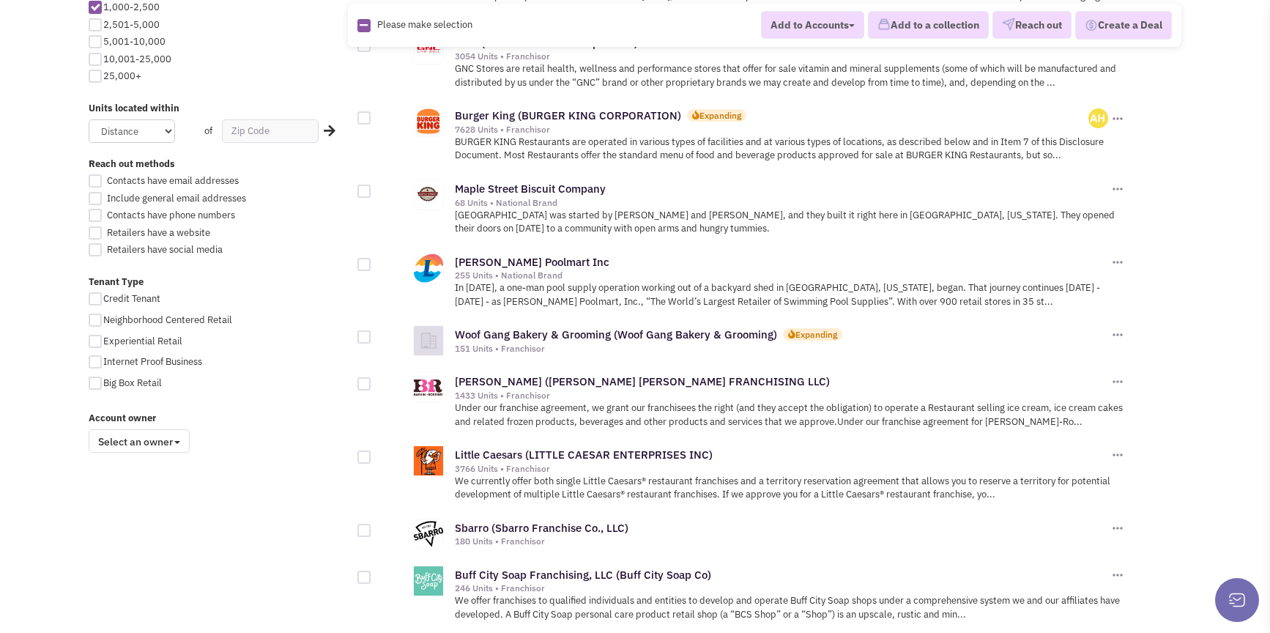
scroll to position [1002, 0]
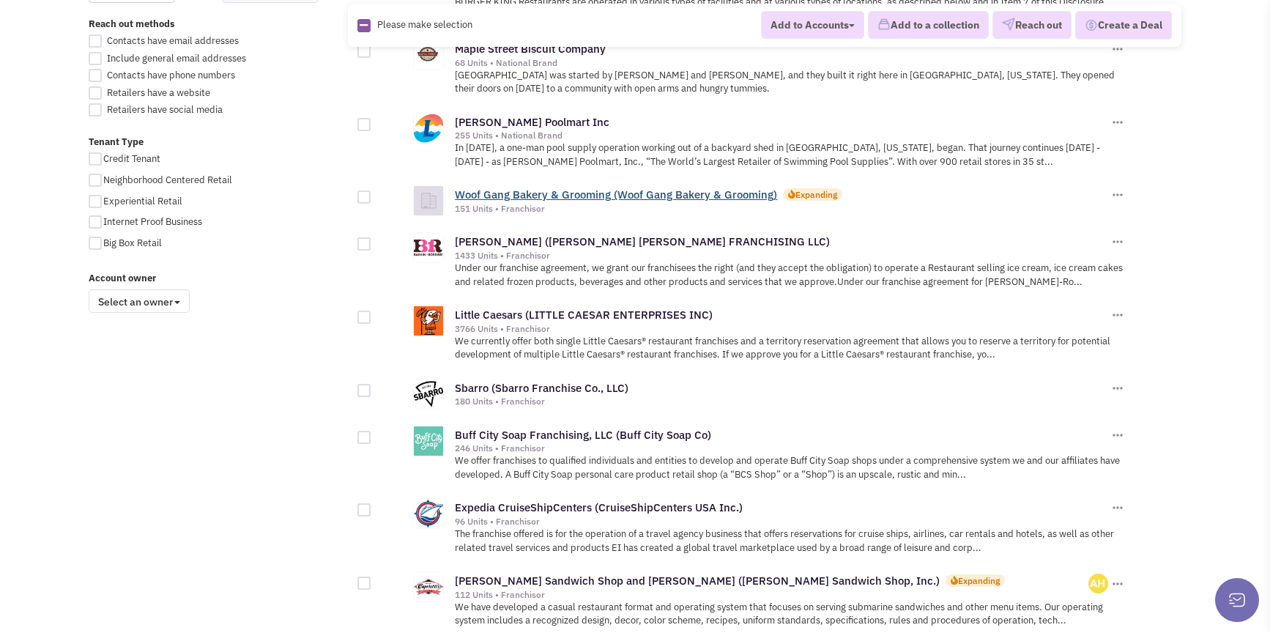
click at [710, 187] on link "Woof Gang Bakery & Grooming (Woof Gang Bakery & Grooming)" at bounding box center [616, 194] width 322 height 14
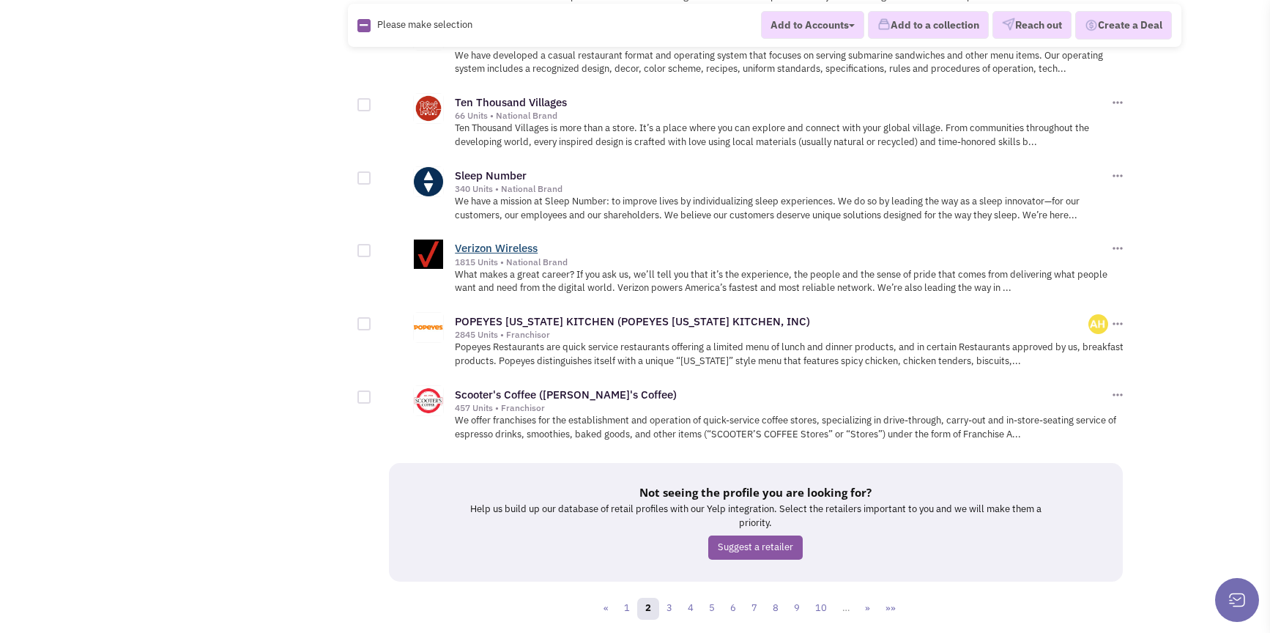
click at [508, 241] on link "Verizon Wireless" at bounding box center [496, 248] width 83 height 14
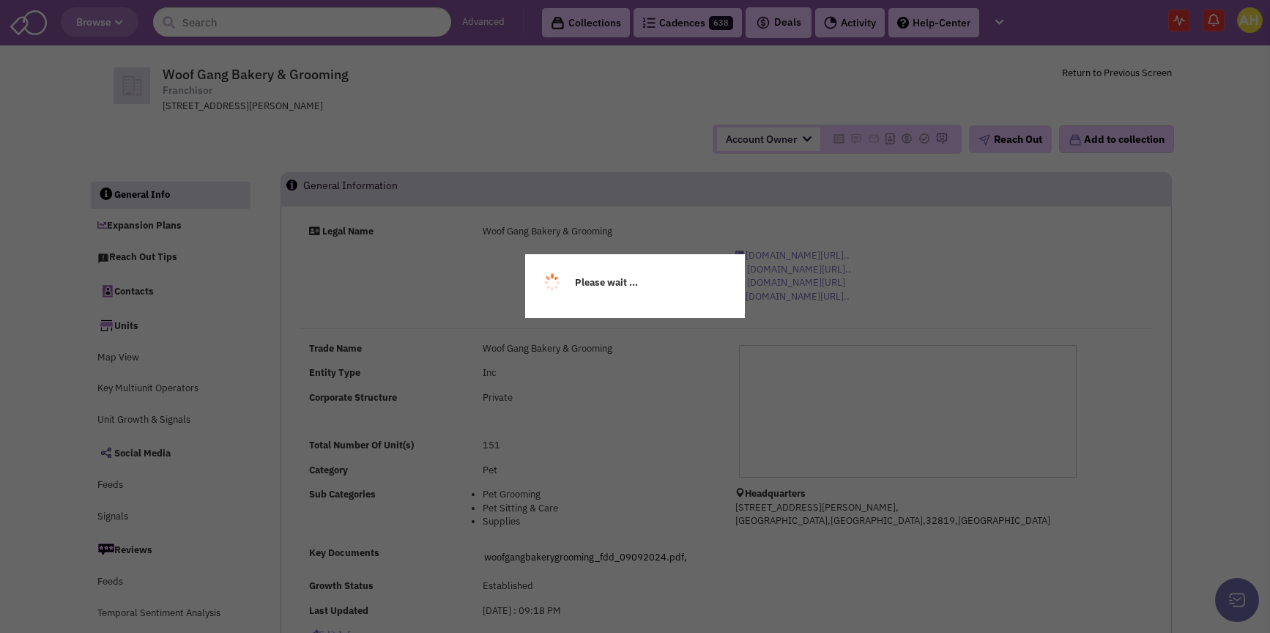
select select
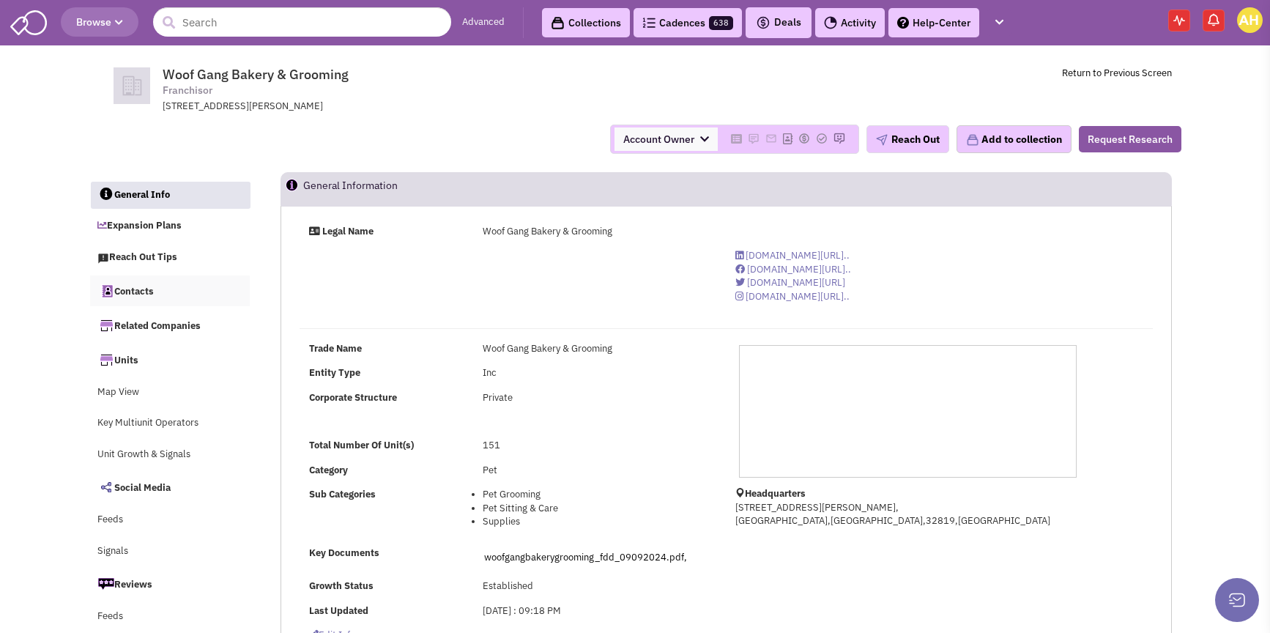
click at [180, 292] on link "Contacts" at bounding box center [170, 290] width 160 height 31
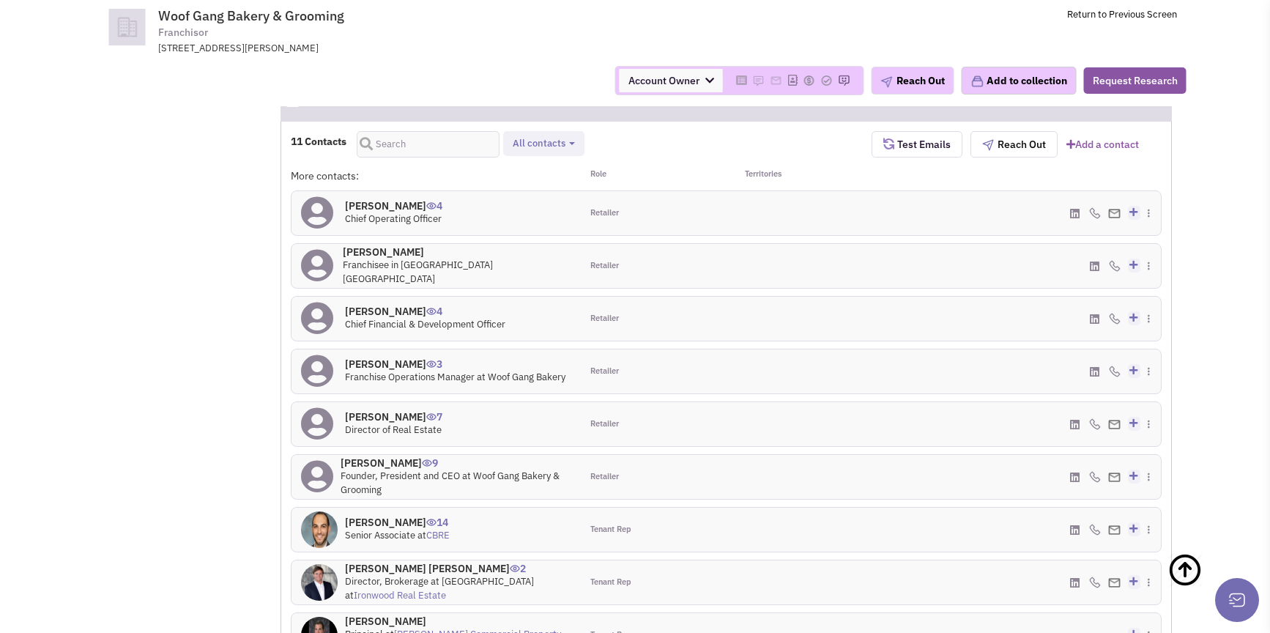
scroll to position [1000, 0]
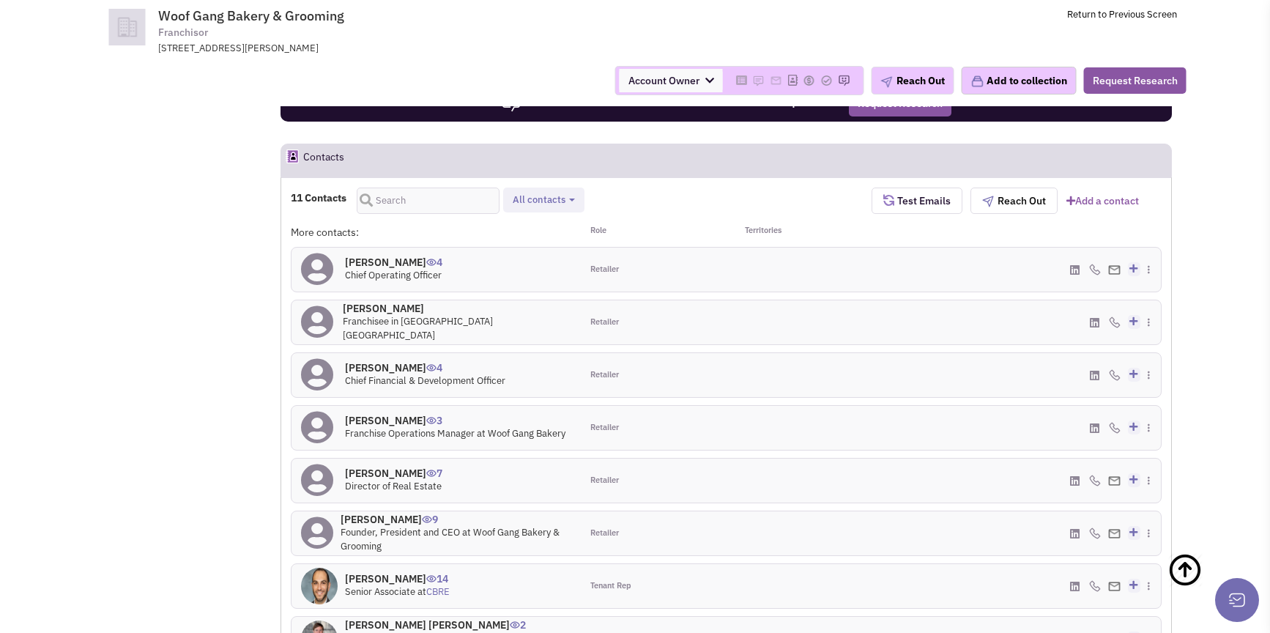
click at [389, 572] on h4 "Mr. Sam Aaron 14" at bounding box center [397, 578] width 105 height 13
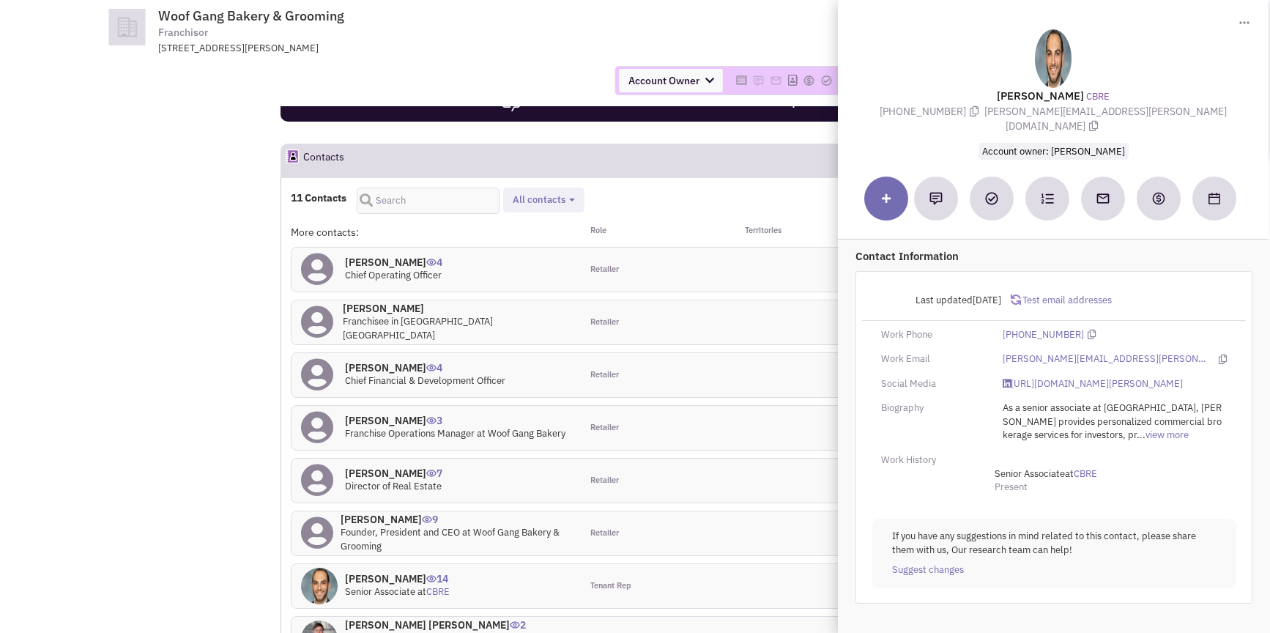
scroll to position [1224, 0]
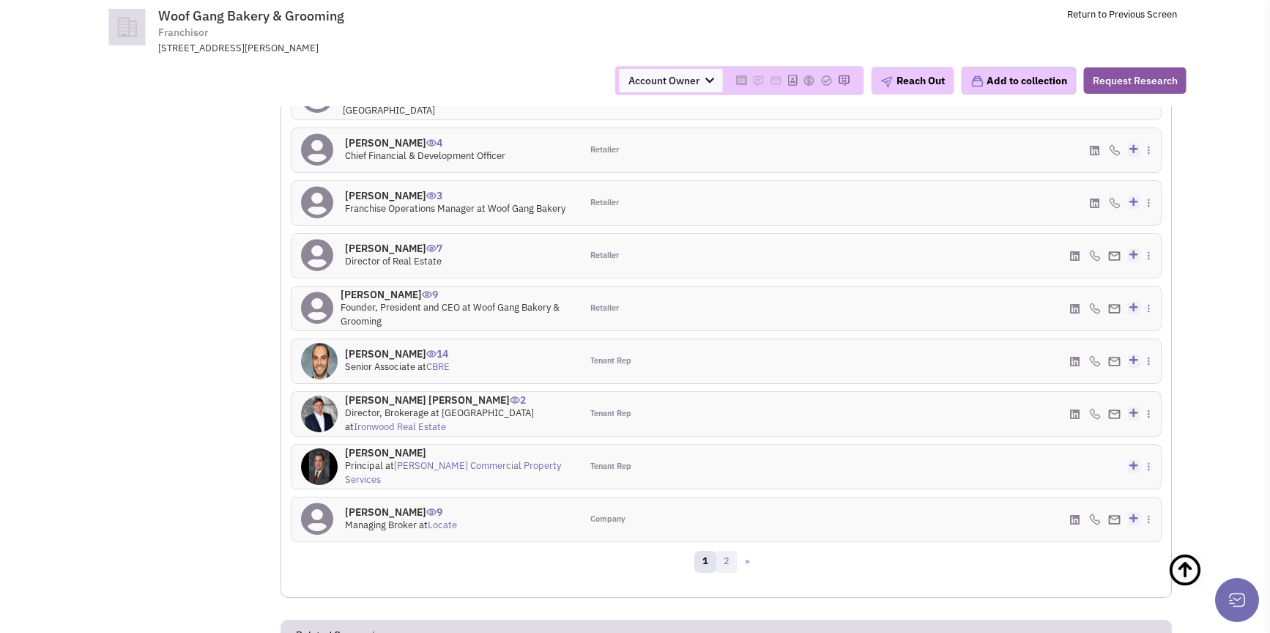
click at [726, 551] on link "2" at bounding box center [726, 562] width 22 height 22
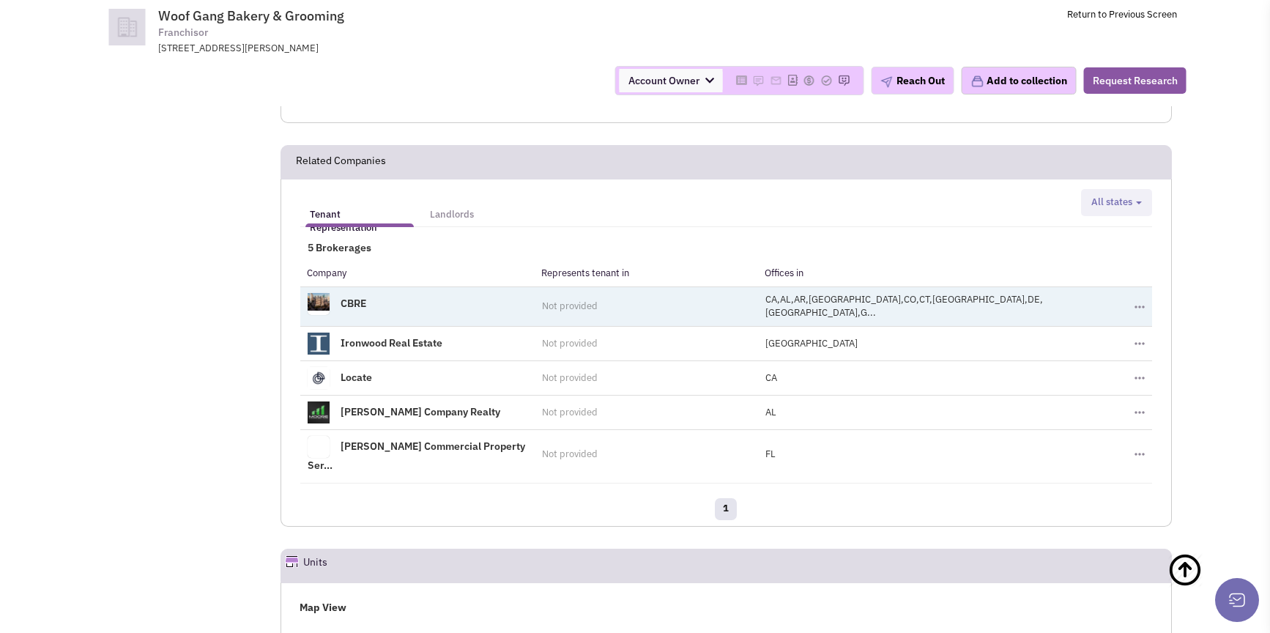
click at [858, 293] on span "CA,AL,AR,AZ,CO,CT,DC,DE,FL,G..." at bounding box center [904, 306] width 278 height 26
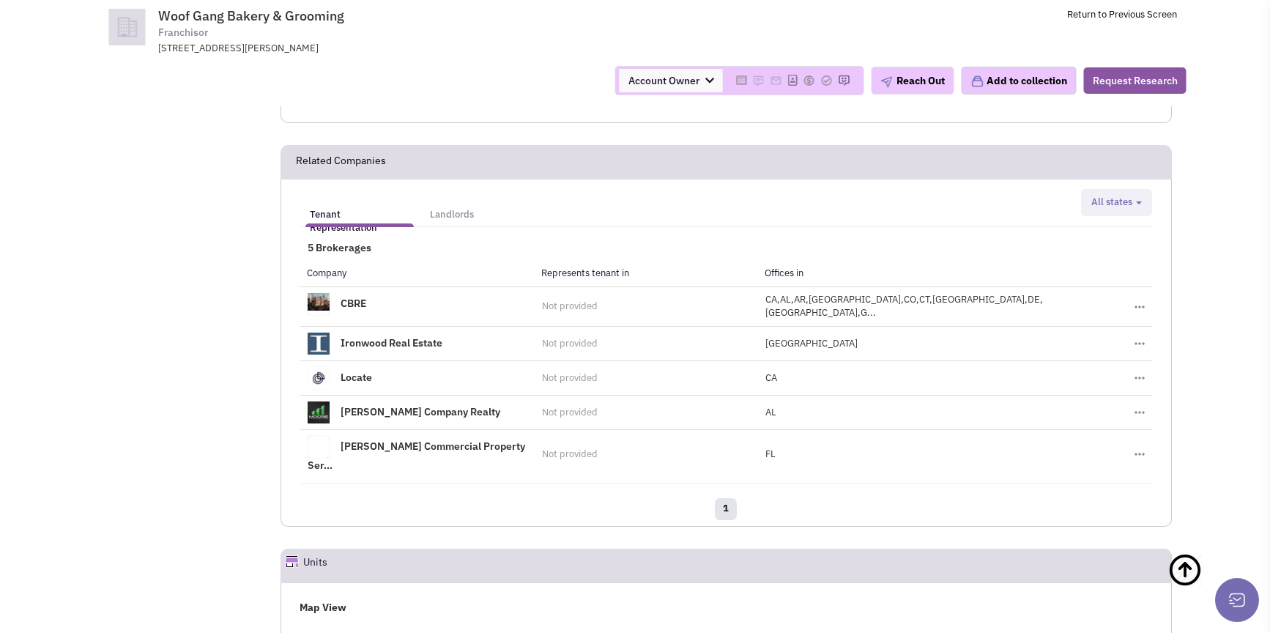
scroll to position [1880, 0]
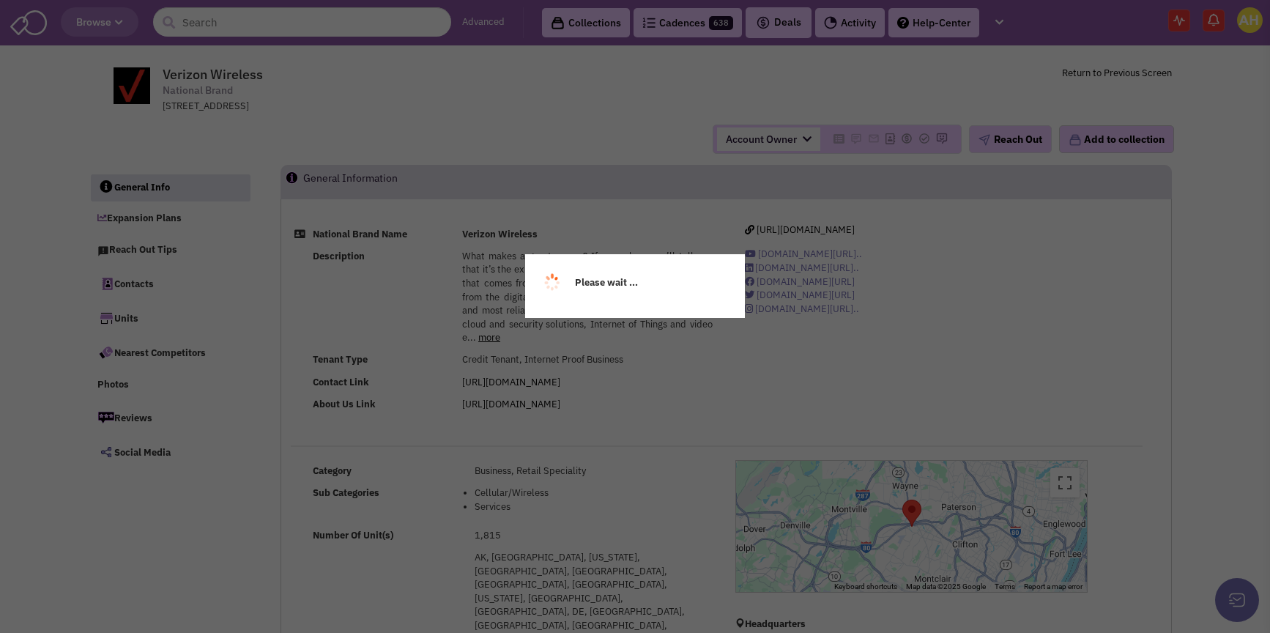
select select
click at [141, 285] on div "Please wait ..." at bounding box center [635, 316] width 1270 height 633
select select
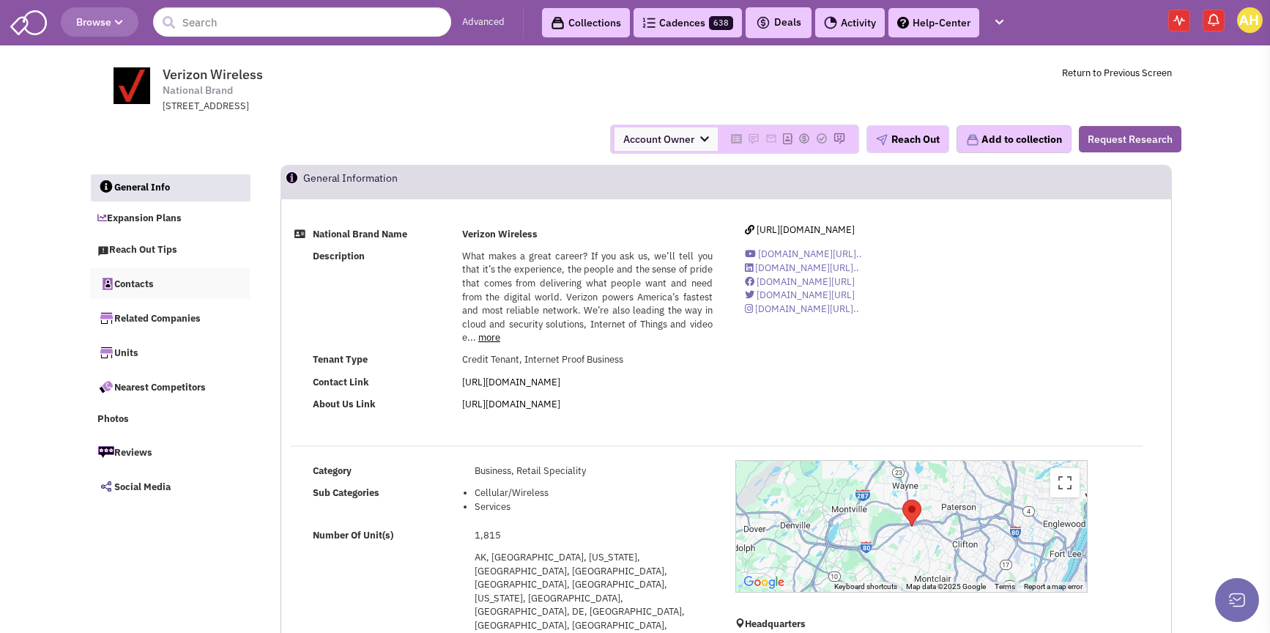
click at [141, 285] on link "Contacts" at bounding box center [170, 283] width 160 height 31
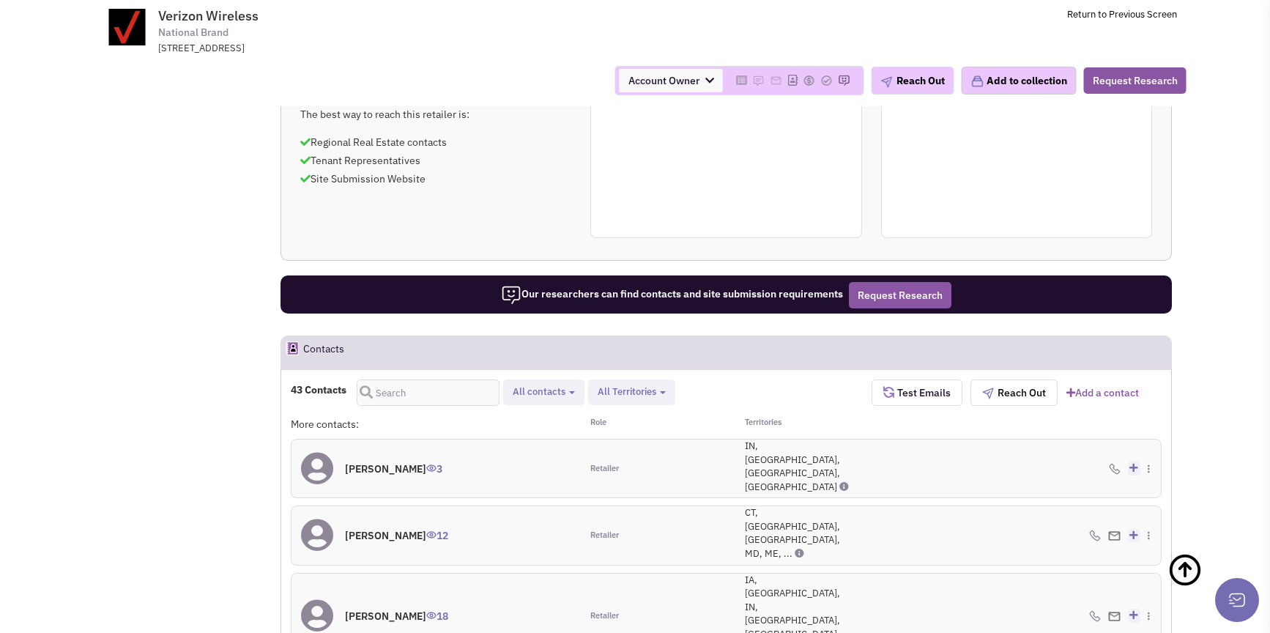
scroll to position [1336, 0]
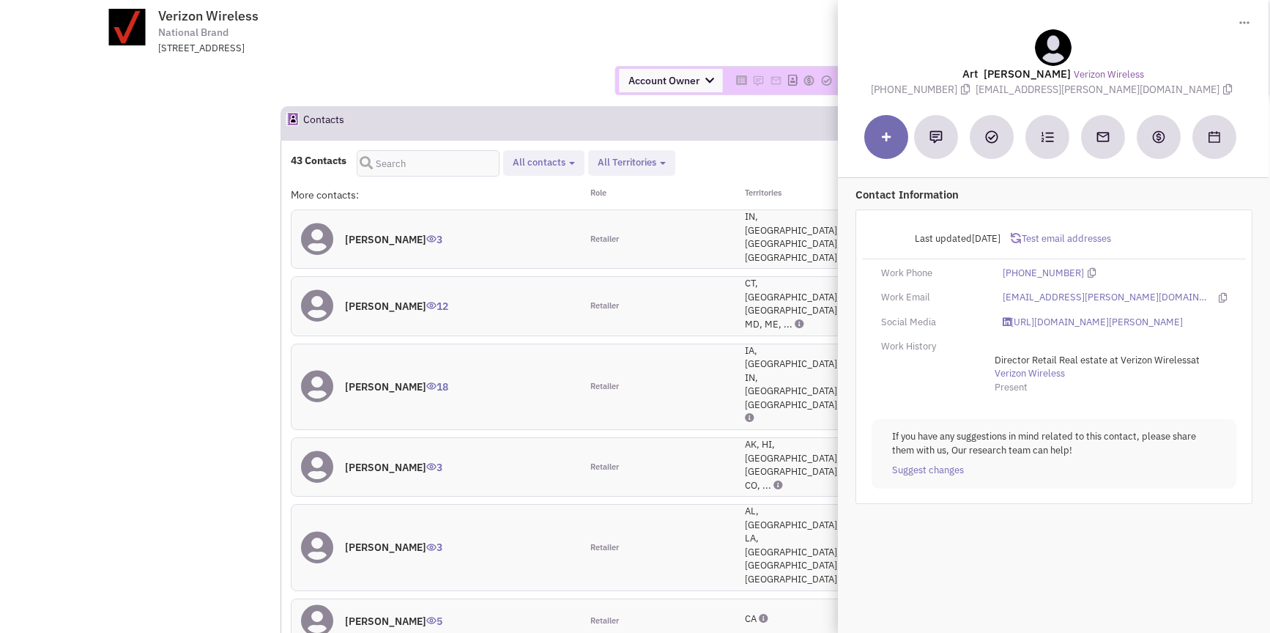
click at [369, 421] on div "More contacts: Role Territories [PERSON_NAME] 3 Retailer IN, [GEOGRAPHIC_DATA],…" at bounding box center [726, 558] width 871 height 743
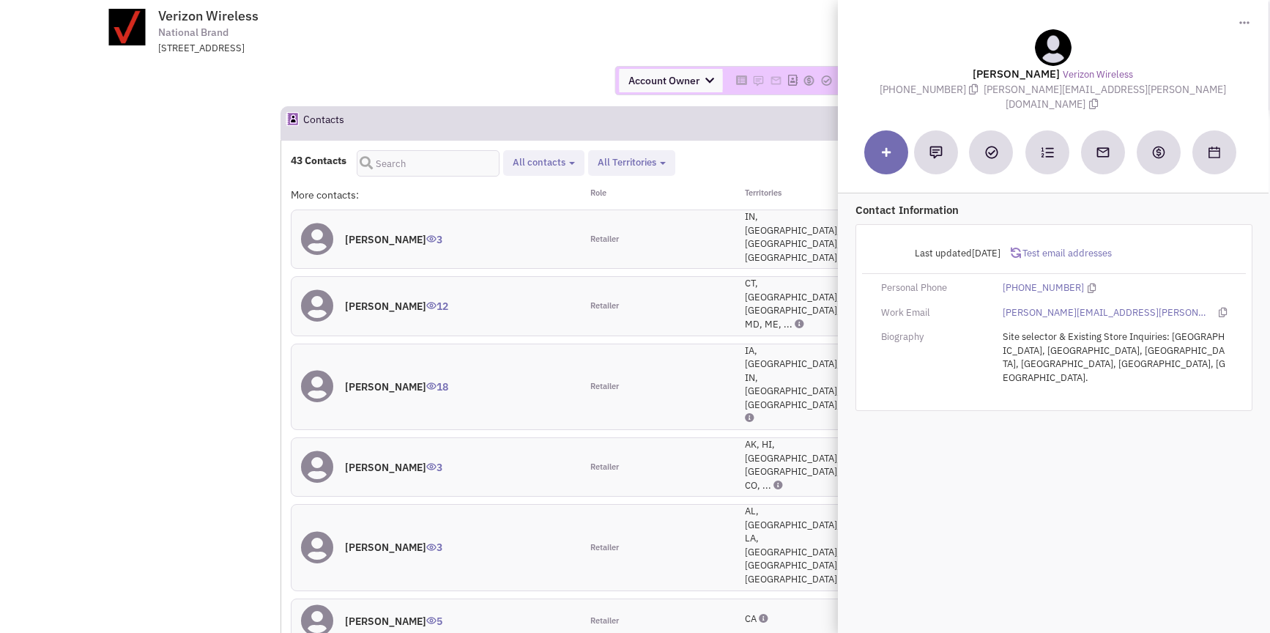
click at [1101, 247] on span "Test email addresses" at bounding box center [1066, 253] width 91 height 12
click at [1218, 308] on icon at bounding box center [1222, 313] width 8 height 10
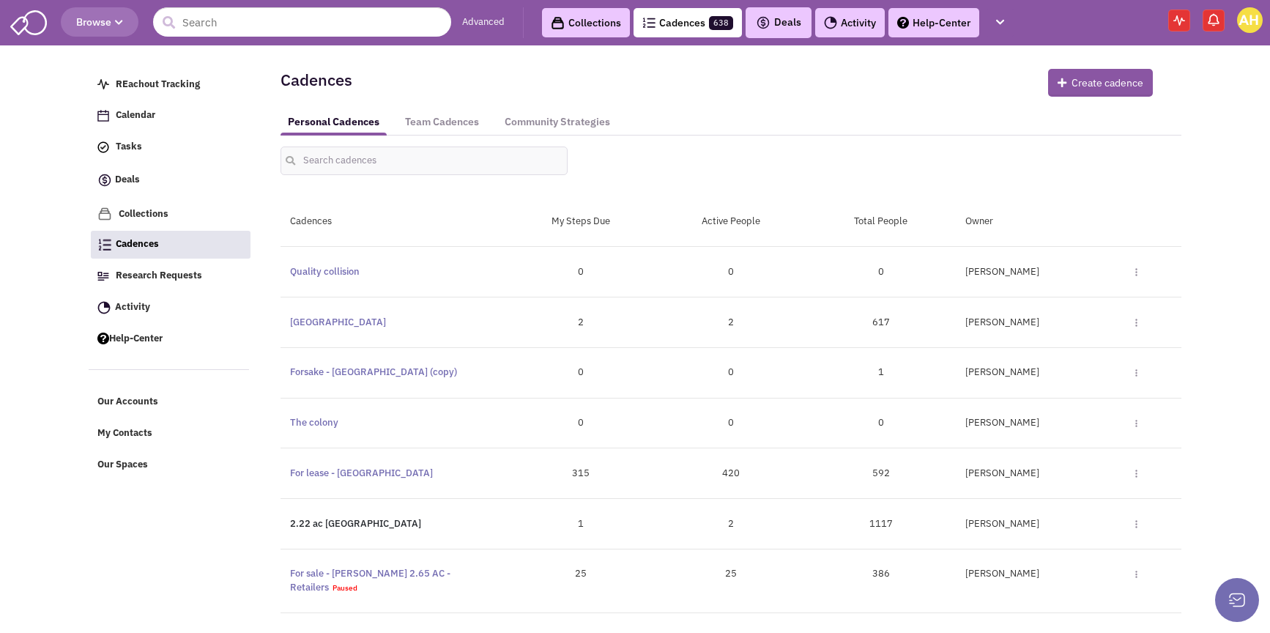
click at [331, 528] on link "2.22 ac [GEOGRAPHIC_DATA]" at bounding box center [355, 523] width 131 height 12
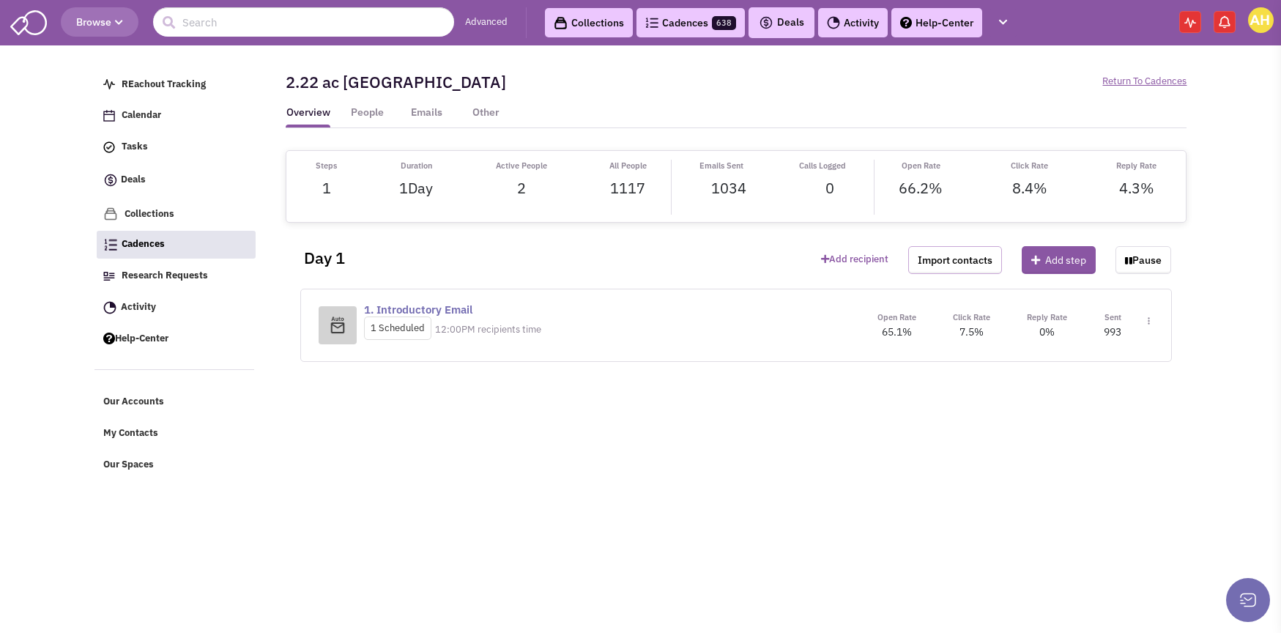
click at [937, 259] on button "Import contacts" at bounding box center [955, 260] width 94 height 28
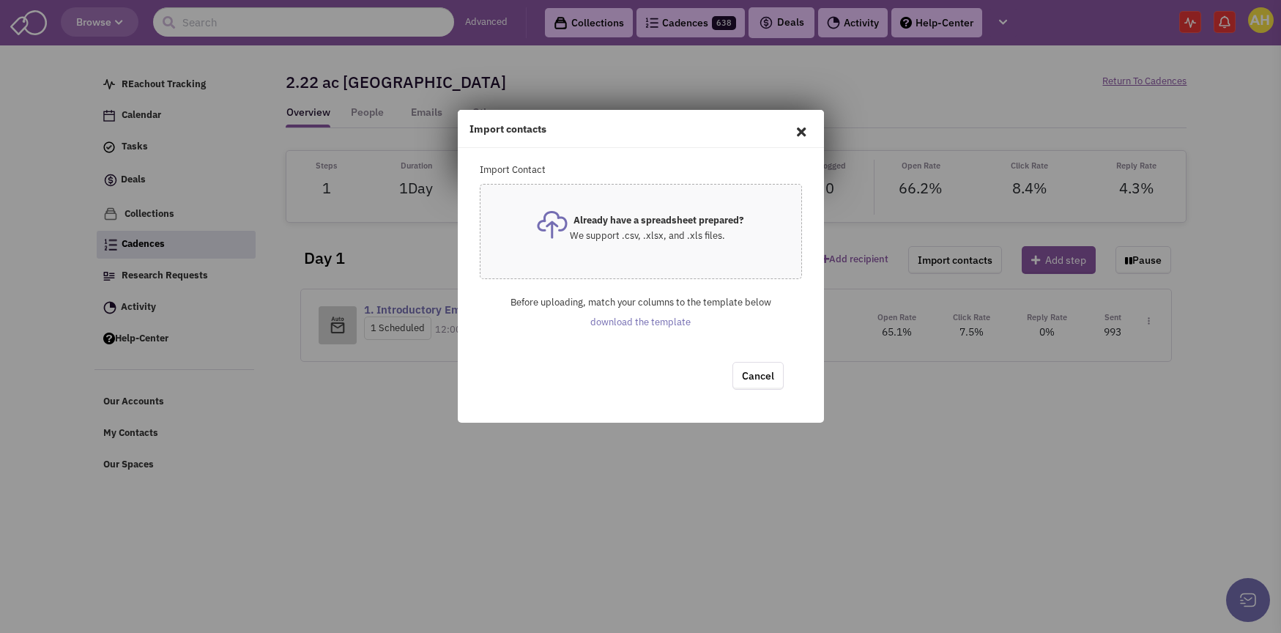
click at [660, 253] on div "Already have a spreadsheet prepared? We support .csv, .xlsx, and .xls files." at bounding box center [640, 231] width 313 height 90
click at [690, 228] on div "Already have a spreadsheet prepared? We support .csv, .xlsx, and .xls files." at bounding box center [640, 223] width 207 height 39
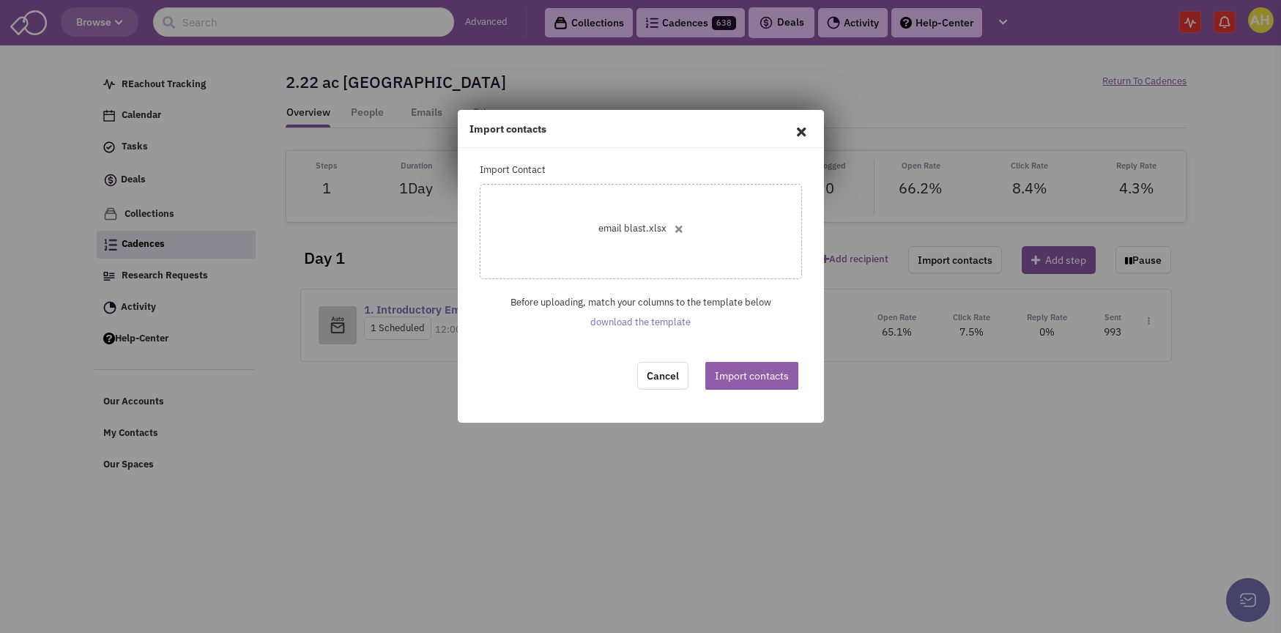
click at [734, 376] on button "Import contacts" at bounding box center [751, 376] width 93 height 28
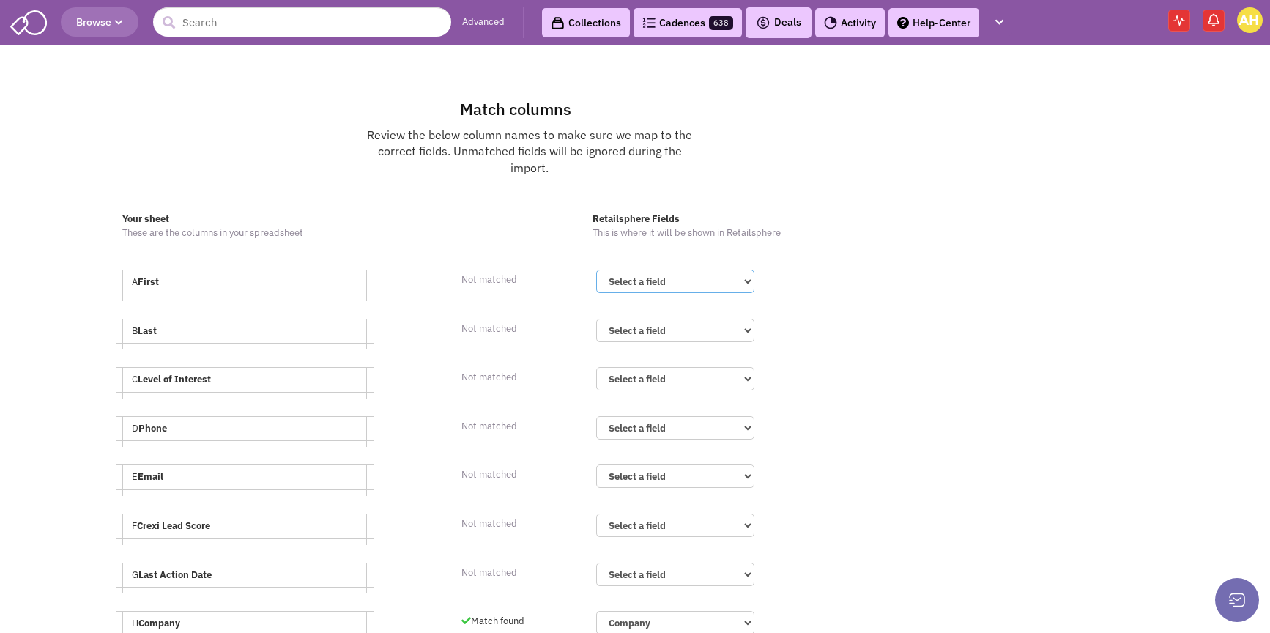
select select "First Name"
select select "Last Name"
click at [646, 384] on select "Select a field Salutation First Name Middle Name Last Name Email Address Compan…" at bounding box center [675, 378] width 158 height 23
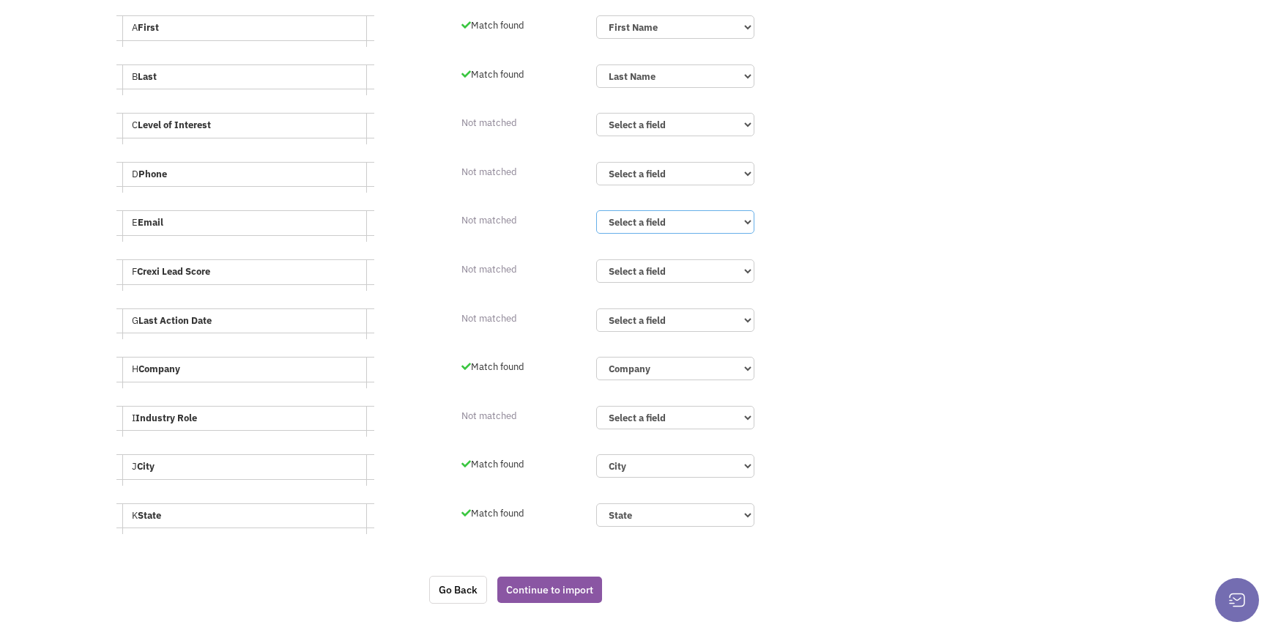
select select "Email Address"
click at [635, 168] on select "Select a field Salutation First Name Middle Name Last Name Email Address Compan…" at bounding box center [675, 173] width 158 height 23
select select "Mobile Phone"
click at [542, 584] on button "Continue to import" at bounding box center [549, 589] width 105 height 26
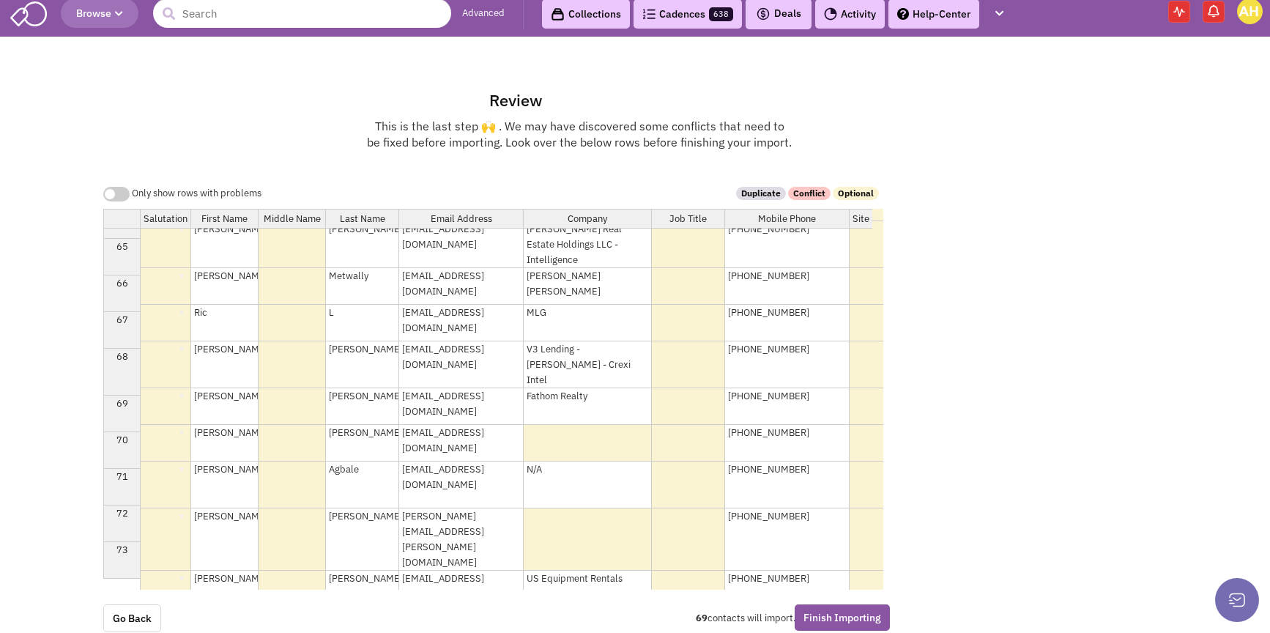
scroll to position [56, 0]
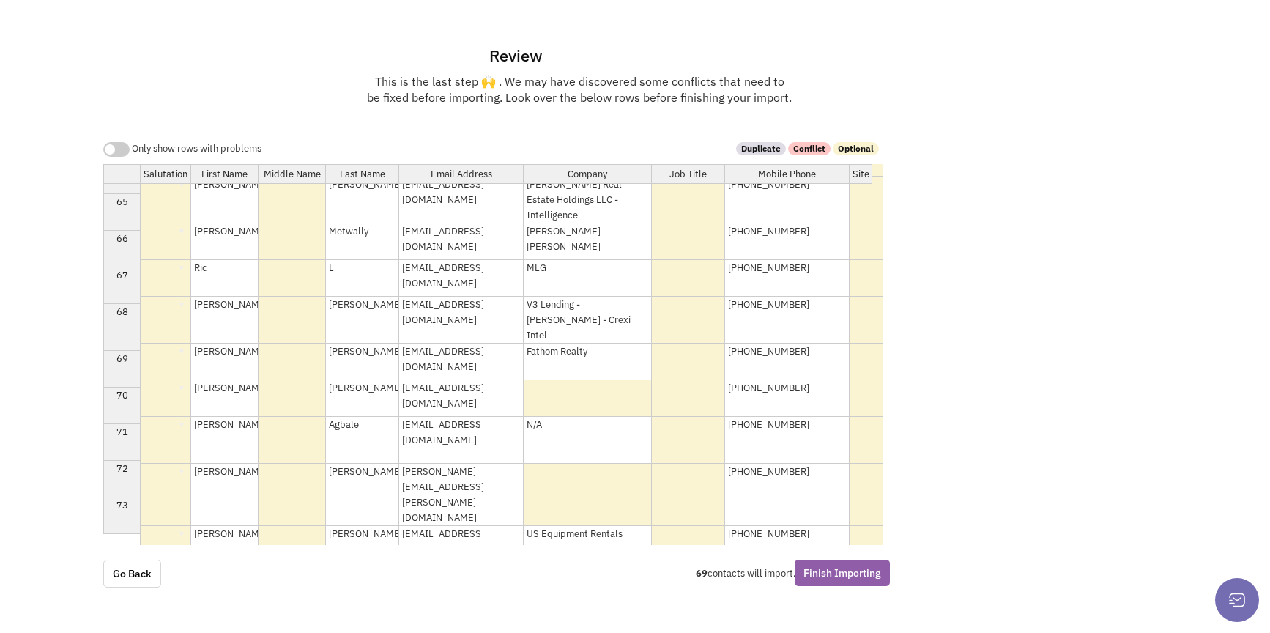
click at [830, 575] on button "Finish Importing" at bounding box center [842, 572] width 95 height 26
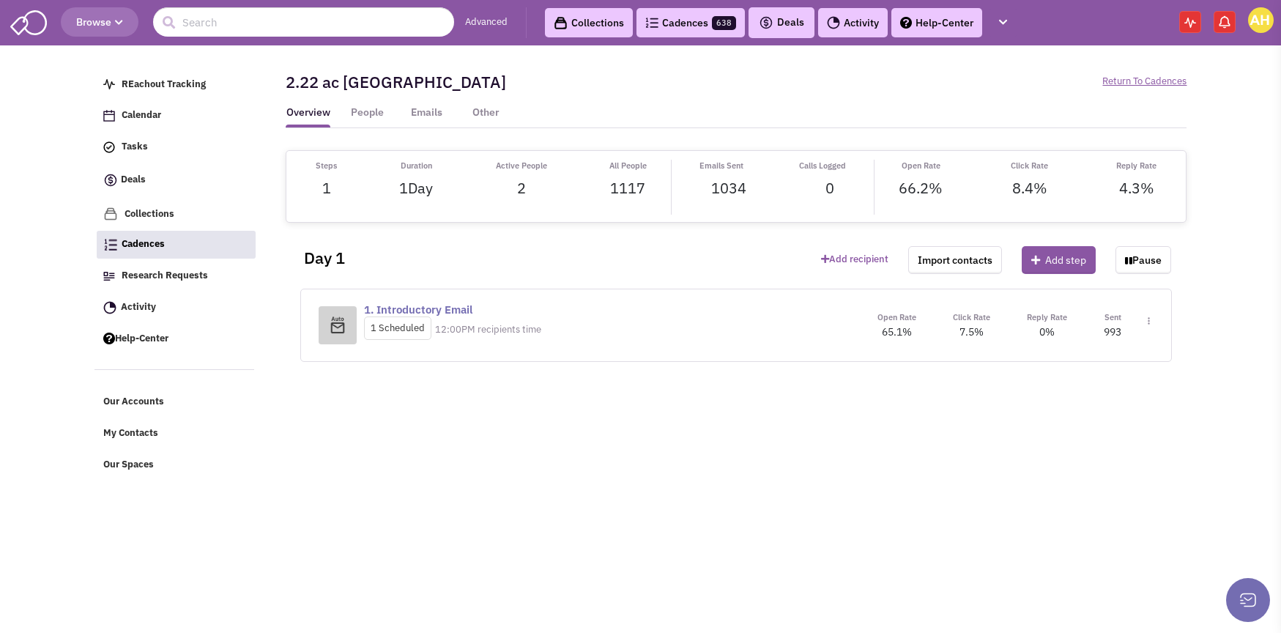
click at [1217, 24] on img at bounding box center [1224, 22] width 15 height 15
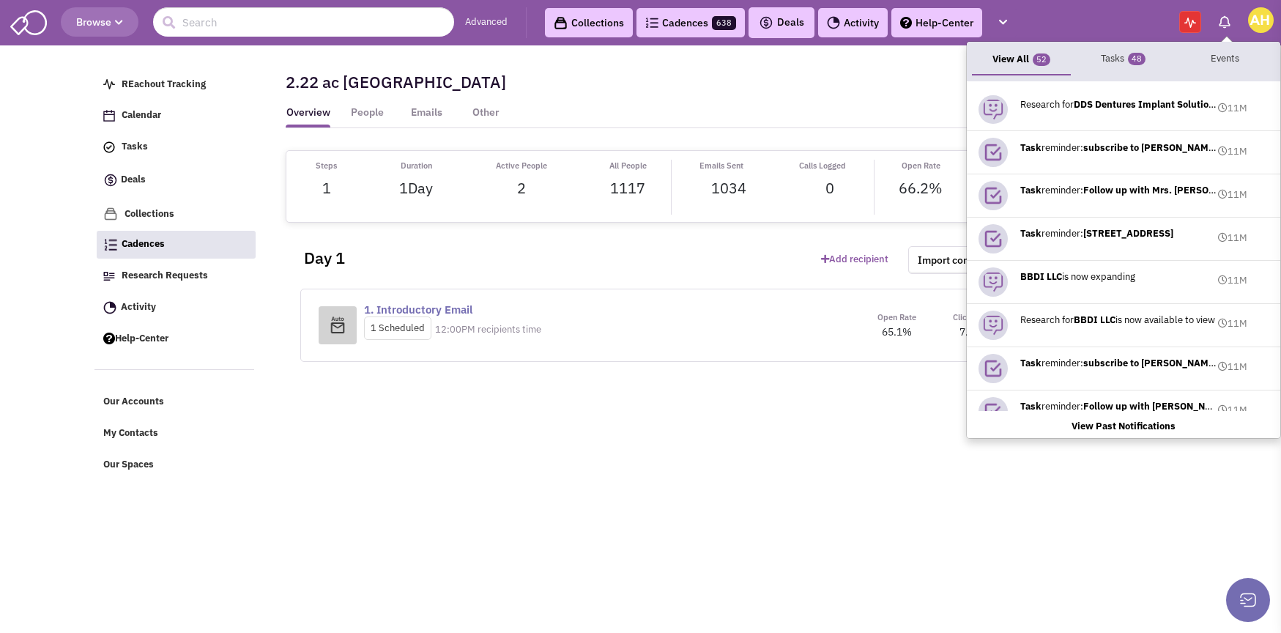
click at [1184, 23] on img at bounding box center [1190, 23] width 12 height 10
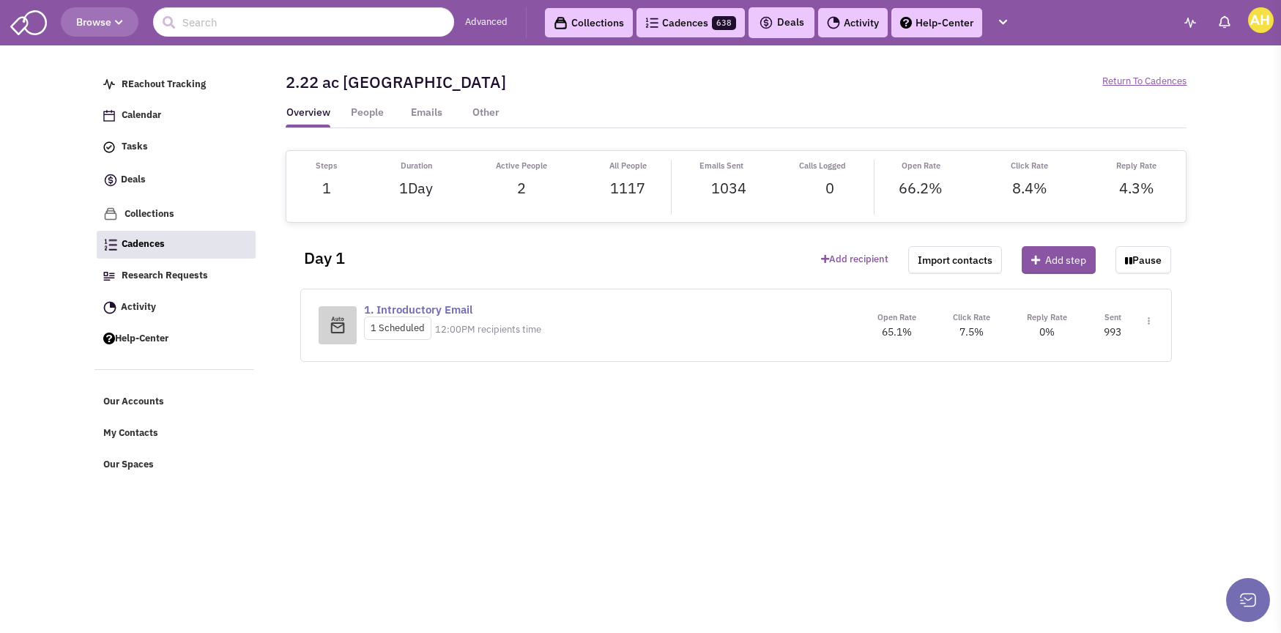
click at [706, 22] on link "Cadences 638" at bounding box center [690, 22] width 108 height 29
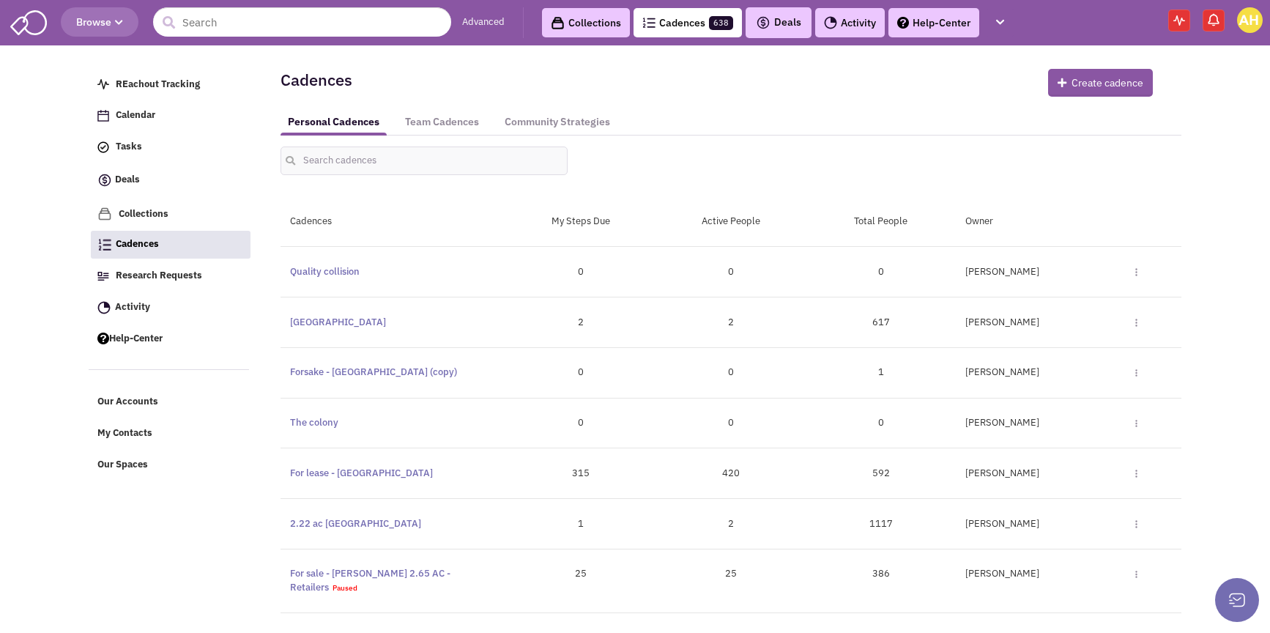
click at [1182, 24] on span at bounding box center [1179, 21] width 22 height 22
